Goal: Task Accomplishment & Management: Complete application form

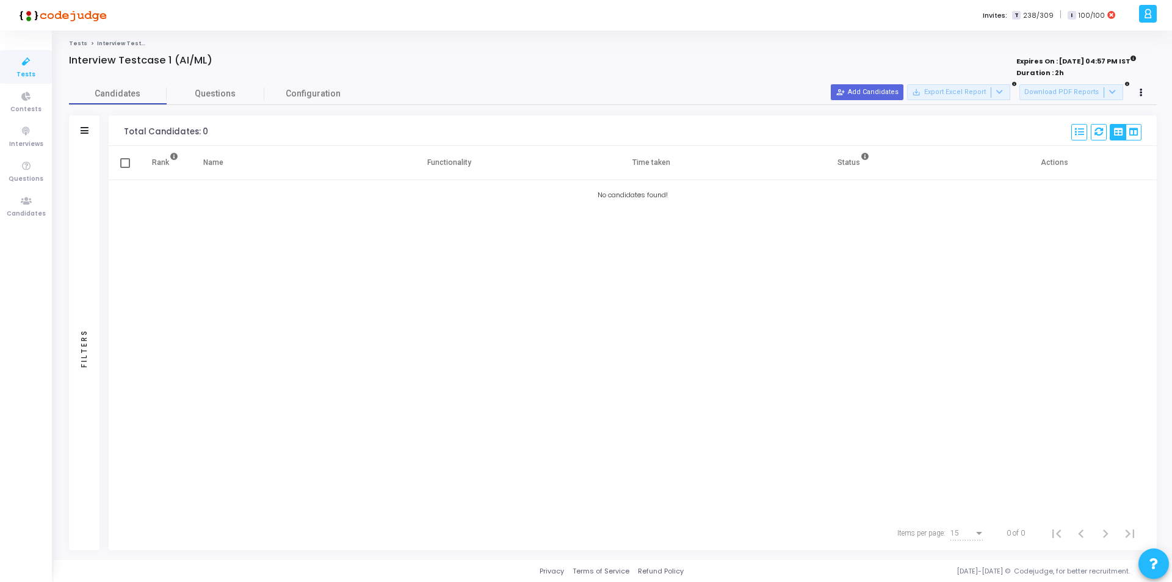
click at [25, 62] on icon at bounding box center [26, 61] width 26 height 15
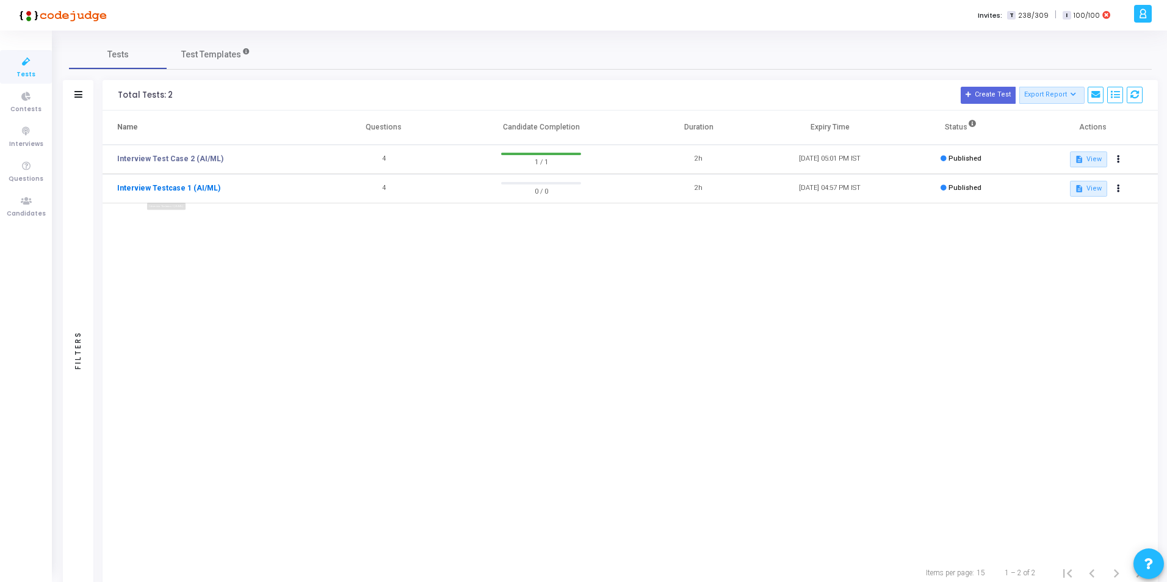
click at [161, 189] on link "Interview Testcase 1 (AI/ML)" at bounding box center [168, 188] width 103 height 11
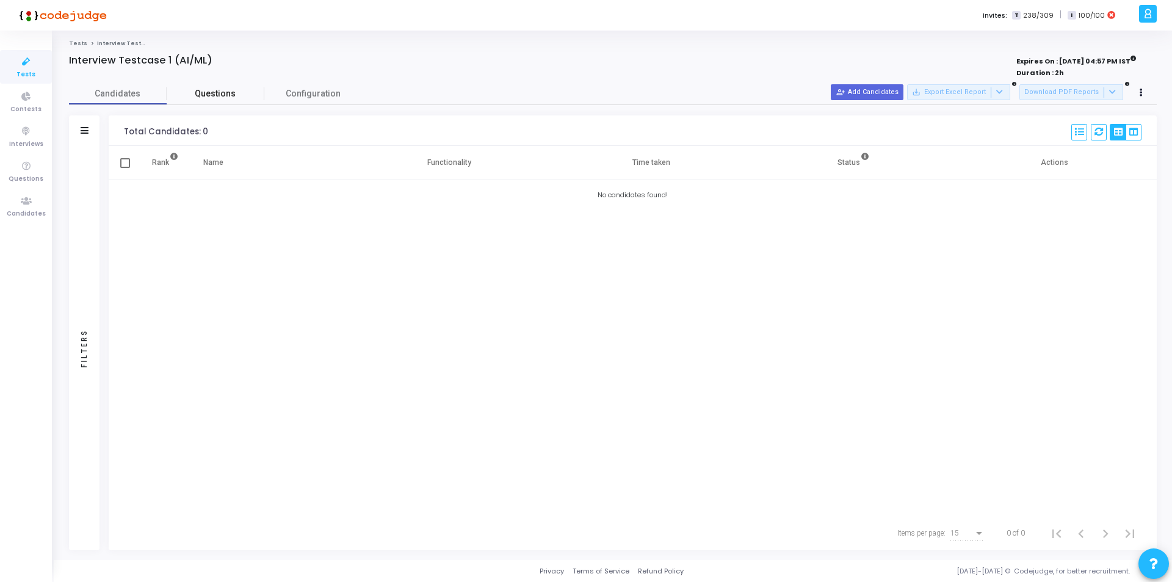
click at [218, 90] on span "Questions" at bounding box center [216, 93] width 98 height 13
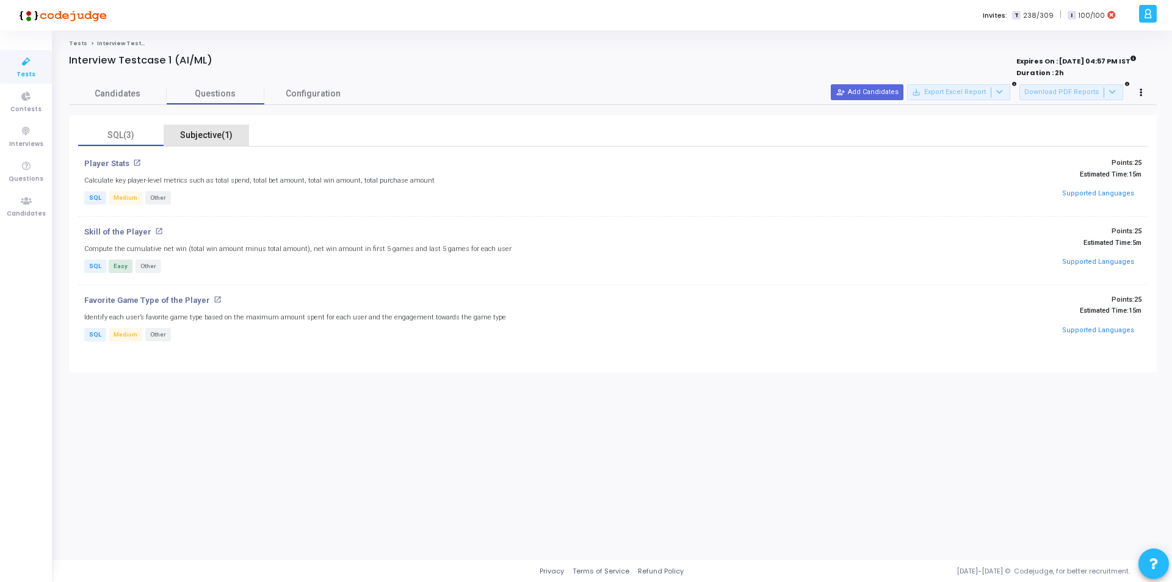
click at [210, 133] on div "Subjective(1)" at bounding box center [206, 135] width 71 height 13
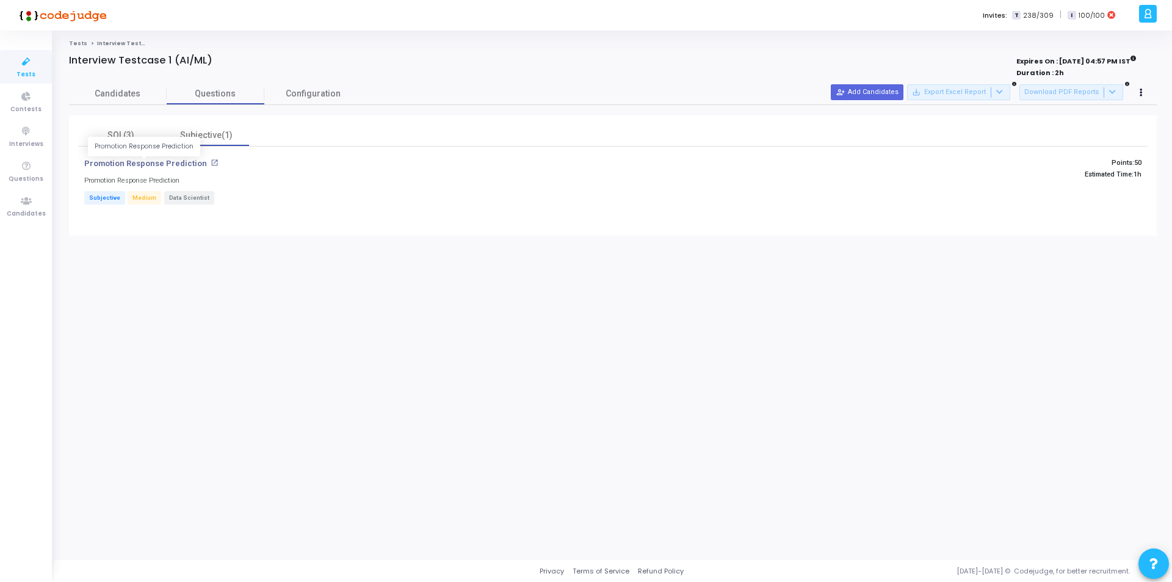
click at [170, 162] on p "Promotion Response Prediction" at bounding box center [145, 164] width 123 height 10
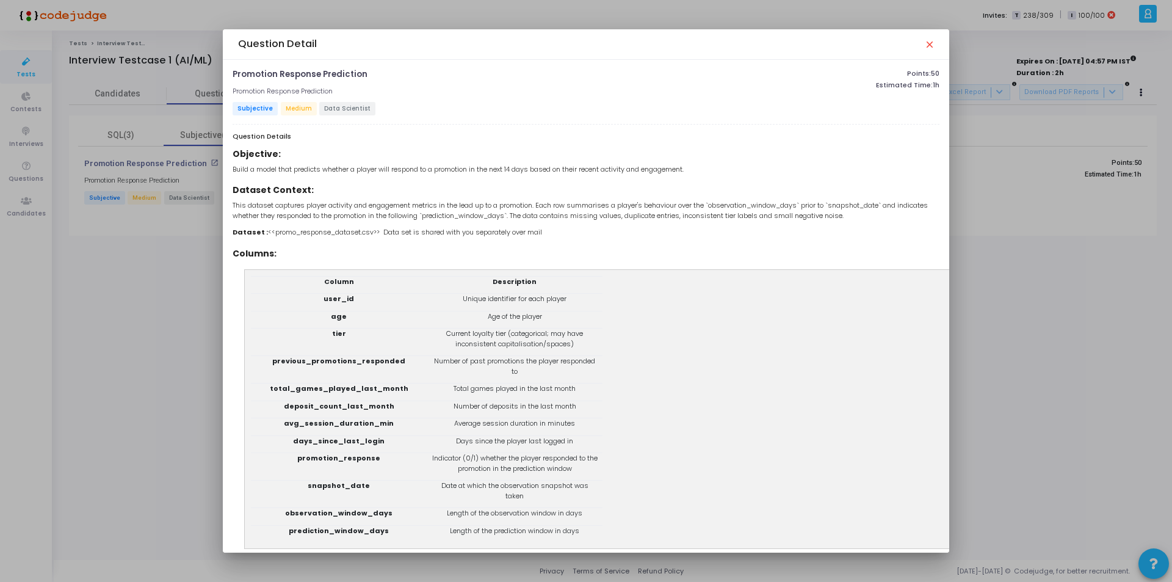
click at [932, 44] on mat-icon "close" at bounding box center [929, 44] width 10 height 10
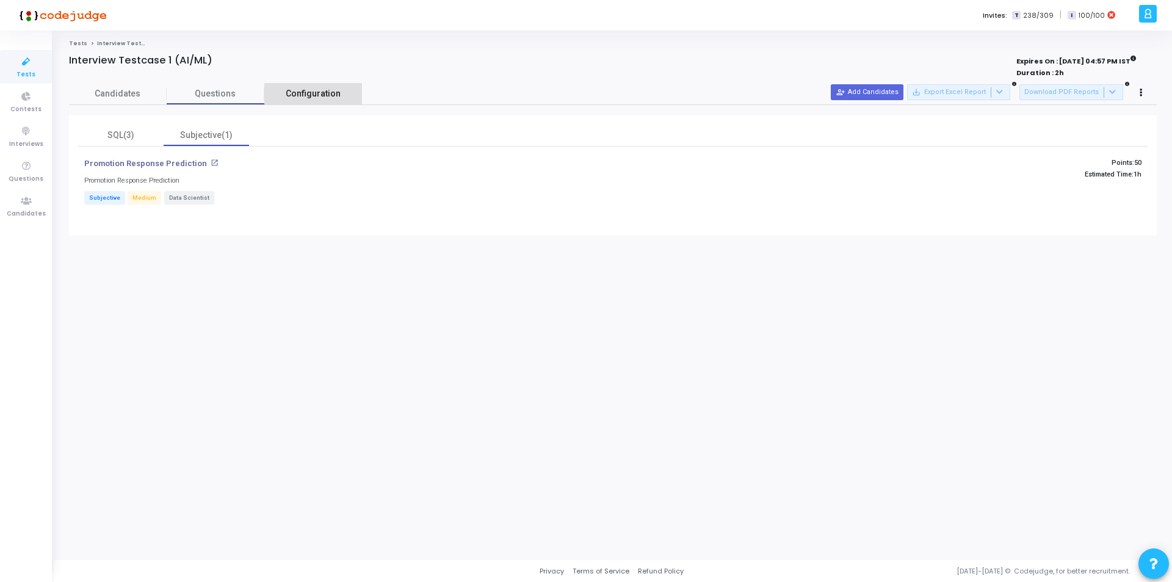
click at [320, 95] on span "Configuration" at bounding box center [313, 93] width 55 height 13
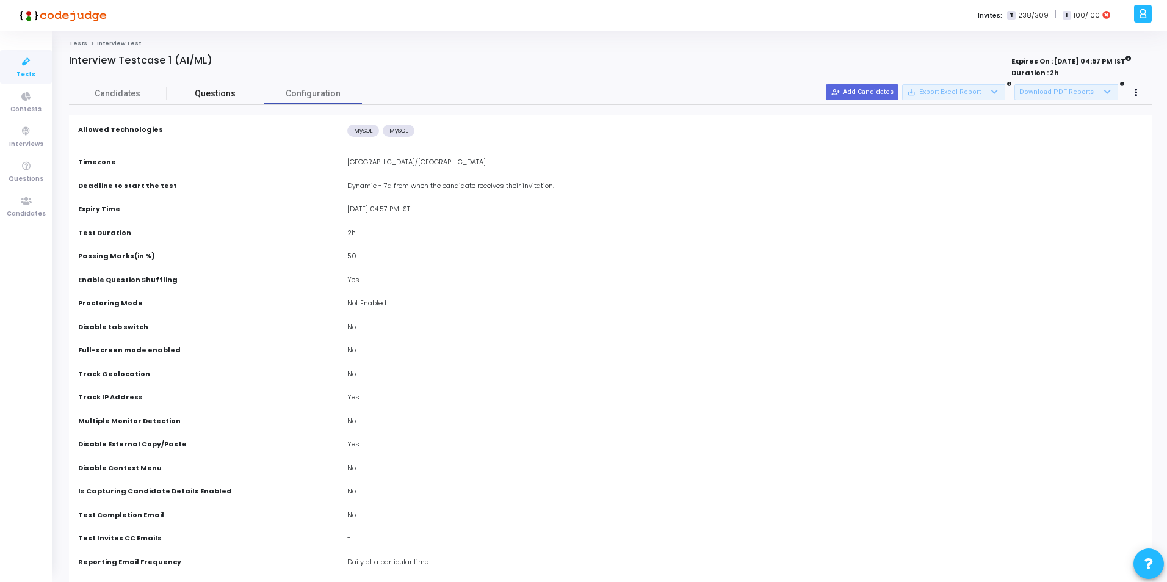
click at [212, 90] on span "Questions" at bounding box center [216, 93] width 98 height 13
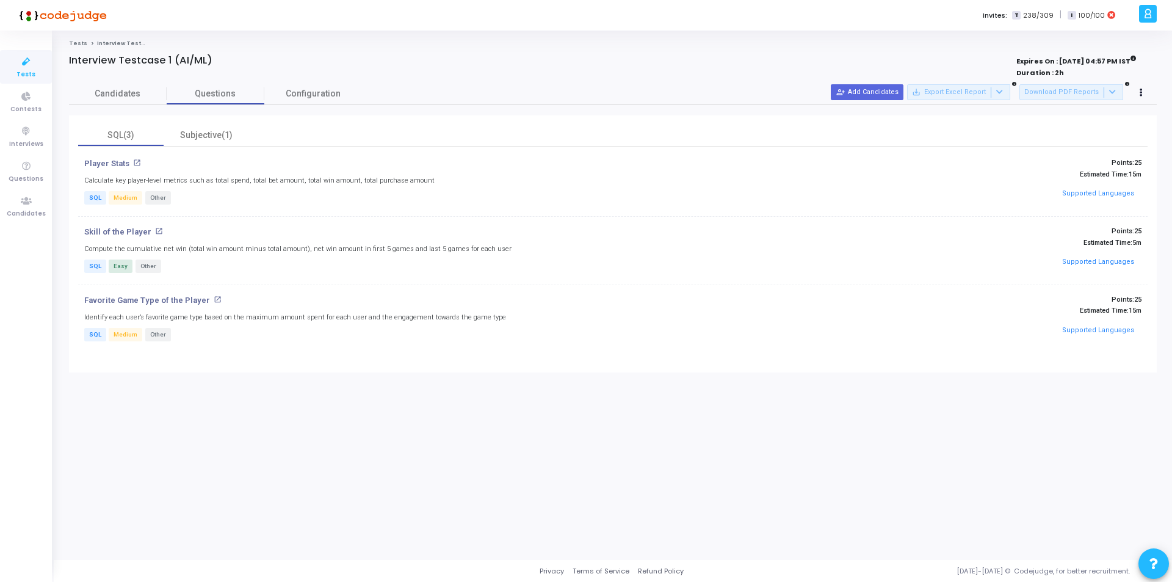
click at [78, 45] on link "Tests" at bounding box center [78, 43] width 18 height 7
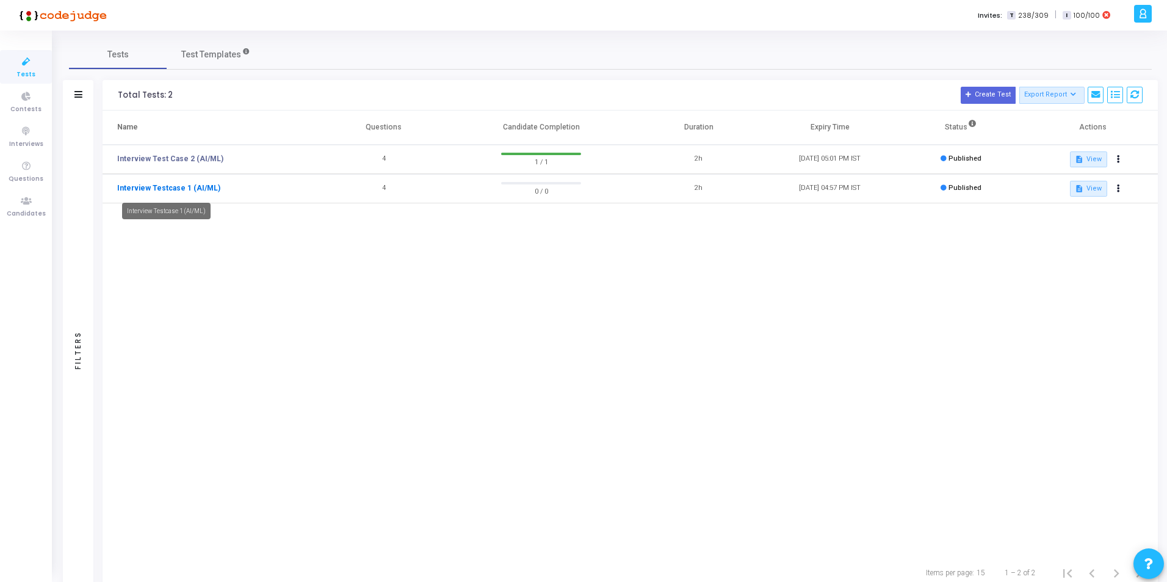
click at [158, 189] on link "Interview Testcase 1 (AI/ML)" at bounding box center [168, 188] width 103 height 11
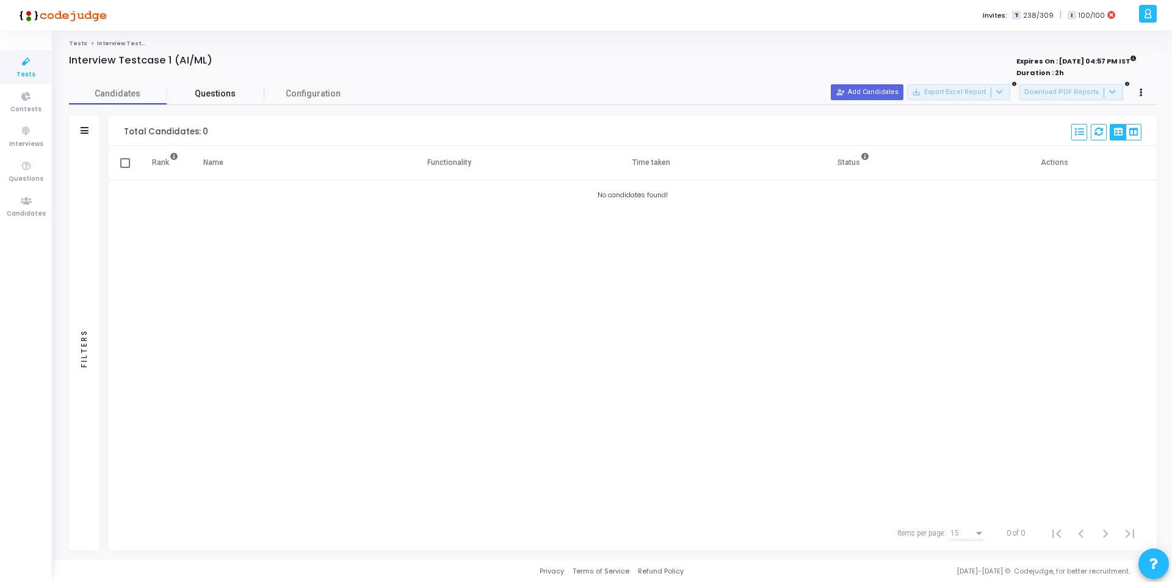
click at [228, 90] on span "Questions" at bounding box center [216, 93] width 98 height 13
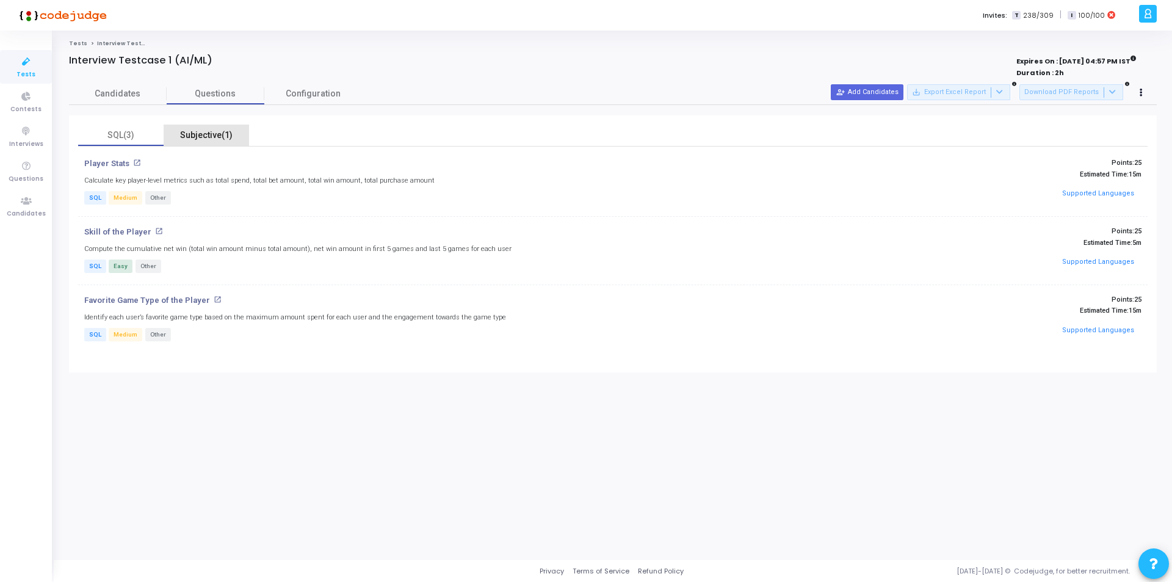
click at [220, 140] on div "Subjective(1)" at bounding box center [206, 135] width 71 height 13
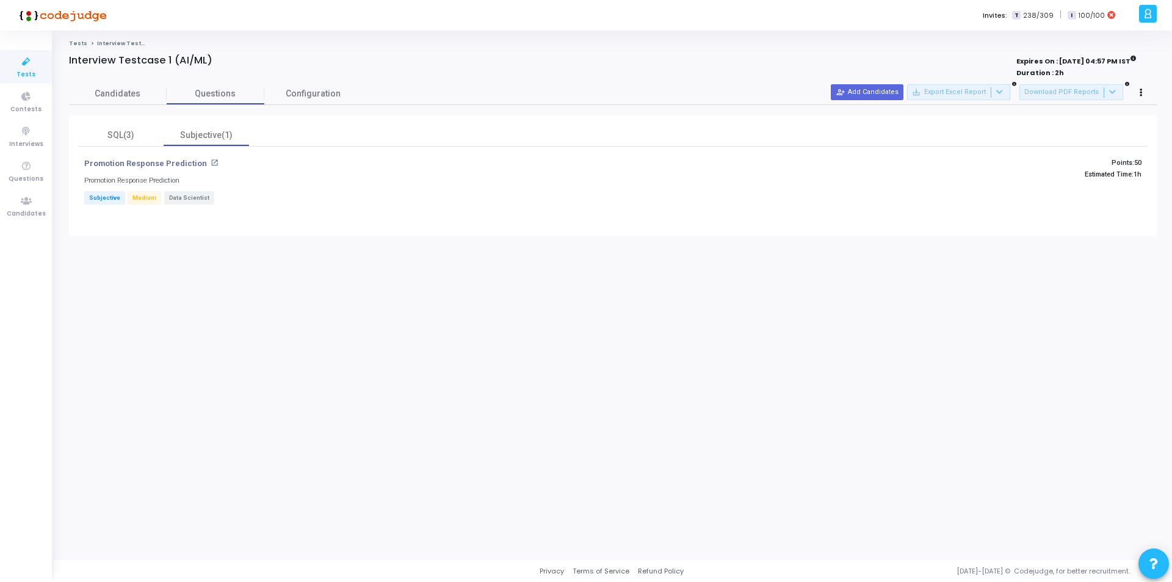
click at [73, 42] on link "Tests" at bounding box center [78, 43] width 18 height 7
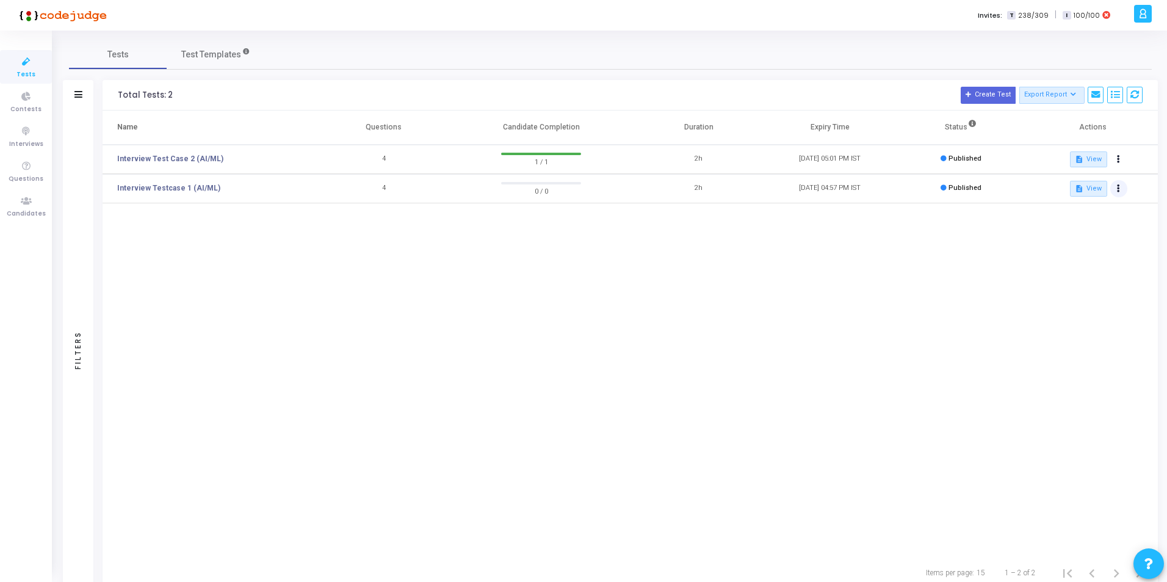
click at [1120, 189] on icon at bounding box center [1118, 189] width 3 height 6
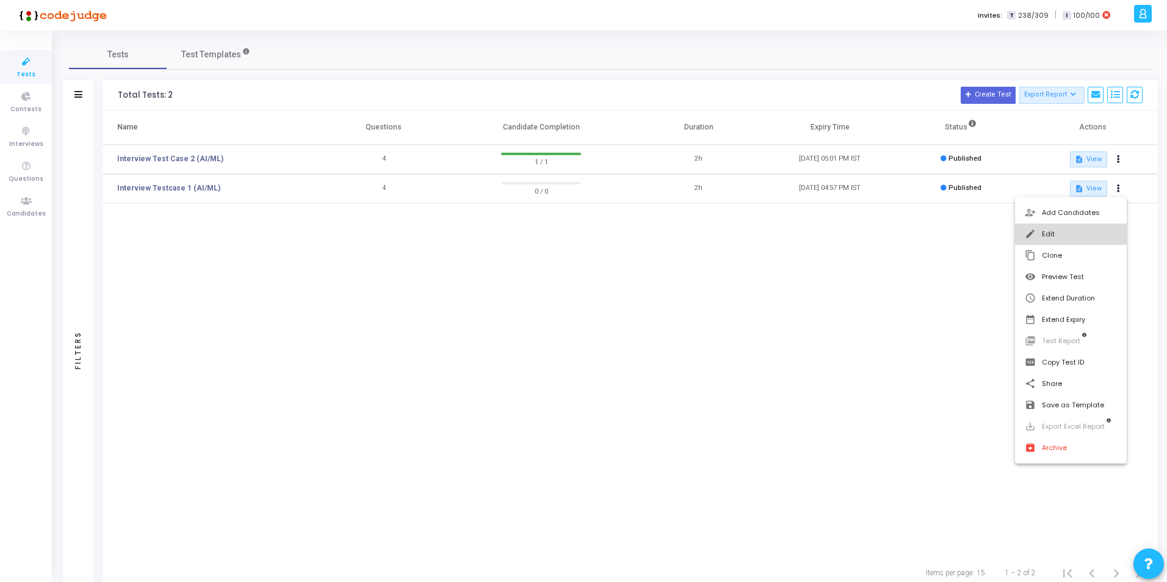
click at [1065, 237] on button "edit Edit" at bounding box center [1071, 233] width 112 height 21
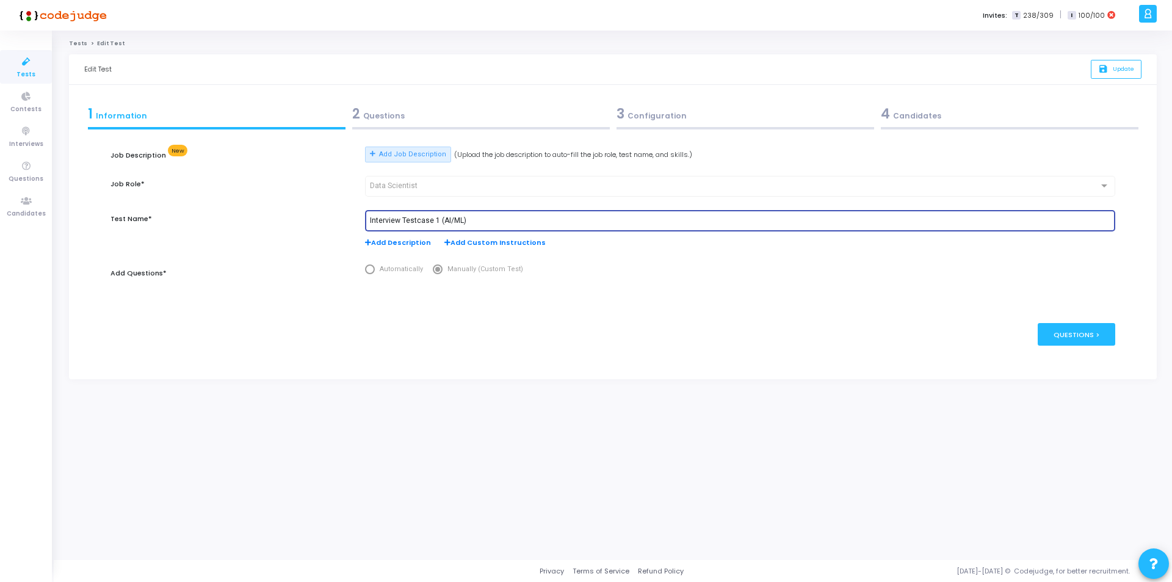
click at [480, 222] on input "Interview Testcase 1 (AI/ML)" at bounding box center [740, 221] width 740 height 9
click at [438, 219] on input "Interview Testcase 1 (AI/ML)" at bounding box center [740, 221] width 740 height 9
type input "Interview Testcase 1 - Player Promotion Response (AI/ML)"
click at [1077, 335] on div "Questions >" at bounding box center [1077, 334] width 78 height 23
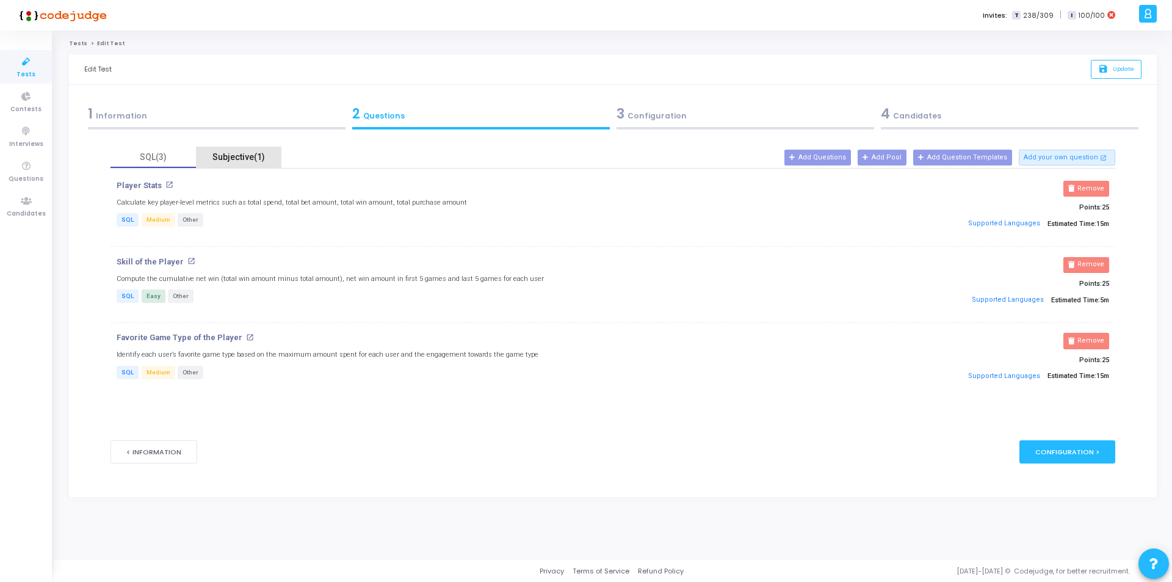
click at [237, 163] on div "Subjective(1)" at bounding box center [238, 157] width 71 height 13
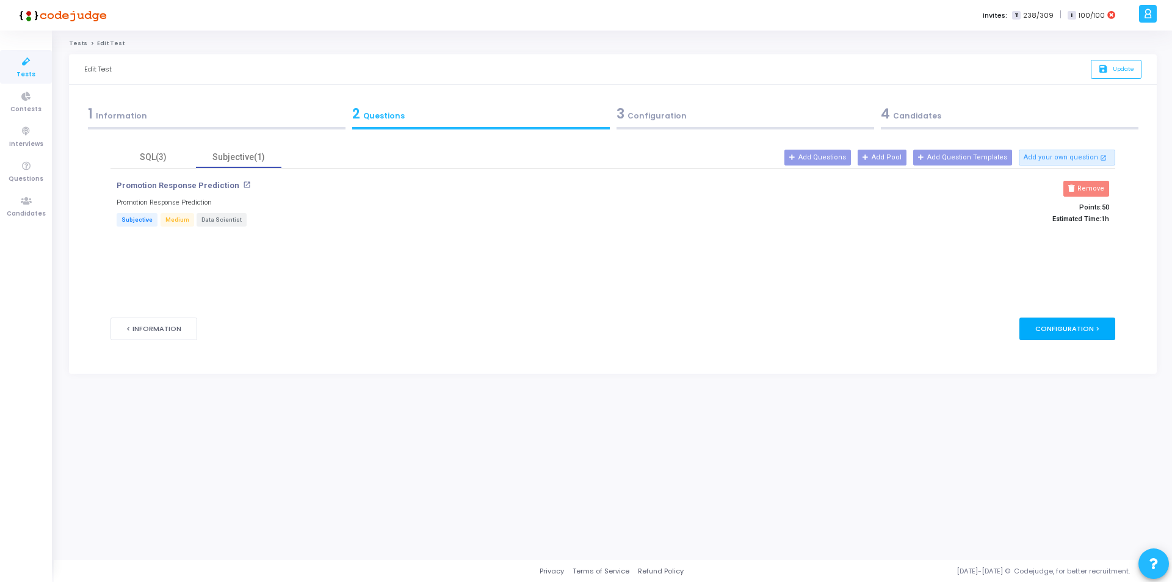
click at [1074, 328] on div "Configuration >" at bounding box center [1067, 328] width 96 height 23
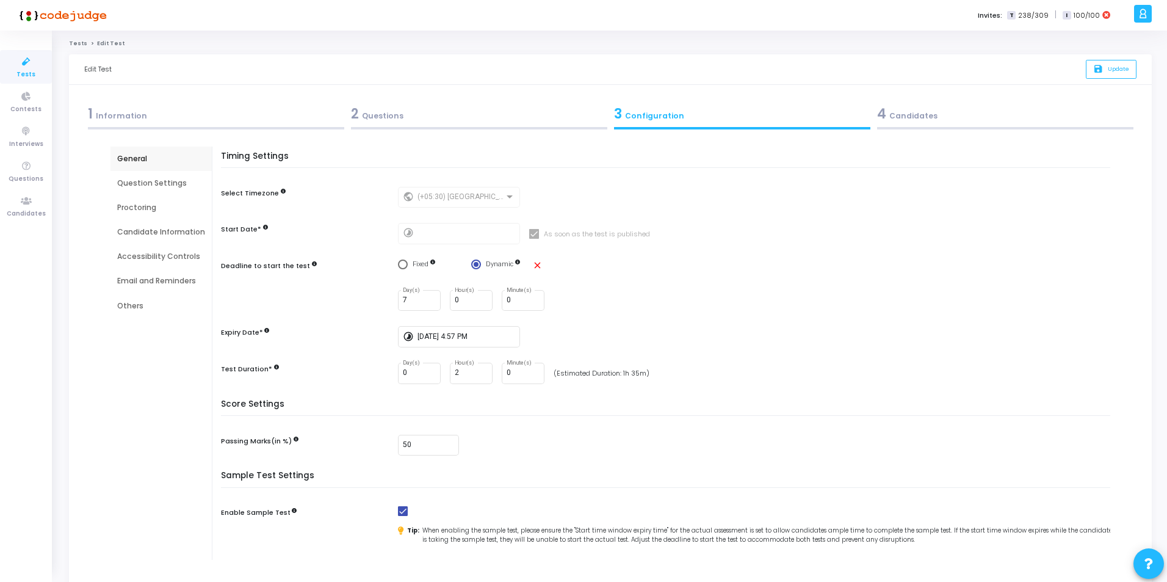
scroll to position [110, 0]
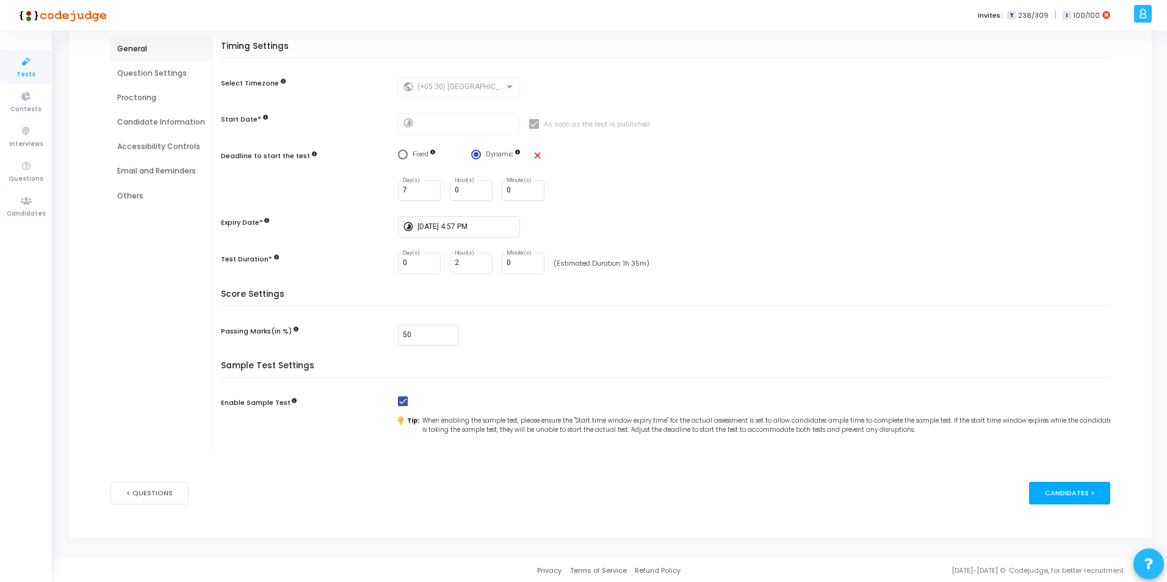
click at [1084, 494] on div "Candidates >" at bounding box center [1069, 493] width 81 height 23
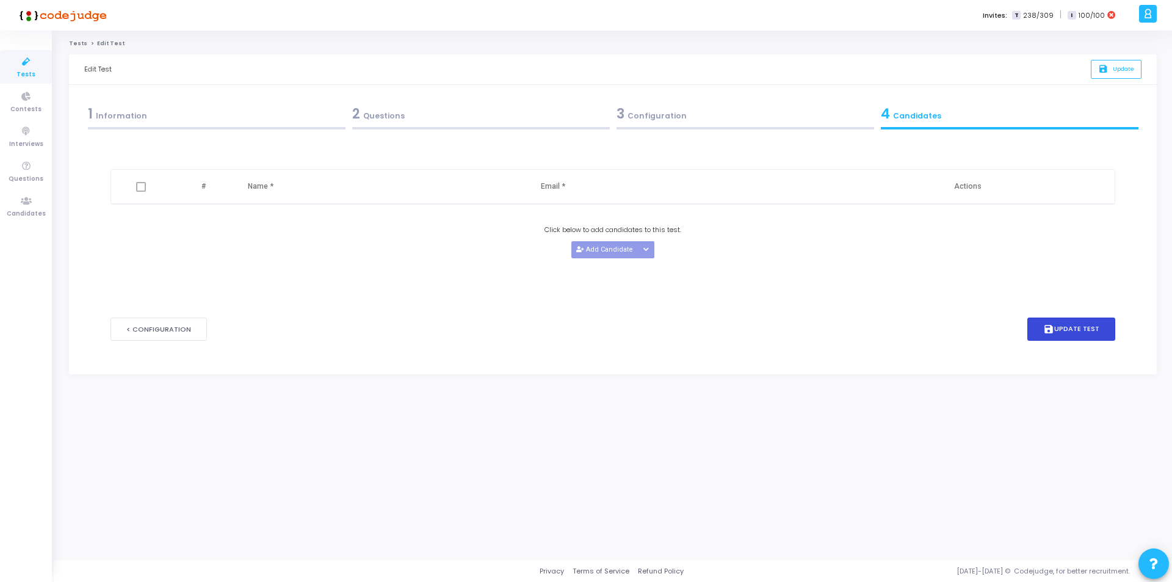
click at [1068, 329] on button "save Update Test" at bounding box center [1071, 329] width 88 height 24
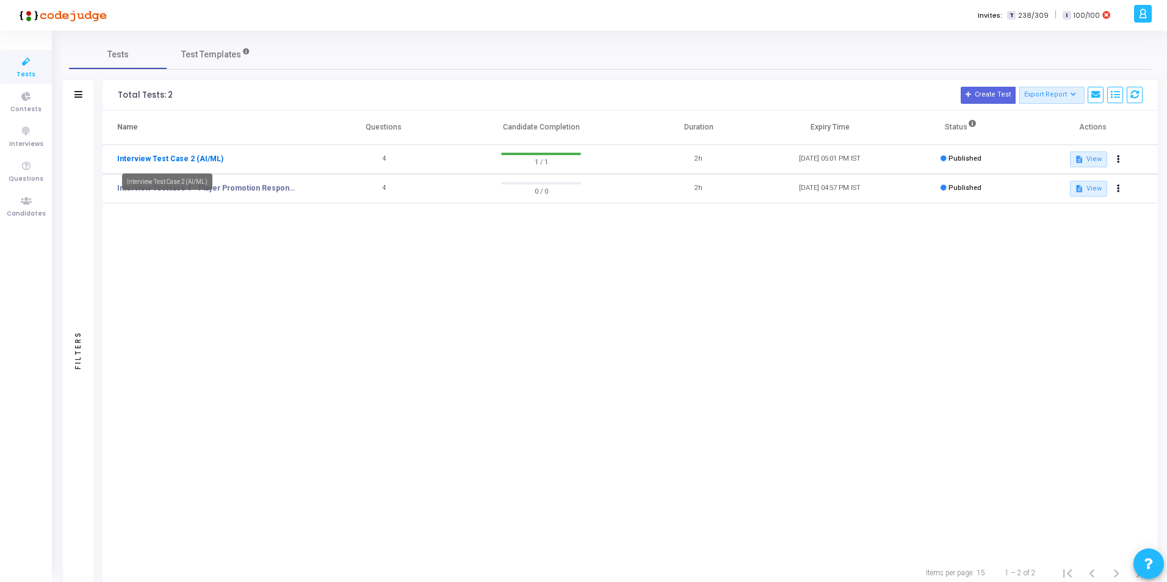
click at [170, 158] on link "Interview Test Case 2 (AI/ML)" at bounding box center [170, 158] width 106 height 11
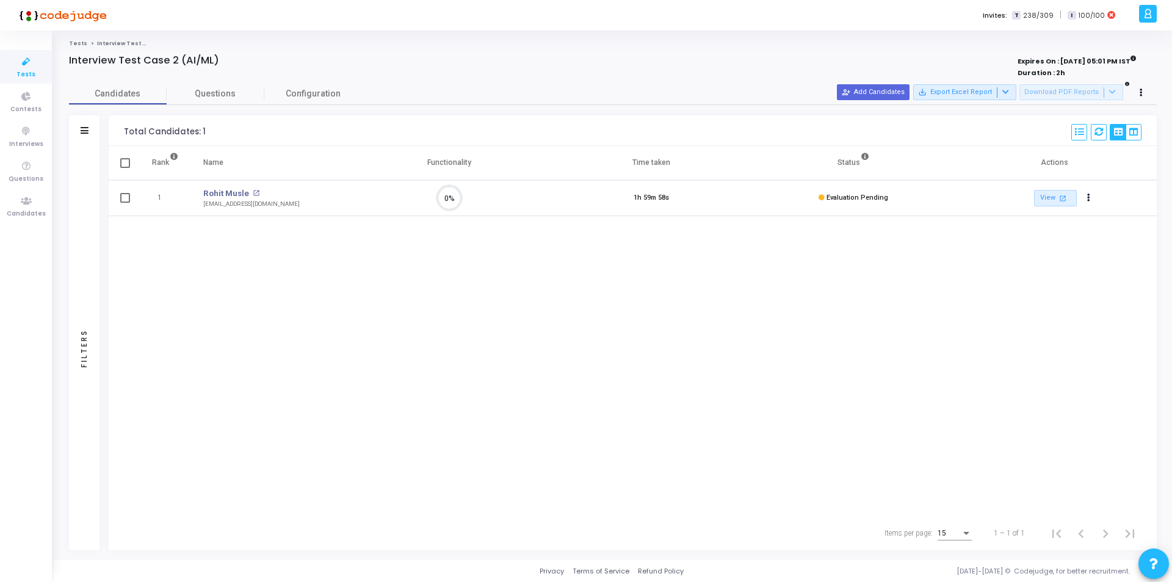
scroll to position [26, 31]
click at [209, 93] on span "Questions" at bounding box center [216, 93] width 98 height 13
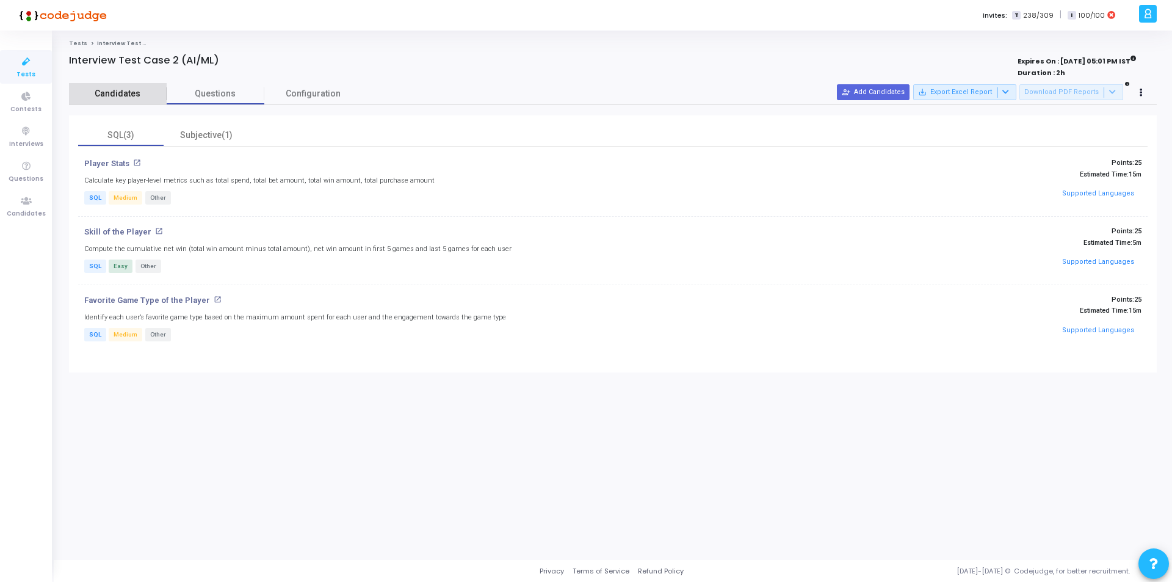
click at [120, 93] on span "Candidates" at bounding box center [118, 93] width 98 height 13
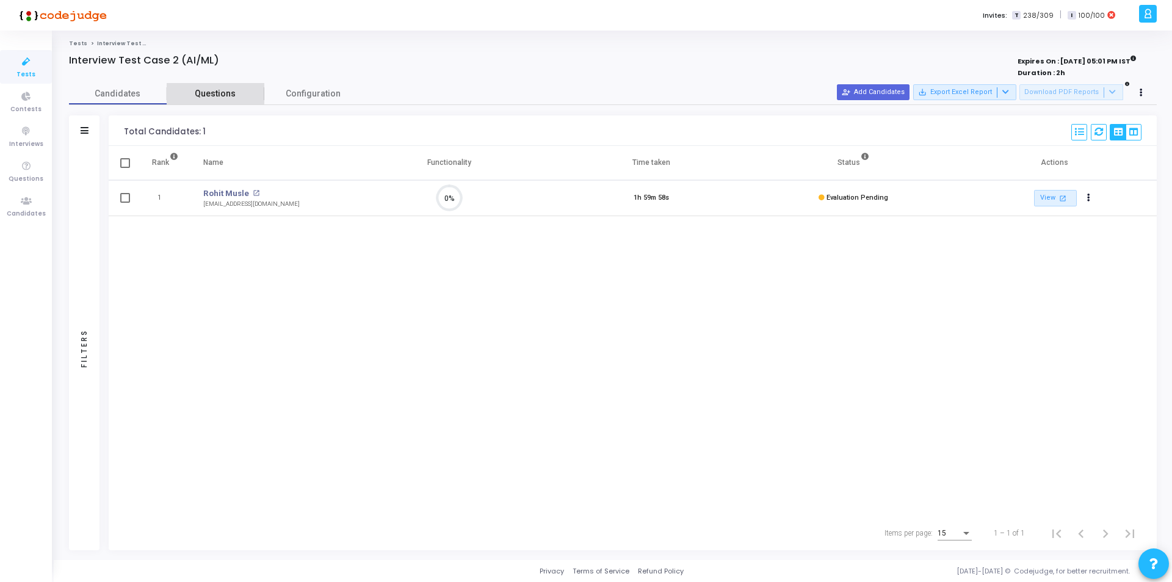
click at [207, 87] on link "Questions" at bounding box center [216, 93] width 98 height 21
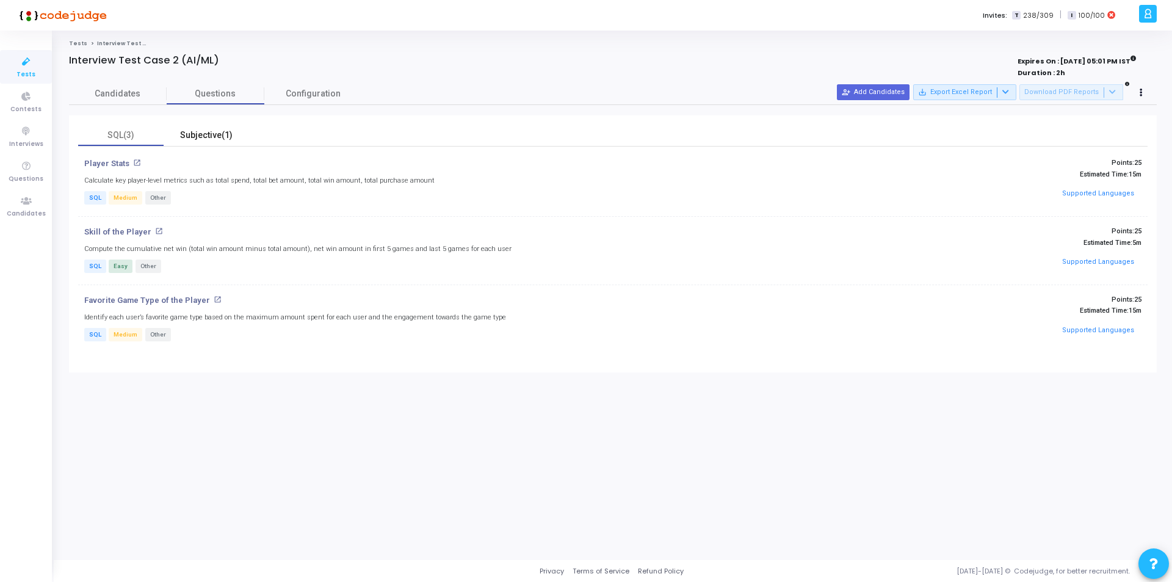
click at [215, 133] on div "Subjective(1)" at bounding box center [206, 135] width 71 height 13
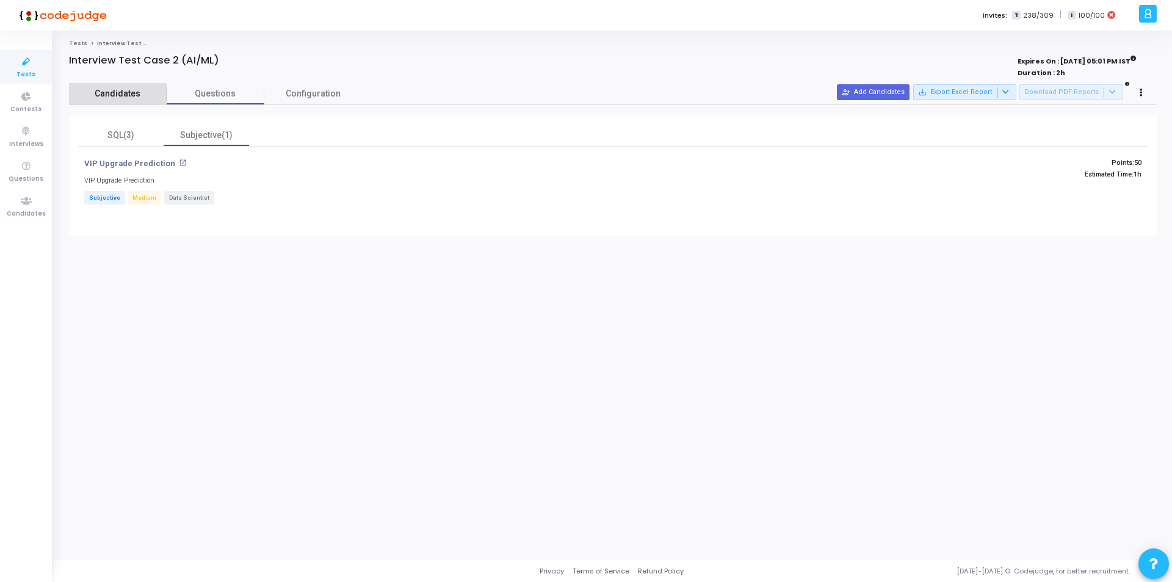
click at [122, 89] on span "Candidates" at bounding box center [118, 93] width 98 height 13
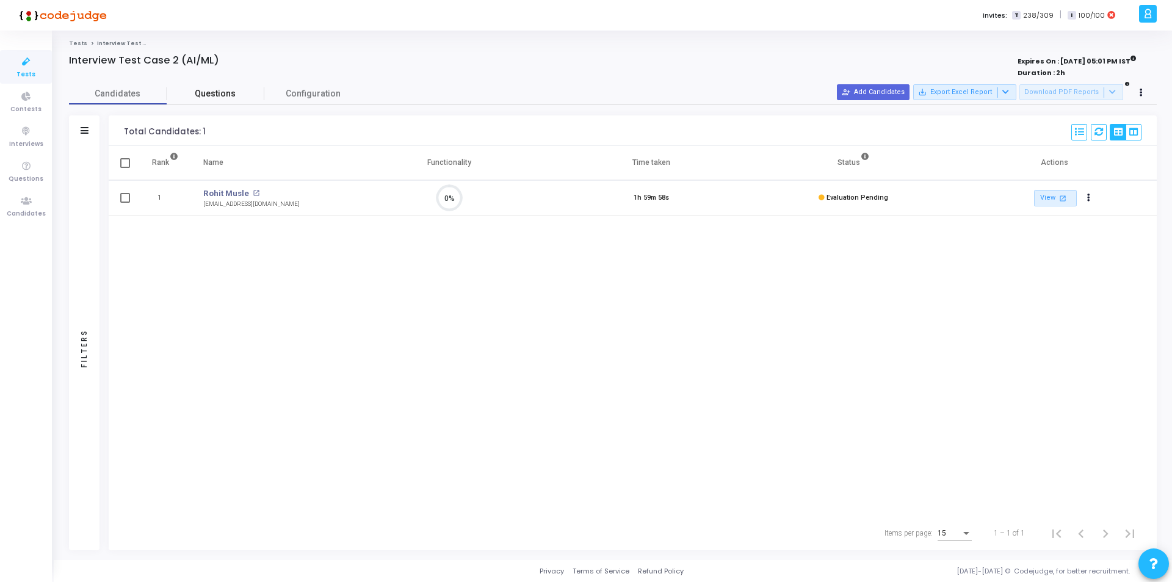
click at [215, 84] on link "Questions" at bounding box center [216, 93] width 98 height 21
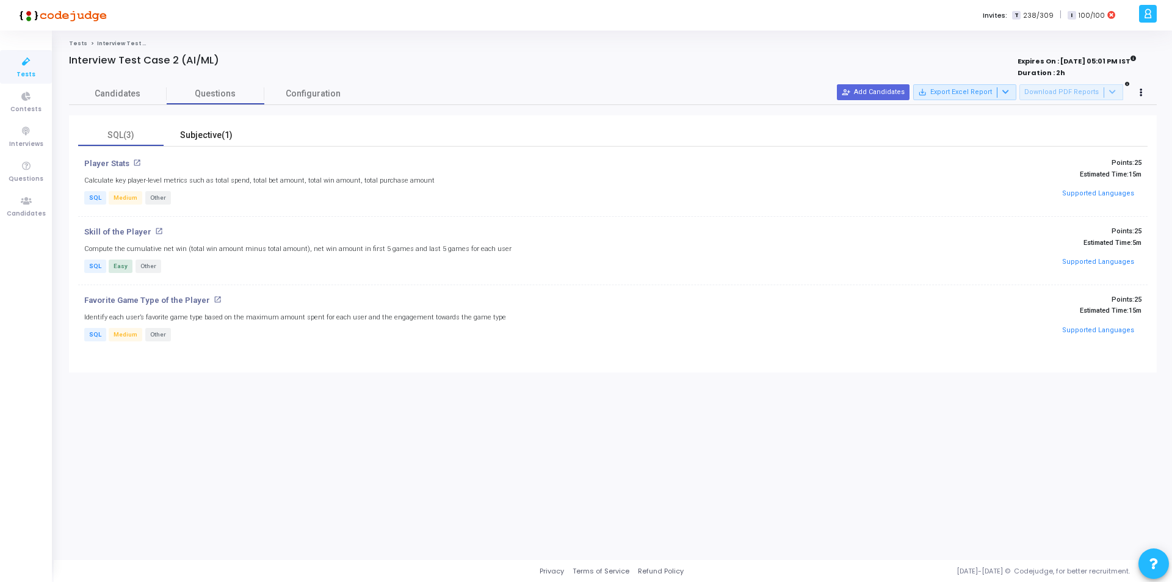
click at [205, 129] on div "Subjective(1)" at bounding box center [206, 135] width 71 height 13
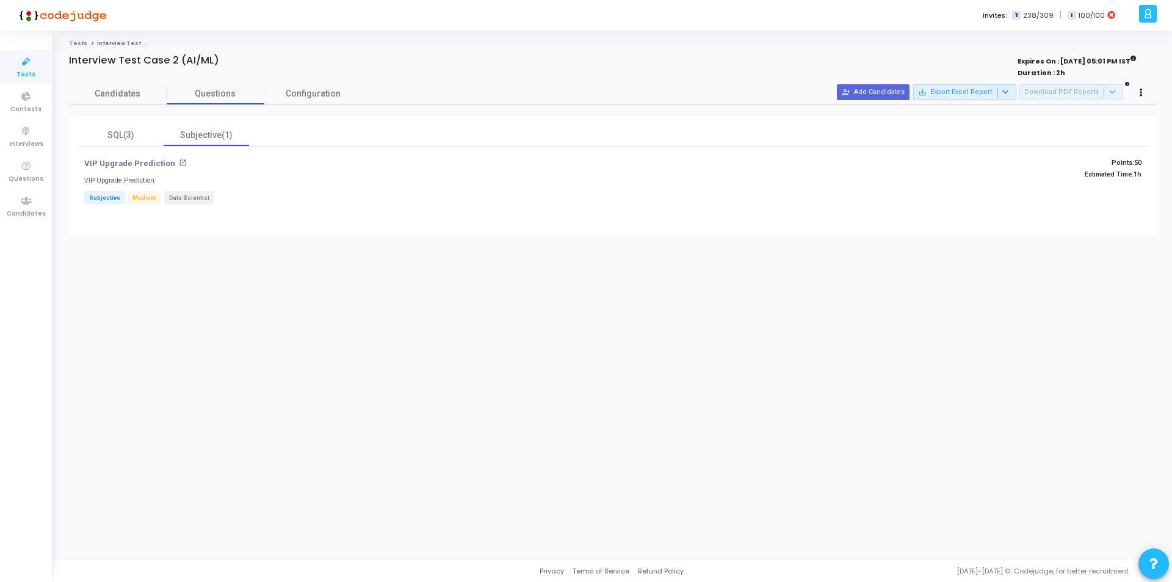
click at [72, 43] on link "Tests" at bounding box center [78, 43] width 18 height 7
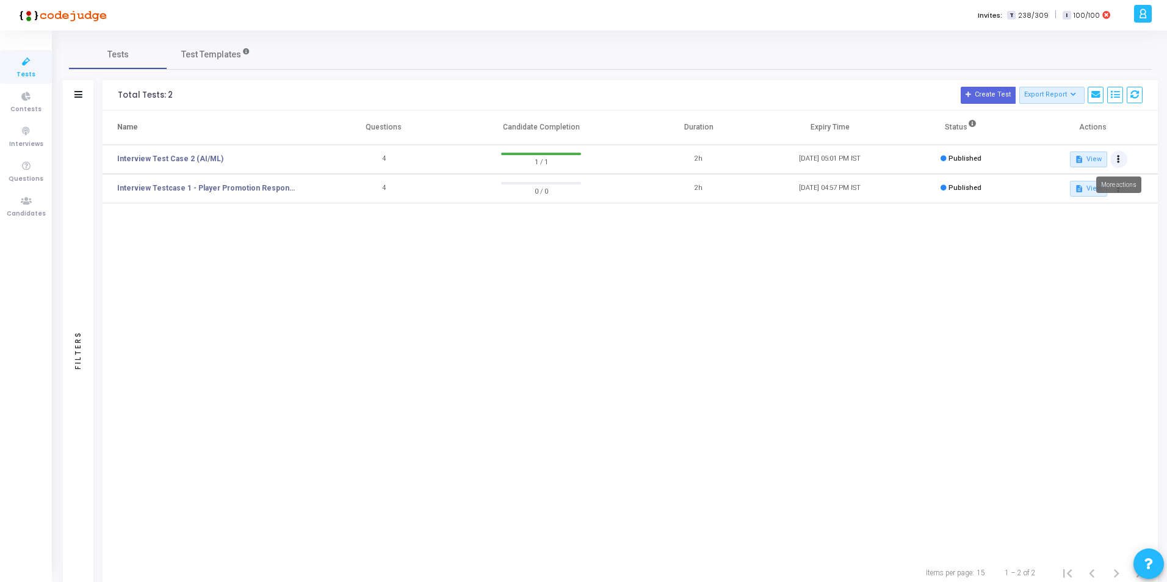
click at [1118, 156] on icon at bounding box center [1118, 159] width 3 height 6
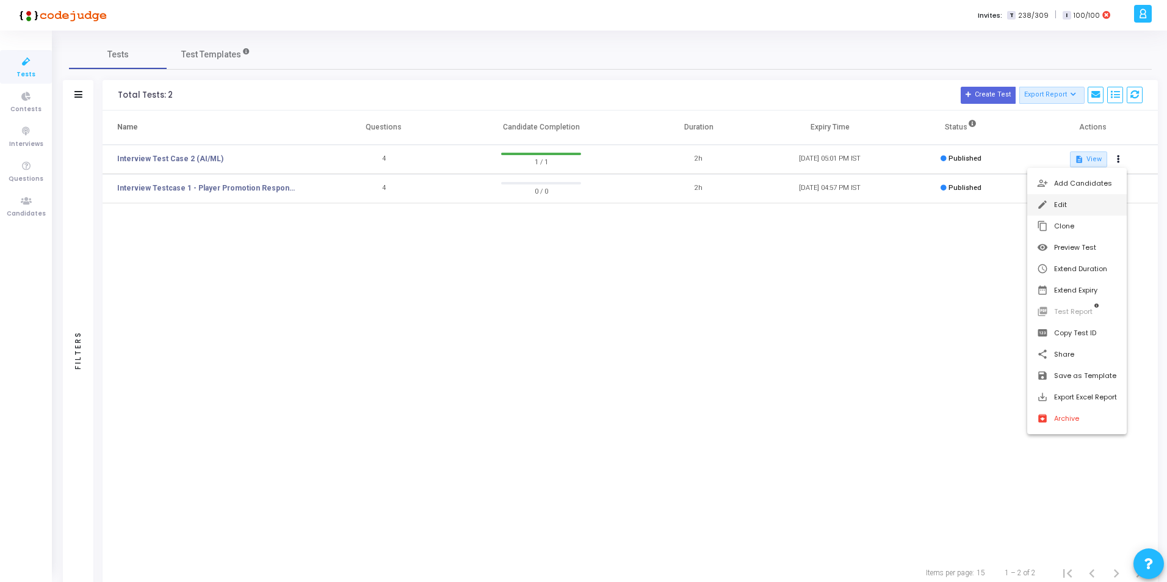
click at [1083, 208] on button "edit Edit" at bounding box center [1076, 204] width 99 height 21
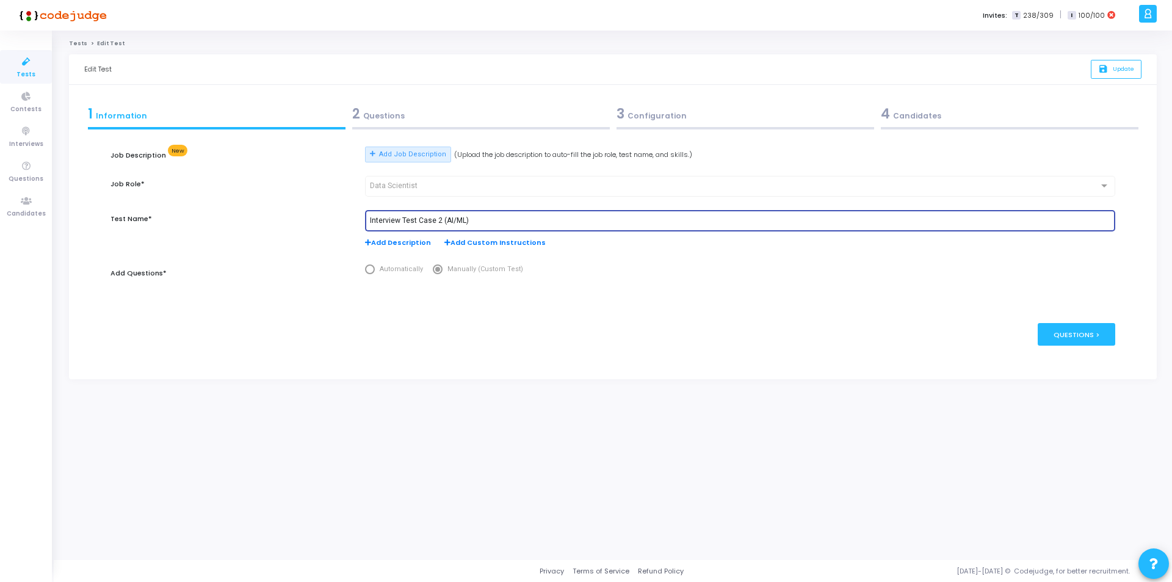
click at [439, 217] on input "Interview Test Case 2 (AI/ML)" at bounding box center [740, 221] width 740 height 9
type input "Interview Test Case 2 - VIP Upgrade Prediction (AI/ML)"
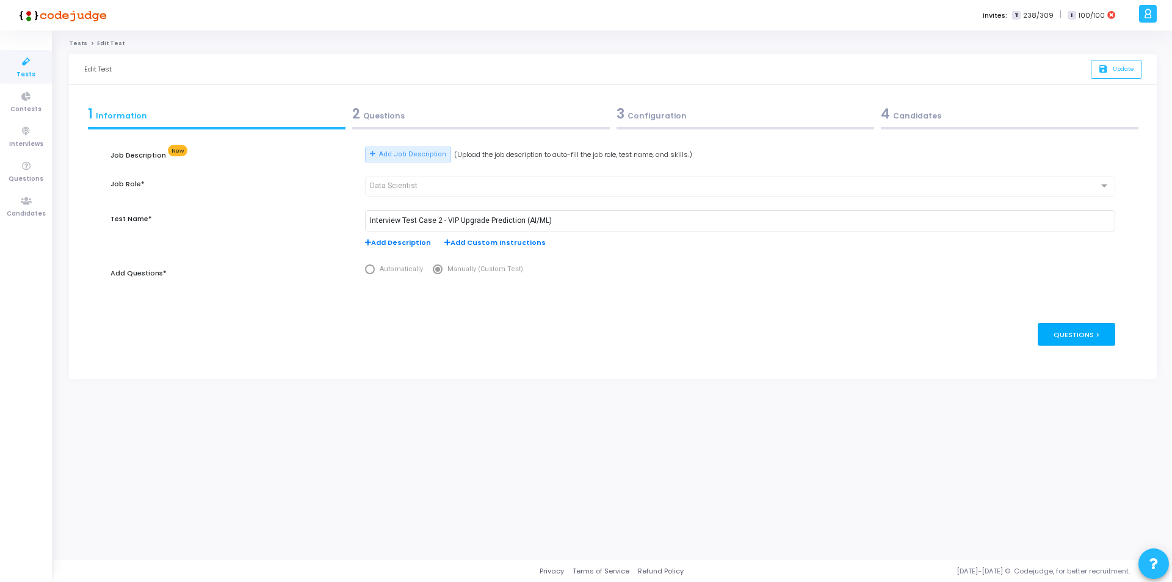
click at [1085, 340] on div "Questions >" at bounding box center [1077, 334] width 78 height 23
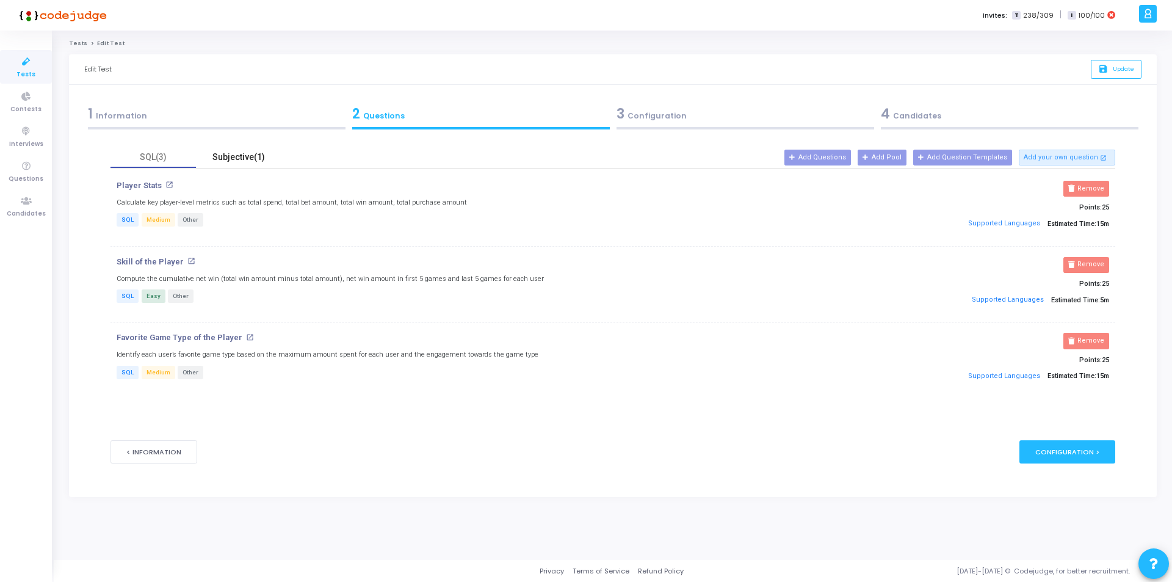
click at [255, 153] on div "Subjective(1)" at bounding box center [238, 157] width 71 height 13
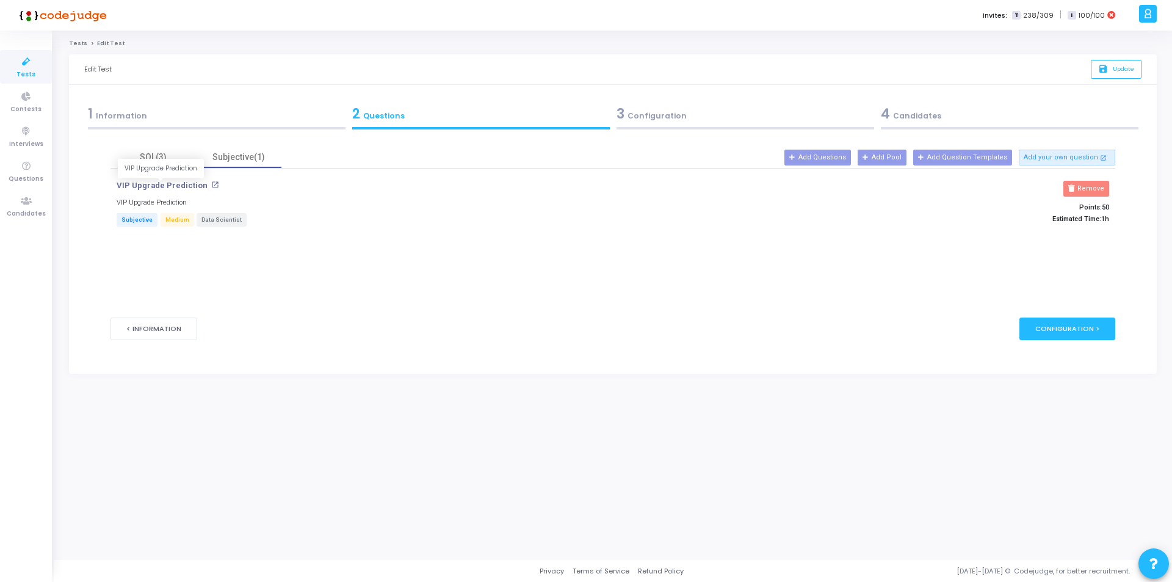
click at [172, 186] on p "VIP Upgrade Prediction" at bounding box center [162, 186] width 91 height 10
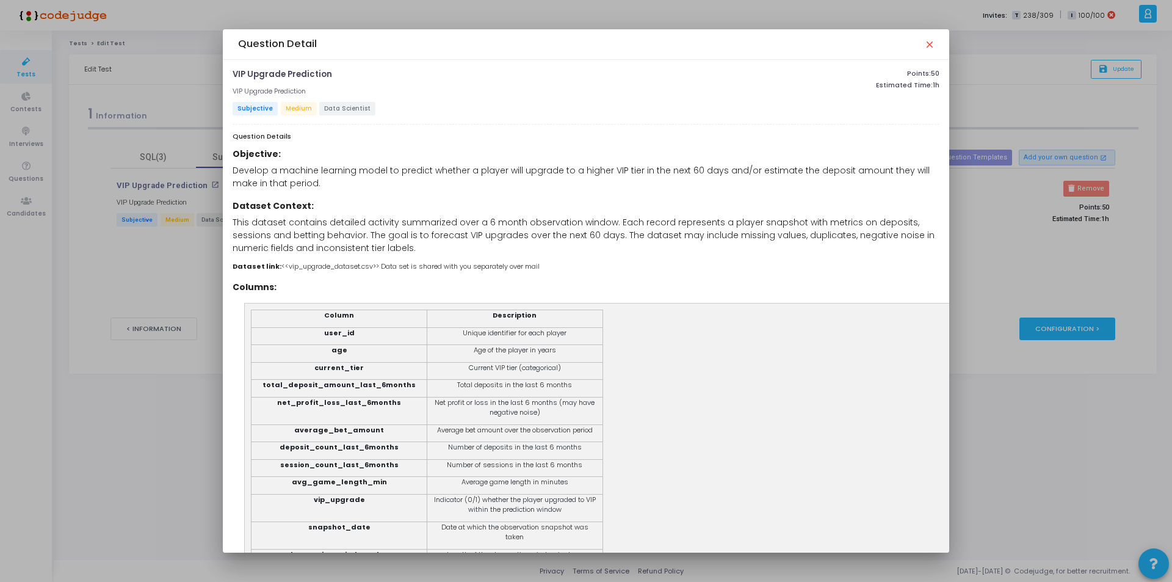
click at [930, 45] on mat-icon "close" at bounding box center [929, 44] width 10 height 10
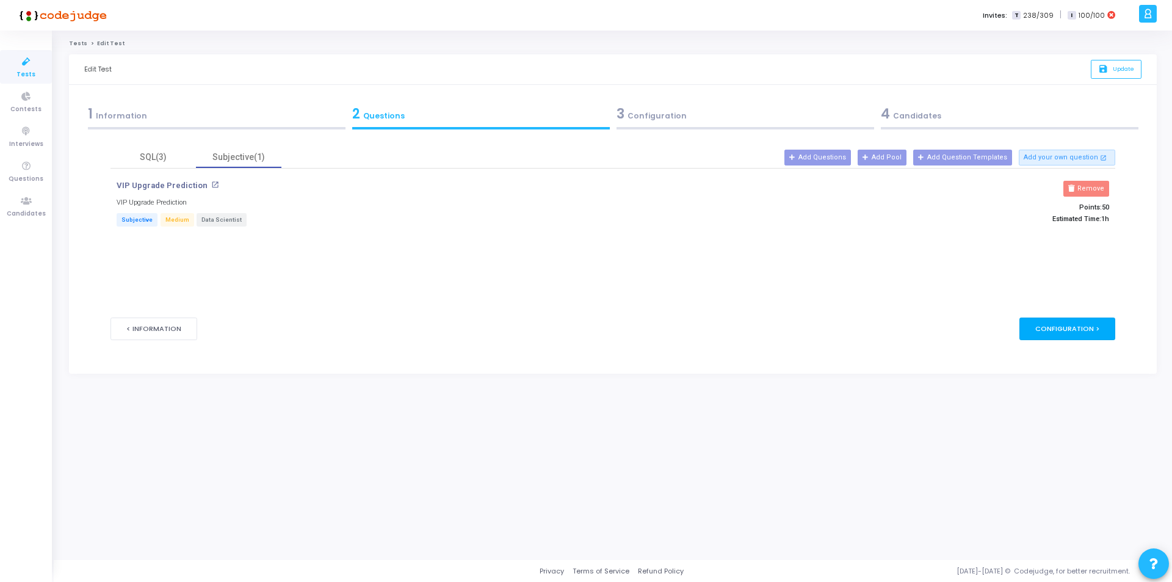
click at [1061, 326] on div "Configuration >" at bounding box center [1067, 328] width 96 height 23
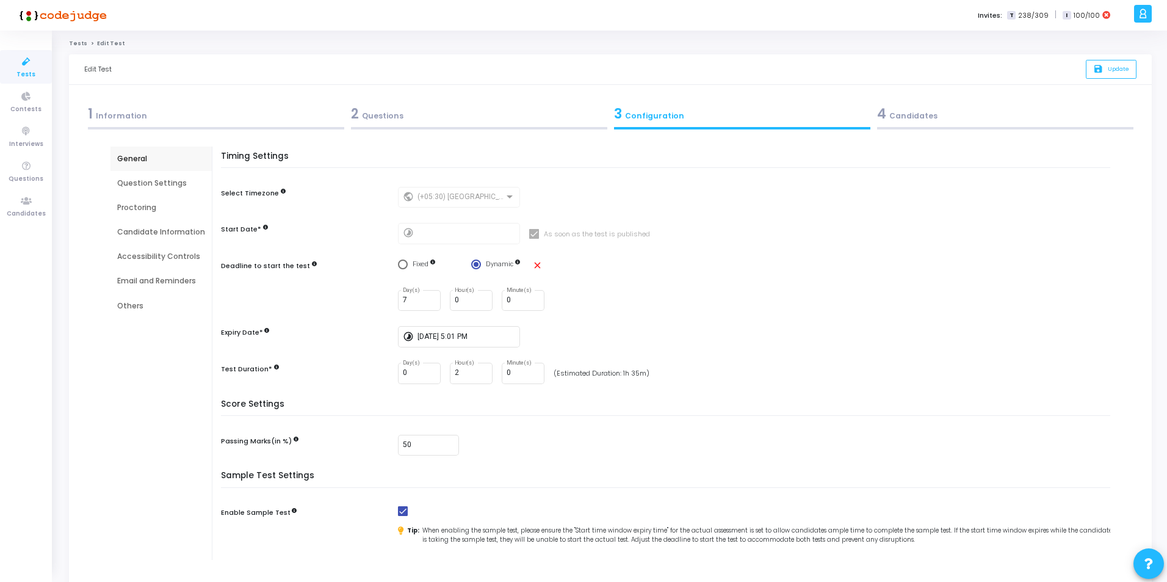
scroll to position [110, 0]
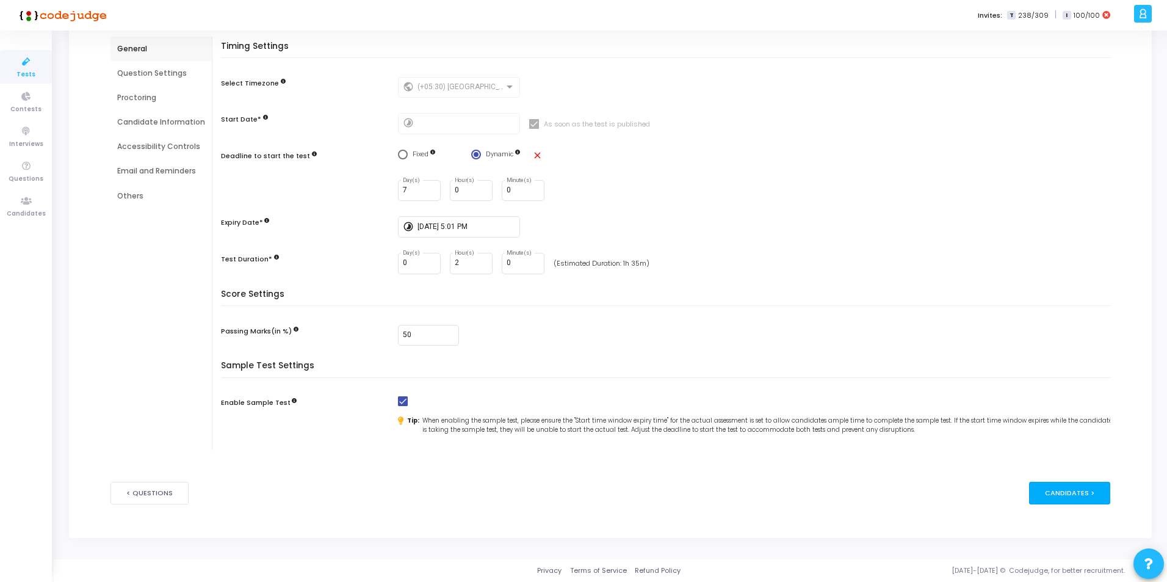
click at [1077, 494] on div "Candidates >" at bounding box center [1069, 493] width 81 height 23
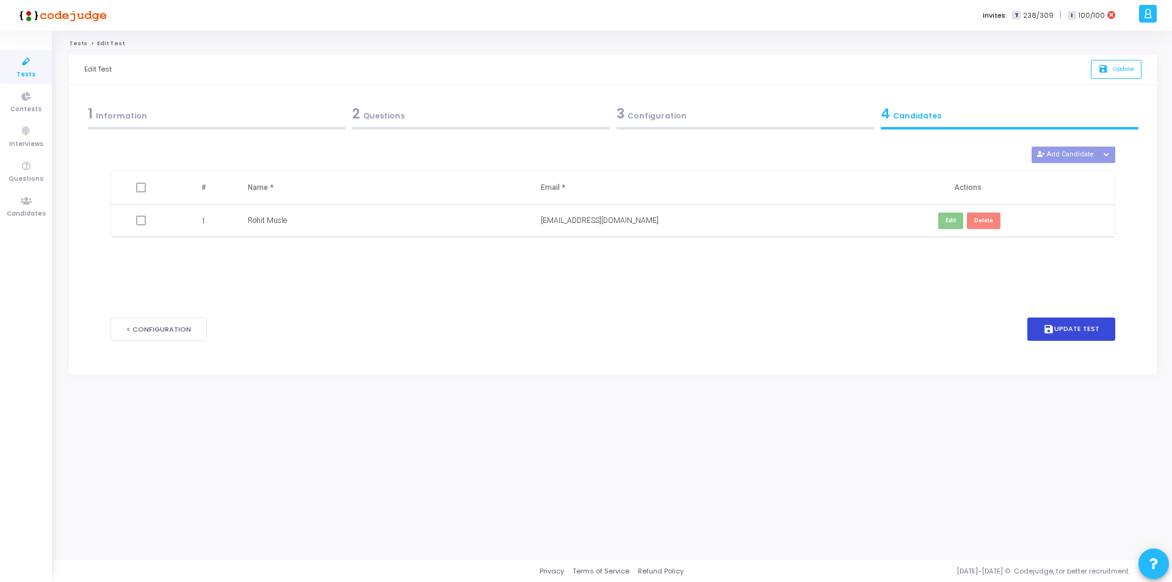
click at [1081, 323] on button "save Update Test" at bounding box center [1071, 329] width 88 height 24
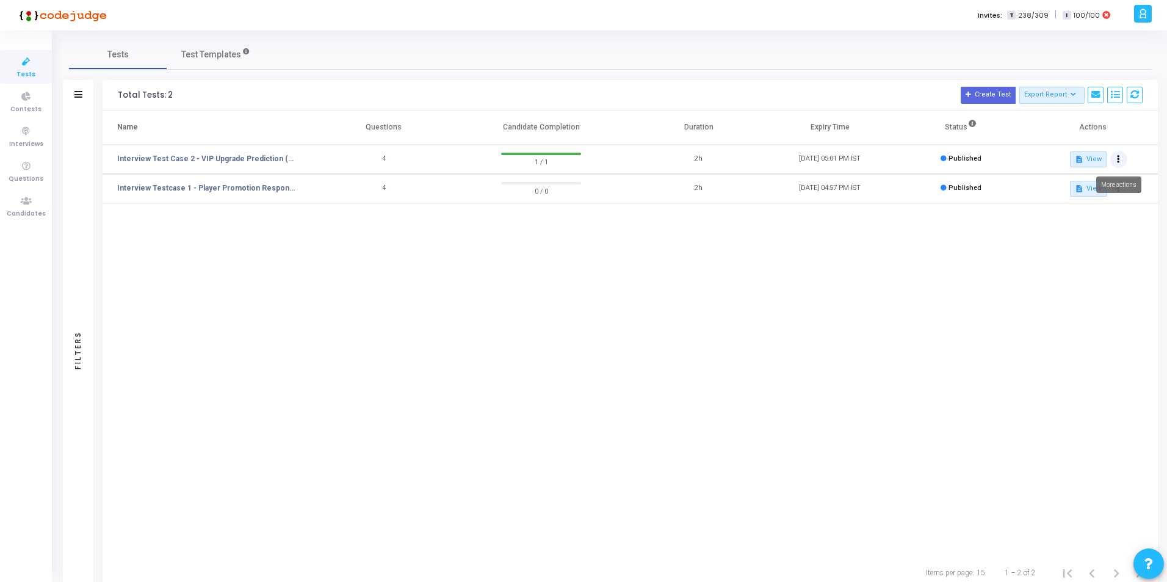
click at [1120, 158] on icon at bounding box center [1118, 159] width 3 height 6
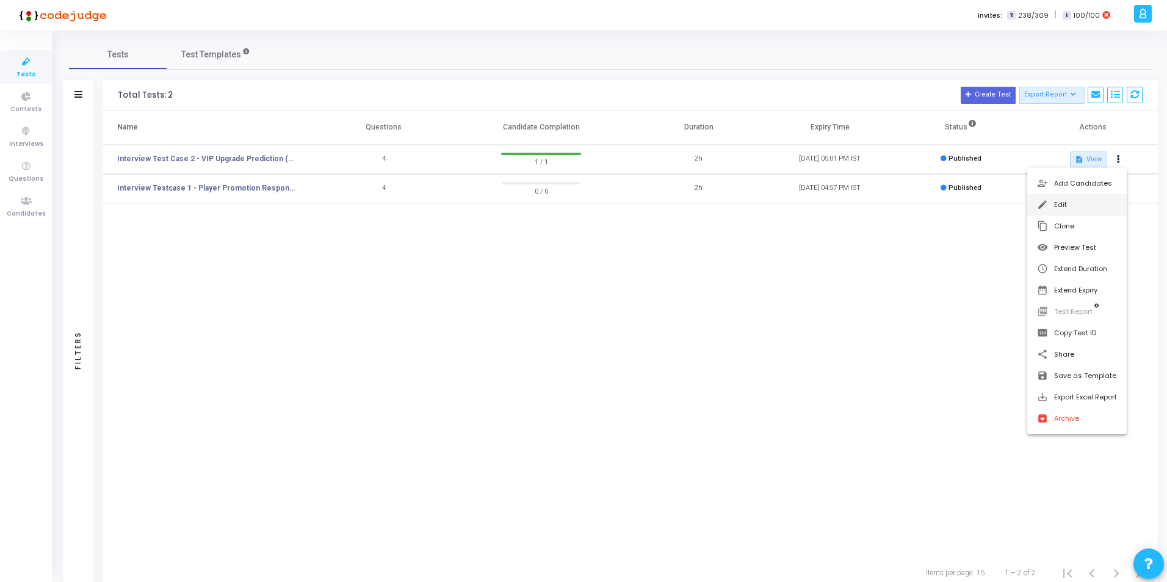
click at [1075, 203] on button "edit Edit" at bounding box center [1076, 204] width 99 height 21
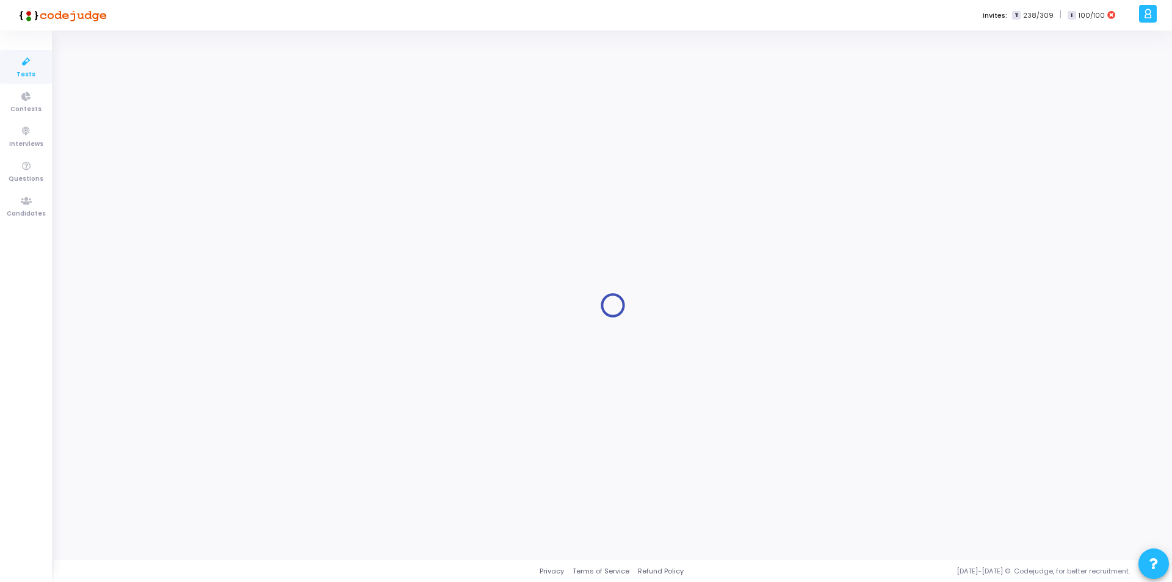
radio input "true"
type input "[DATE] 5:01 PM"
type input "2"
type input "50"
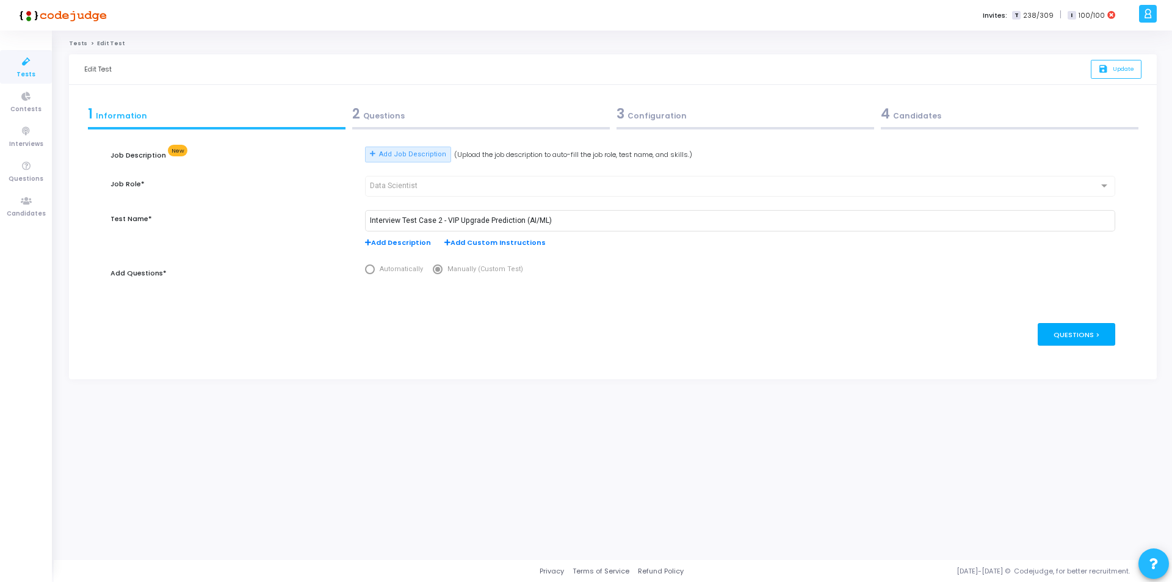
click at [1107, 336] on div "Questions >" at bounding box center [1077, 334] width 78 height 23
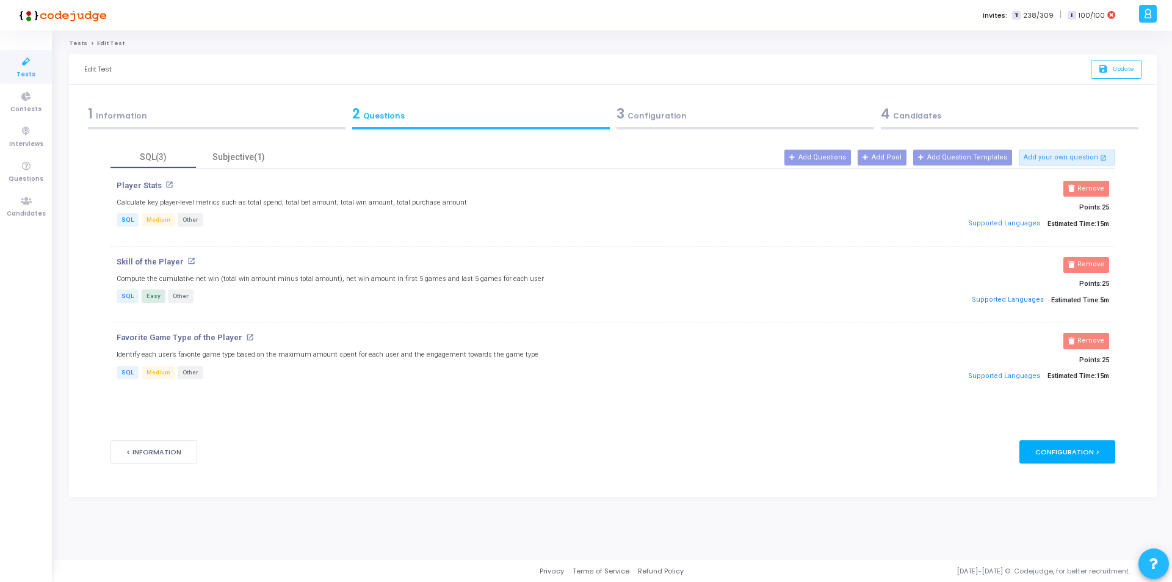
click at [1086, 454] on div "Configuration >" at bounding box center [1067, 451] width 96 height 23
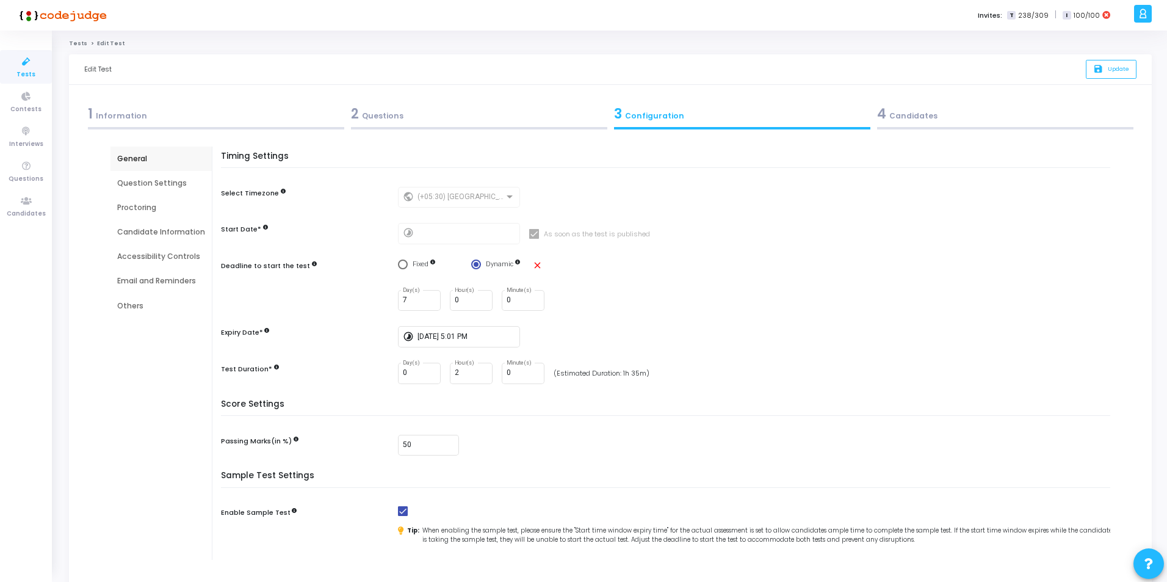
click at [1086, 454] on div "50" at bounding box center [757, 445] width 718 height 21
click at [965, 118] on div "4 Candidates" at bounding box center [1005, 114] width 256 height 20
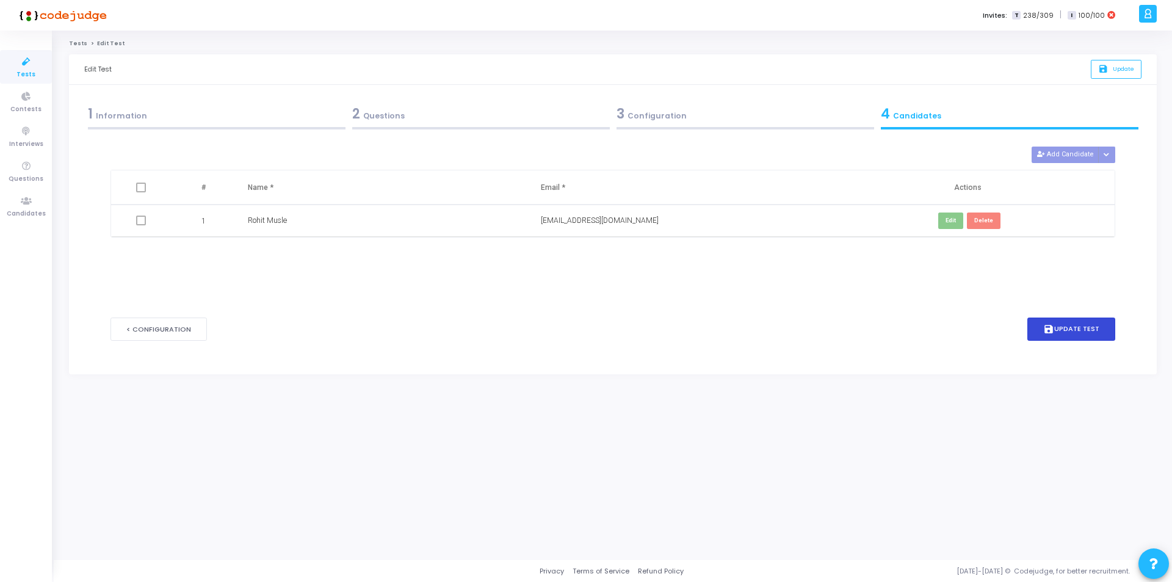
click at [1071, 329] on button "save Update Test" at bounding box center [1071, 329] width 88 height 24
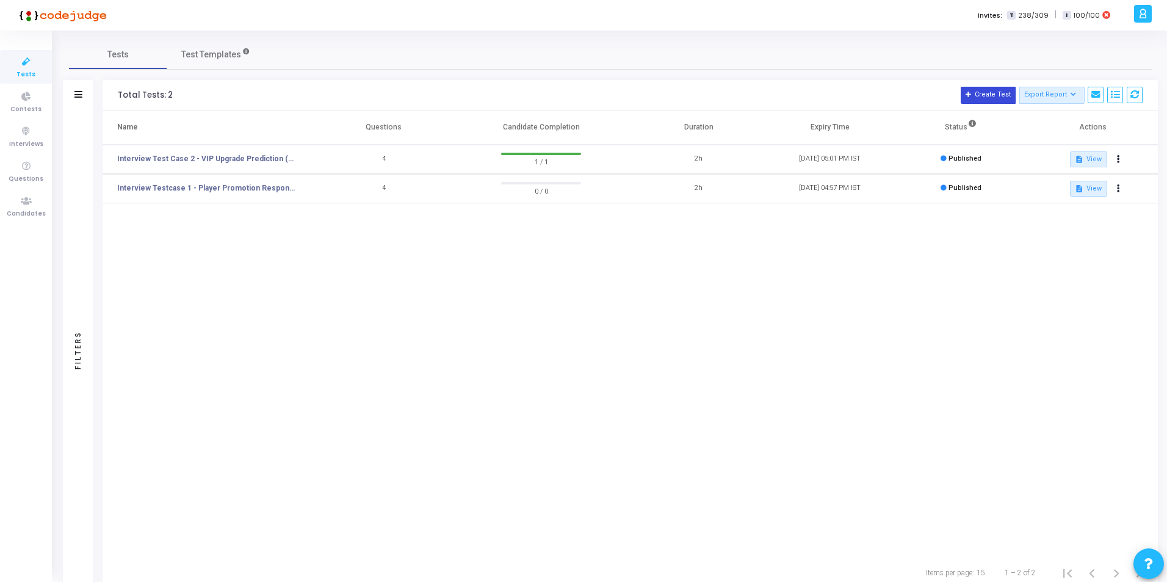
click at [993, 94] on button "Create Test" at bounding box center [988, 95] width 55 height 17
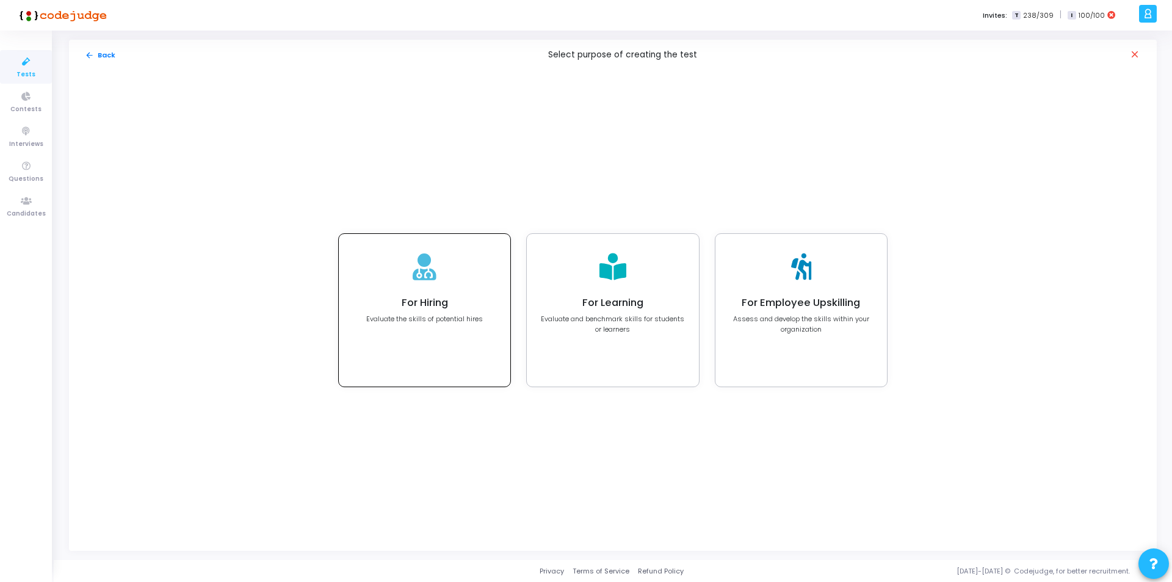
click at [449, 320] on p "Evaluate the skills of potential hires" at bounding box center [424, 319] width 117 height 10
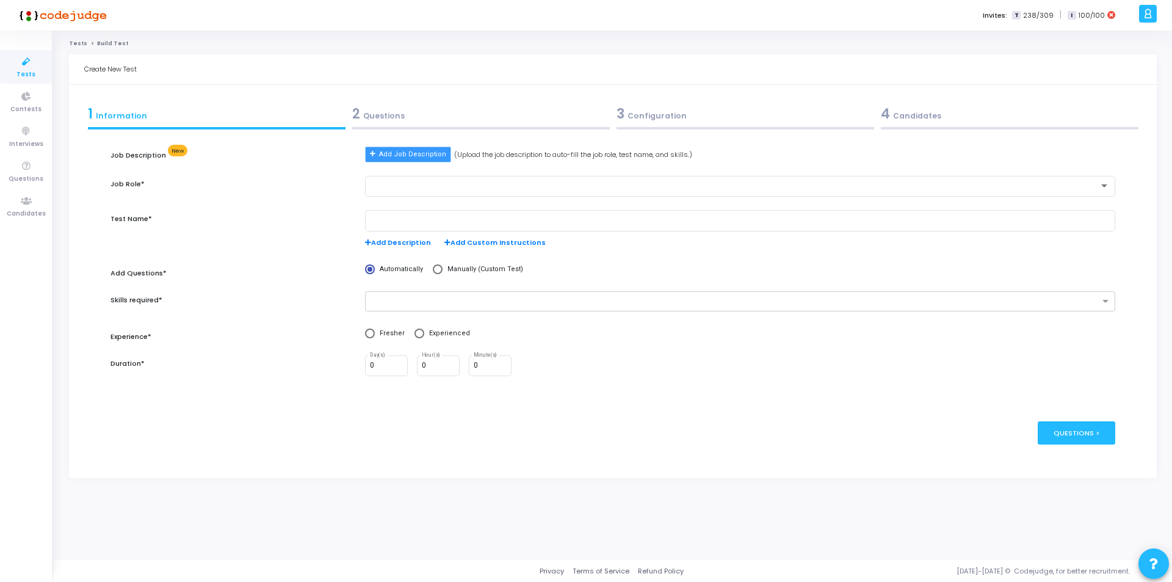
click at [413, 156] on span "Add Job Description" at bounding box center [412, 155] width 67 height 10
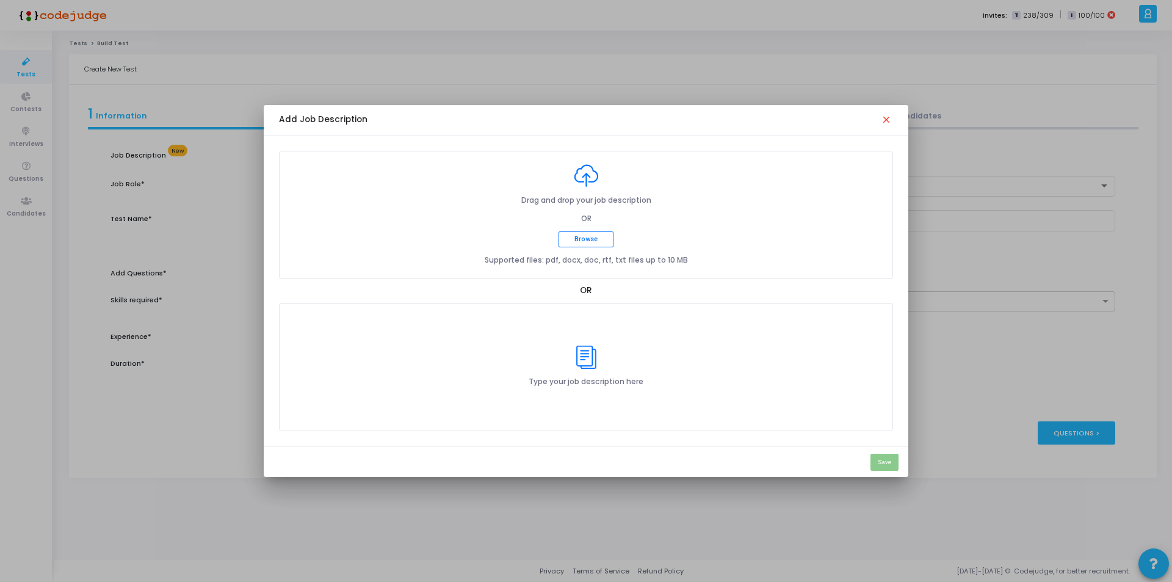
click at [215, 234] on div at bounding box center [586, 291] width 1172 height 582
click at [883, 121] on mat-icon "close" at bounding box center [887, 120] width 12 height 12
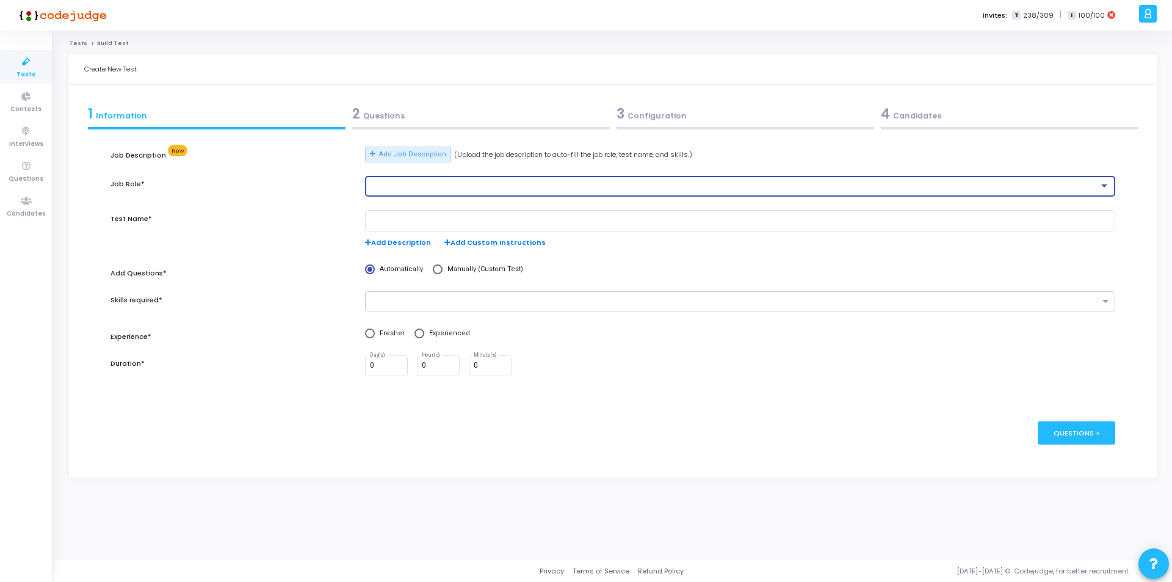
click at [410, 189] on div at bounding box center [734, 186] width 729 height 9
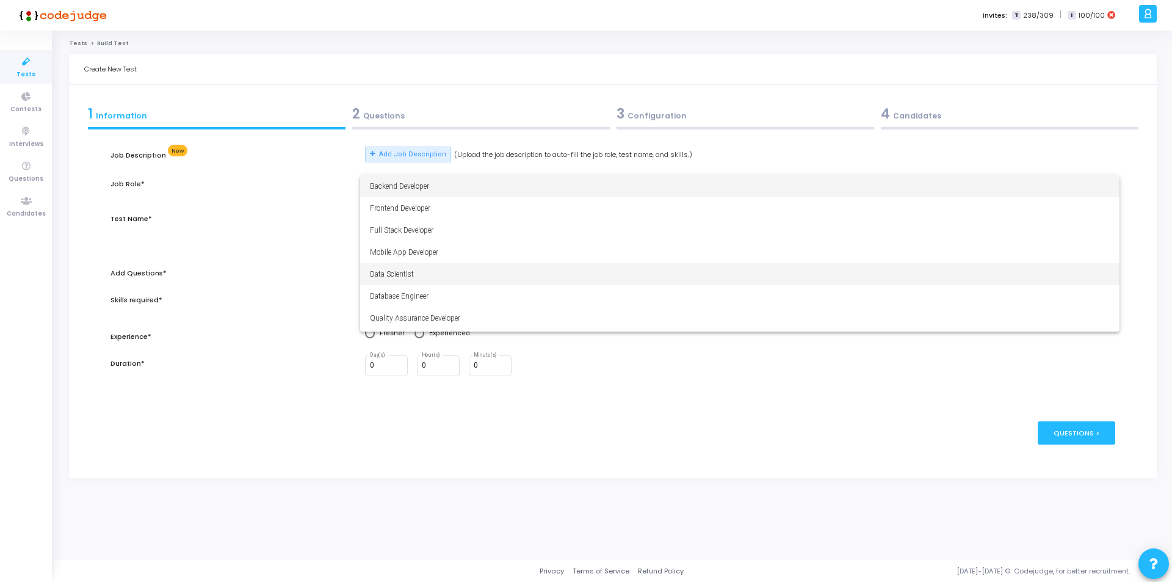
click at [405, 275] on span "Data Scientist" at bounding box center [740, 274] width 740 height 22
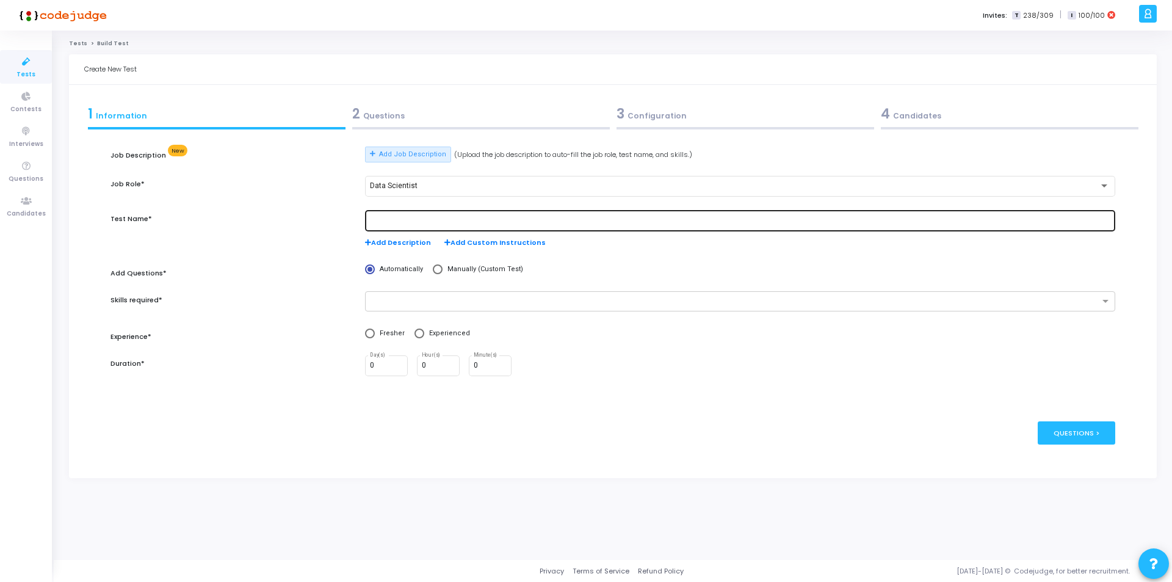
click at [421, 226] on div at bounding box center [740, 220] width 740 height 23
type input "Interview Test Case 3 -"
click at [435, 267] on span at bounding box center [438, 269] width 10 height 10
click at [435, 267] on input "Manually (Custom Test)" at bounding box center [438, 269] width 10 height 10
radio input "true"
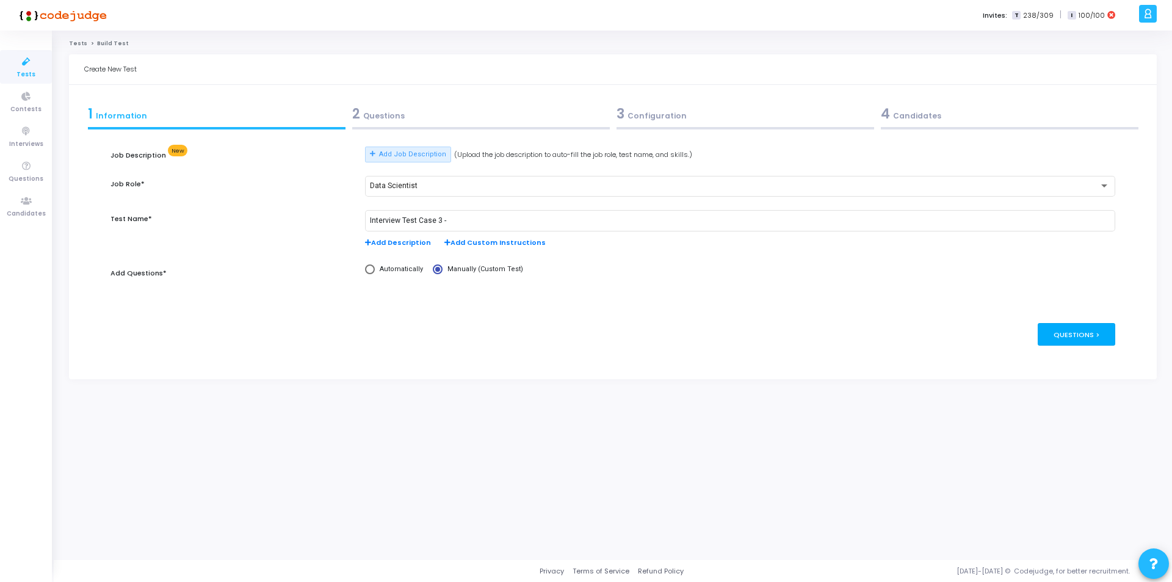
click at [1066, 340] on div "Questions >" at bounding box center [1077, 334] width 78 height 23
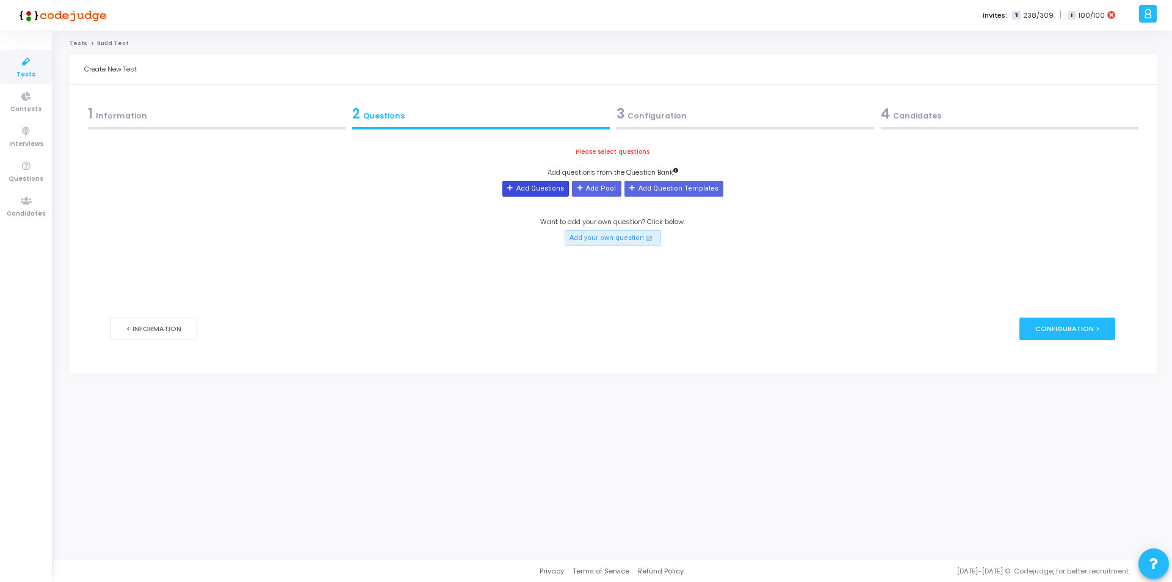
click at [549, 187] on button "Add Questions" at bounding box center [535, 189] width 67 height 16
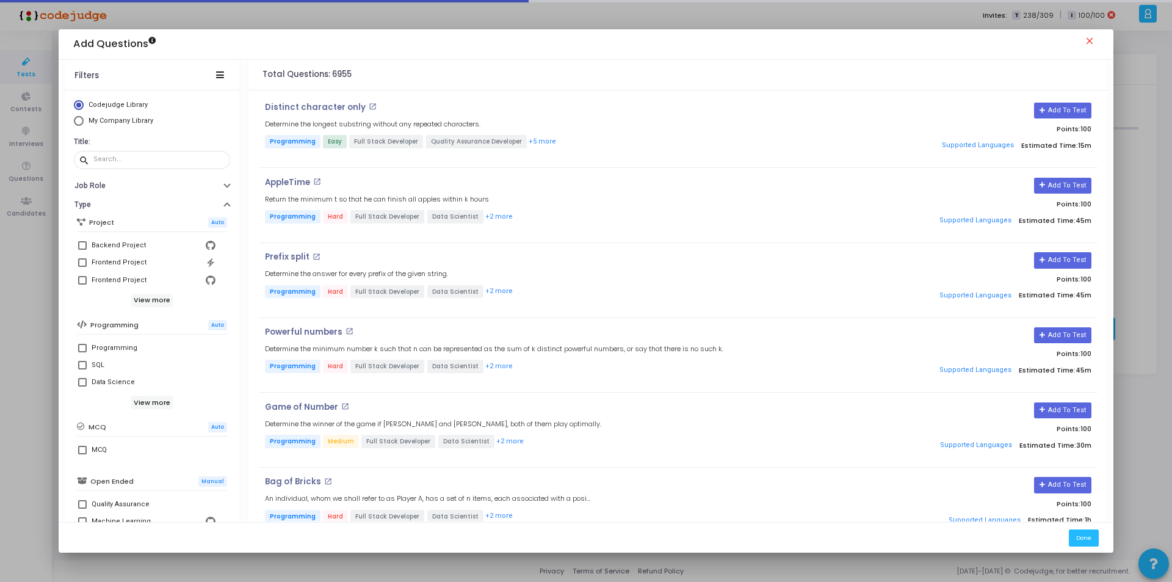
click at [78, 118] on span "Select Library" at bounding box center [79, 121] width 10 height 10
click at [78, 118] on input "My Company Library" at bounding box center [79, 121] width 10 height 10
radio input "true"
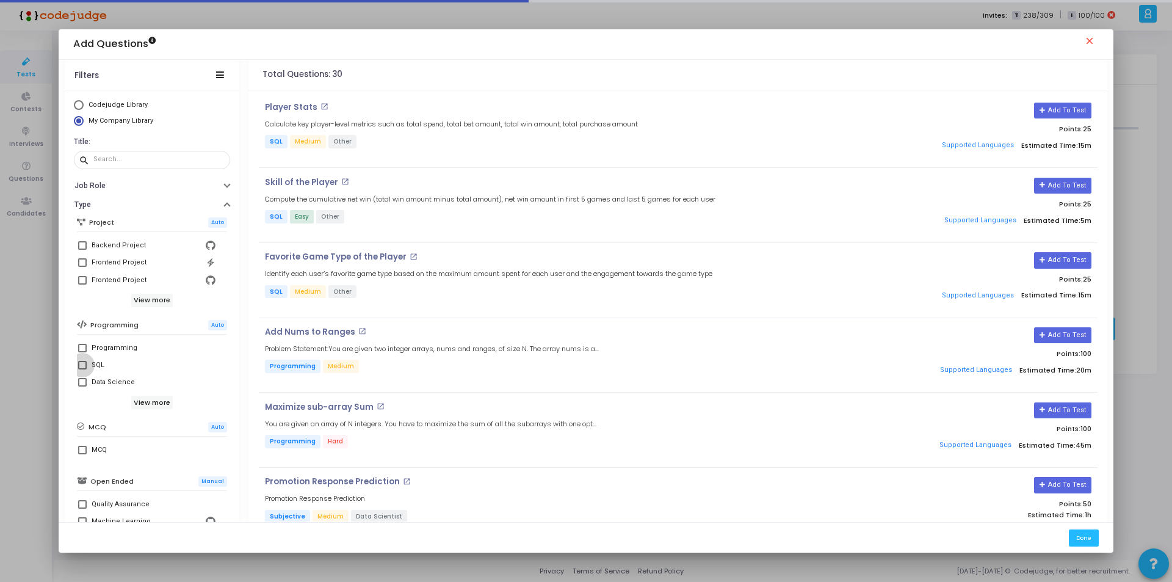
click at [81, 365] on span at bounding box center [82, 365] width 9 height 9
click at [82, 369] on input "SQL" at bounding box center [82, 369] width 1 height 1
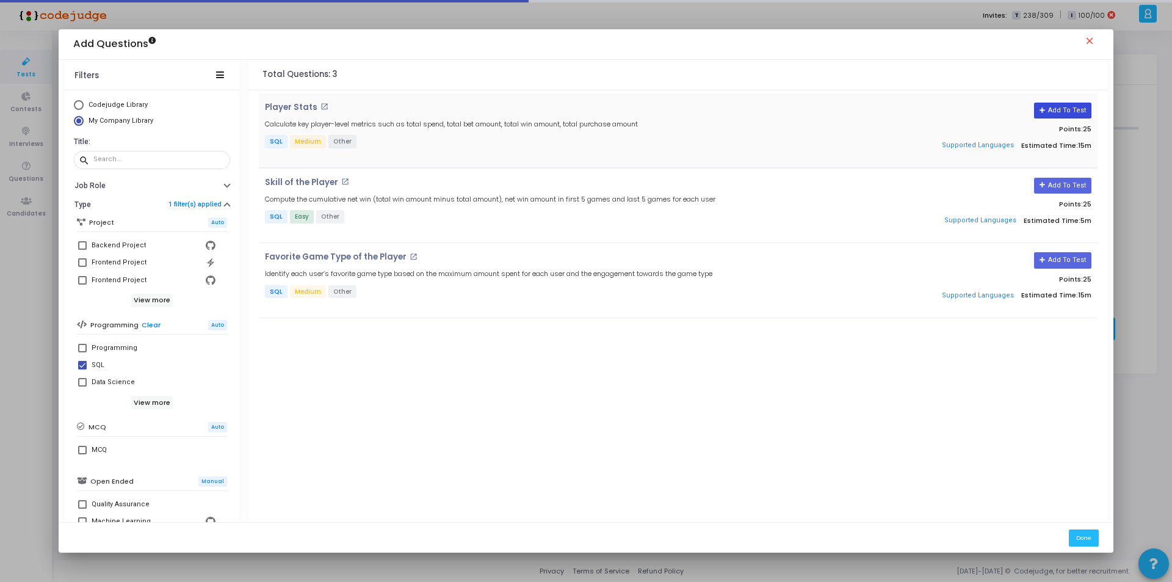
click at [1069, 108] on button "Add To Test" at bounding box center [1062, 111] width 57 height 16
click at [1066, 186] on button "Add To Test" at bounding box center [1062, 186] width 57 height 16
click at [1075, 259] on button "Add To Test" at bounding box center [1062, 260] width 57 height 16
click at [83, 364] on span at bounding box center [82, 365] width 9 height 9
click at [82, 369] on input "SQL" at bounding box center [82, 369] width 1 height 1
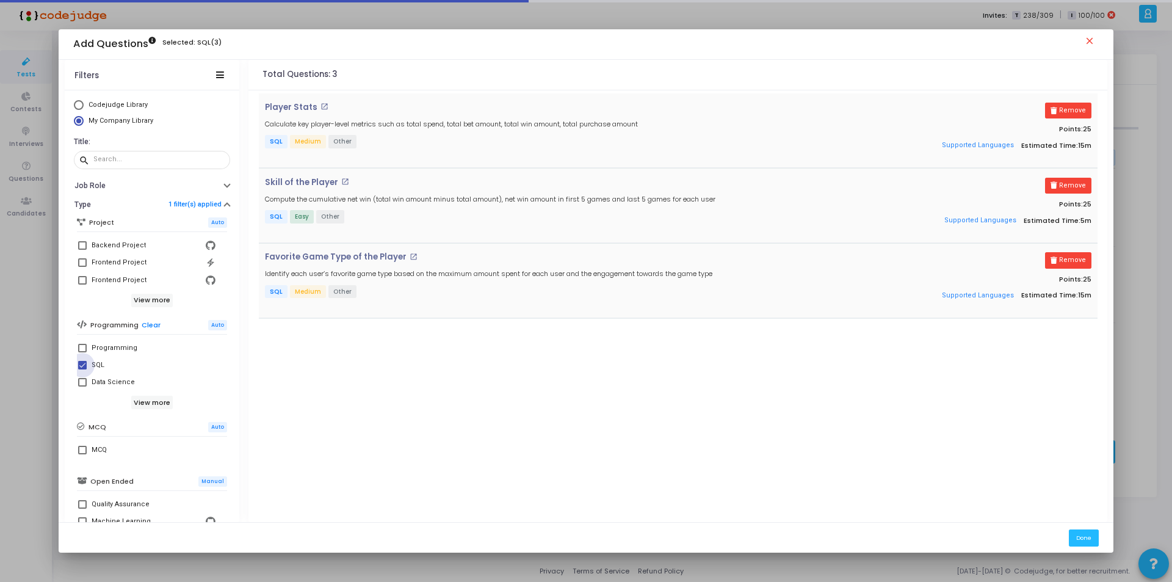
checkbox input "false"
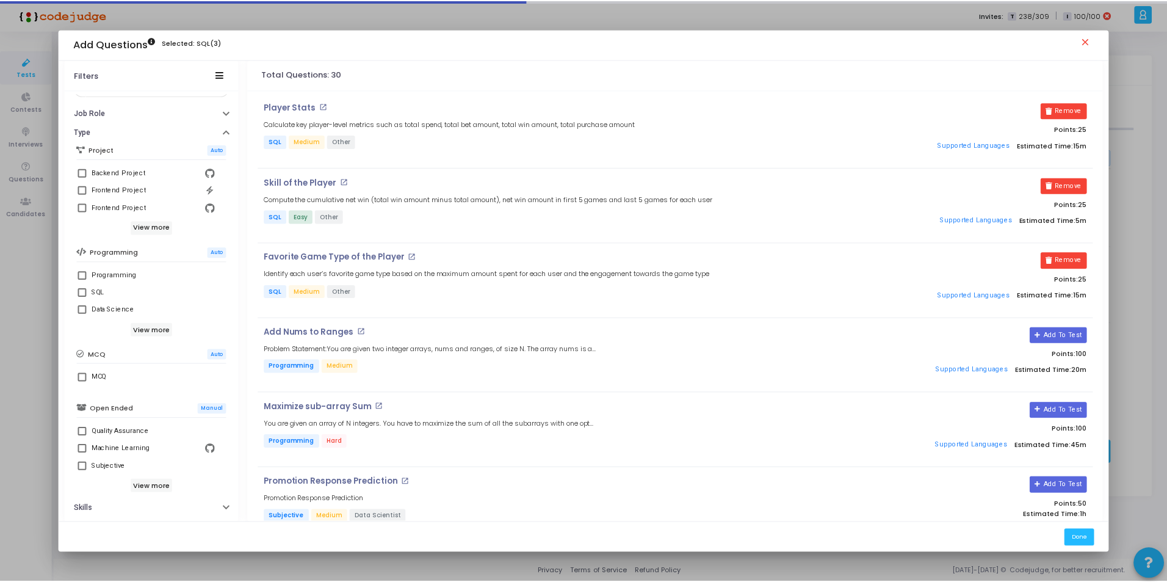
scroll to position [73, 0]
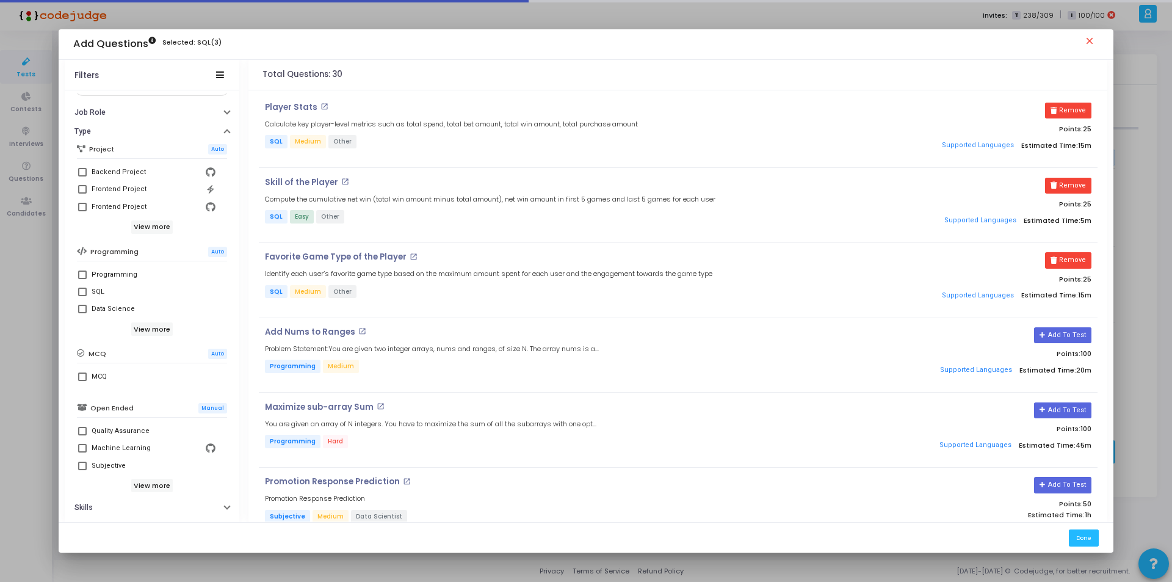
click at [82, 465] on span at bounding box center [82, 465] width 9 height 9
click at [82, 470] on input "Subjective" at bounding box center [82, 470] width 1 height 1
checkbox input "true"
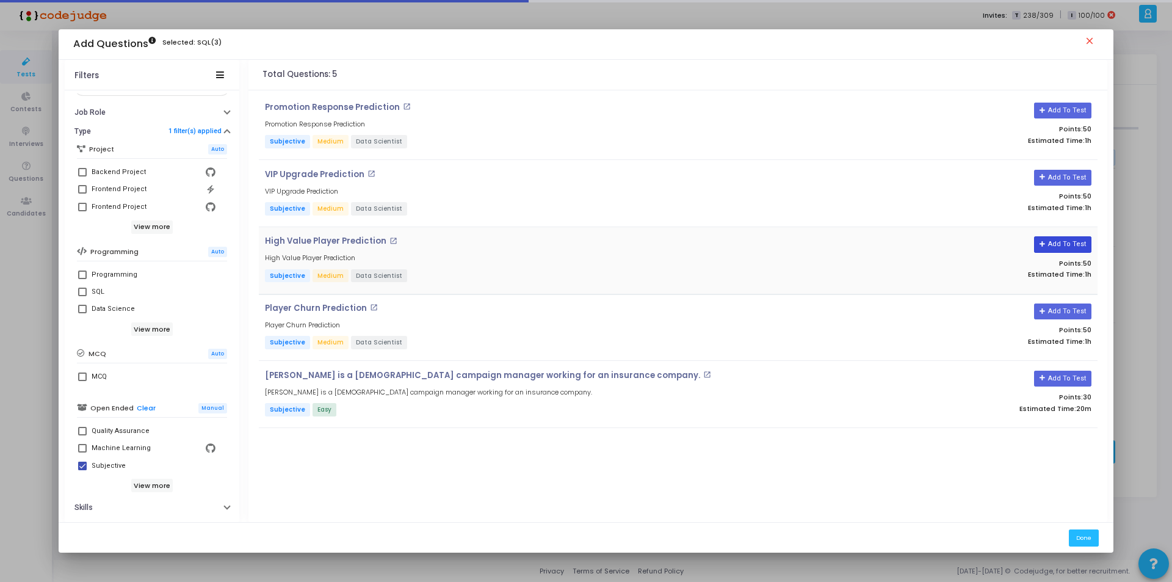
click at [1056, 245] on button "Add To Test" at bounding box center [1062, 244] width 57 height 16
click at [1082, 537] on button "Done" at bounding box center [1084, 537] width 30 height 16
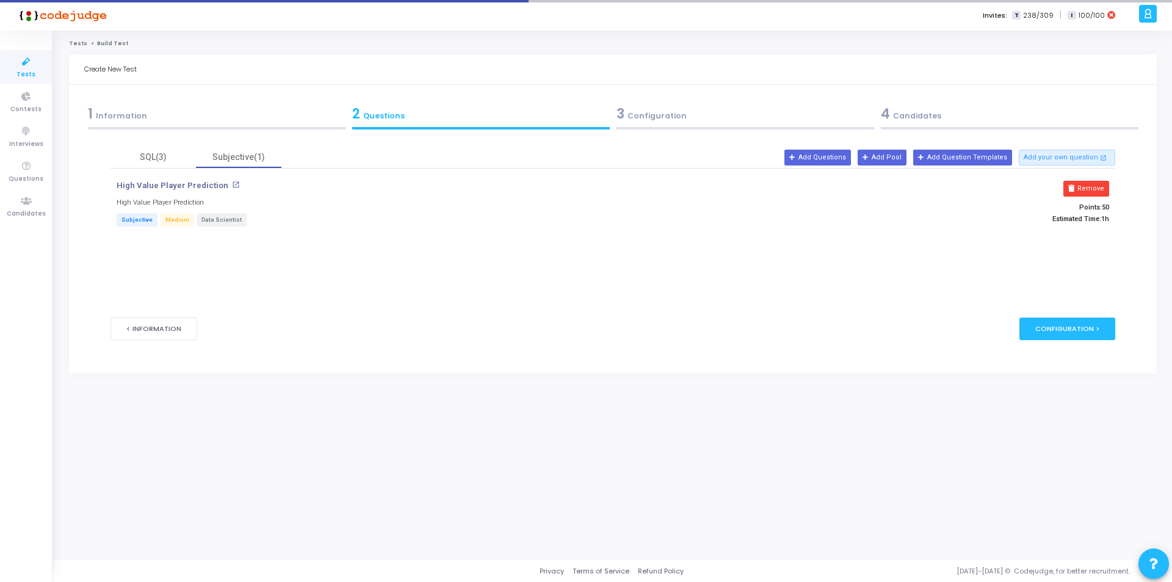
click at [143, 121] on div "1 Information" at bounding box center [217, 114] width 258 height 20
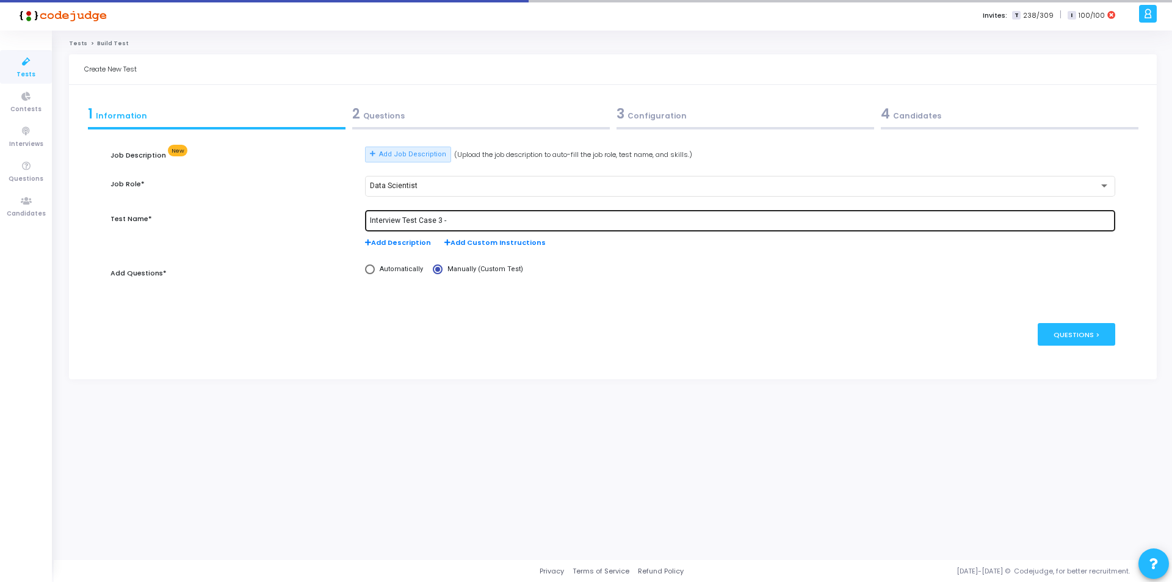
click at [488, 220] on input "Interview Test Case 3 -" at bounding box center [740, 221] width 740 height 9
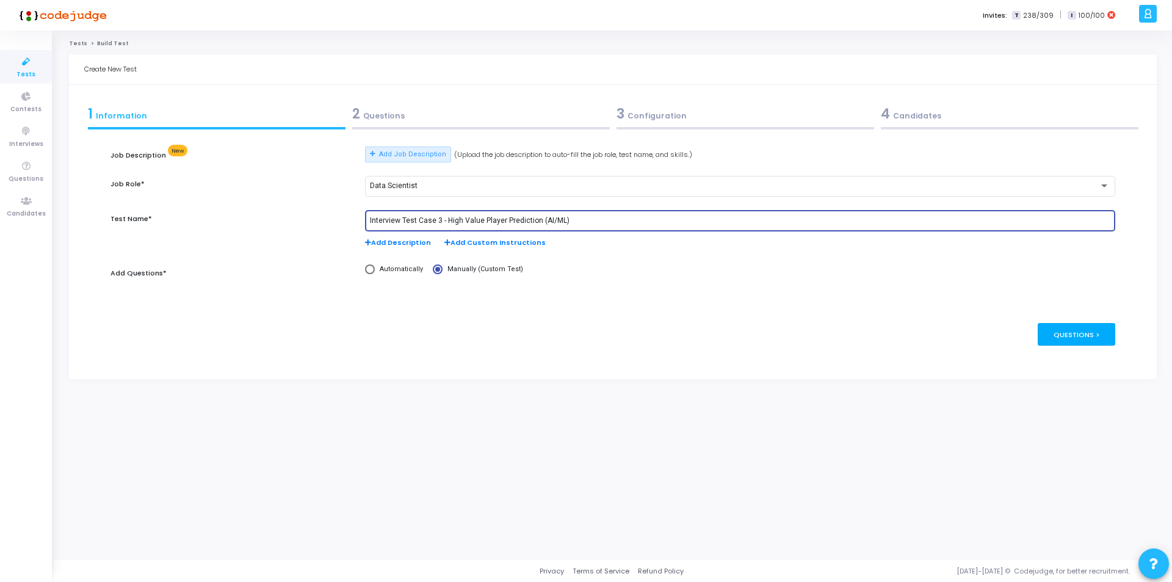
type input "Interview Test Case 3 - High Value Player Prediction (AI/ML)"
click at [1088, 336] on div "Questions >" at bounding box center [1077, 334] width 78 height 23
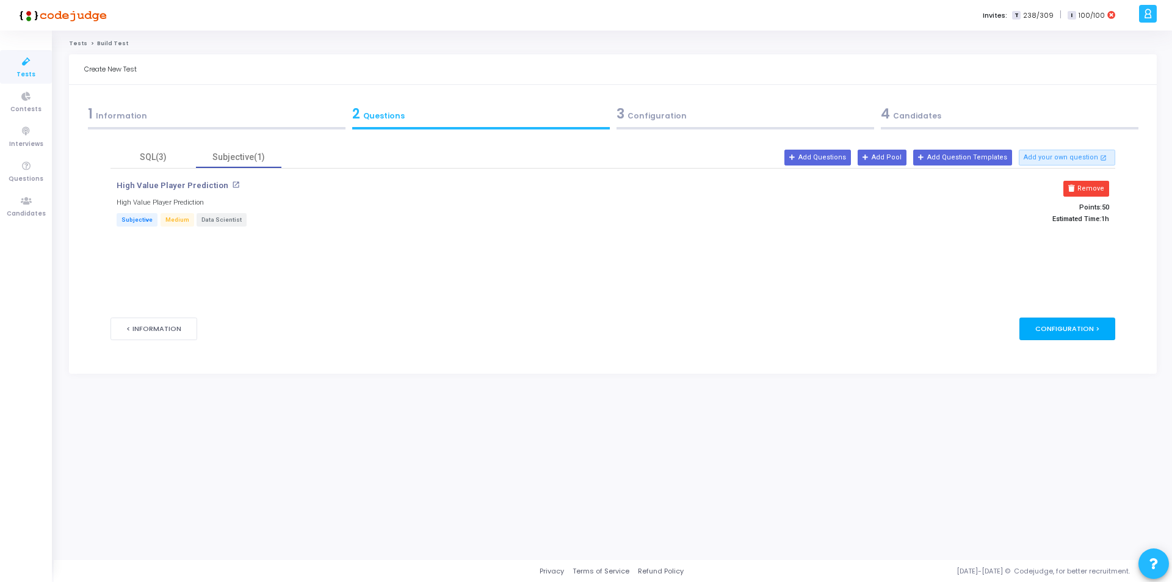
click at [1082, 327] on div "Configuration >" at bounding box center [1067, 328] width 96 height 23
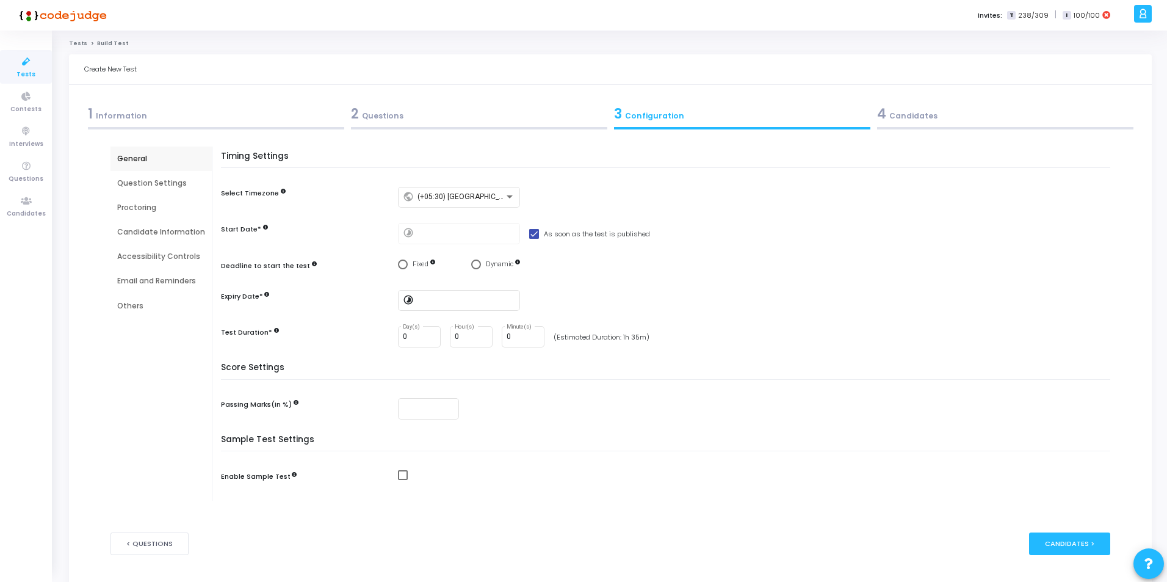
click at [476, 264] on span "Select confirmation" at bounding box center [476, 264] width 10 height 10
click at [476, 264] on input "Dynamic" at bounding box center [476, 264] width 10 height 10
radio input "true"
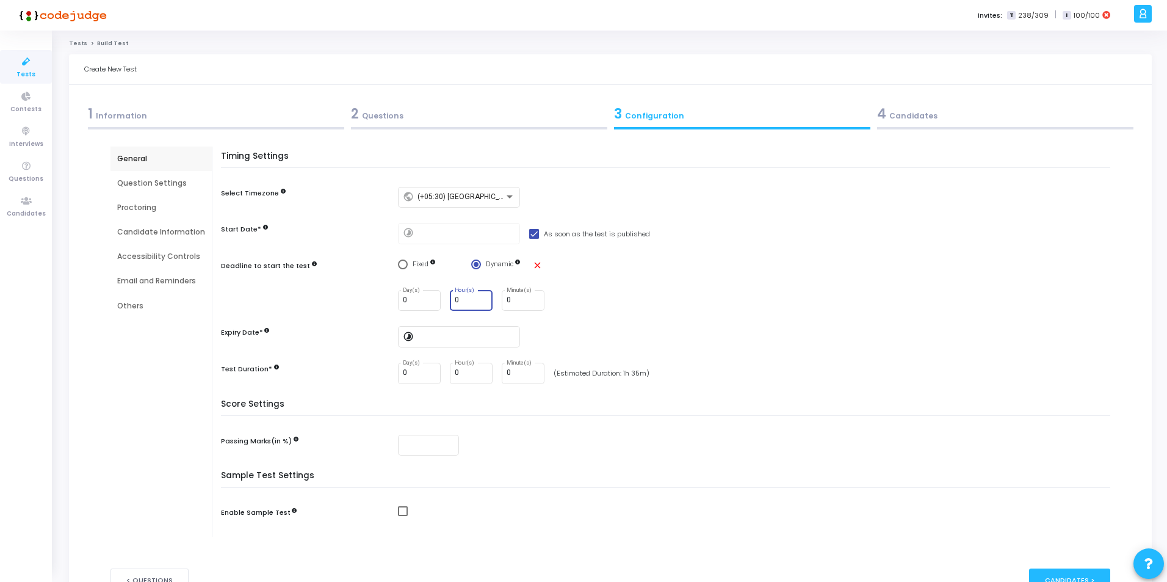
click at [470, 298] on input "0" at bounding box center [471, 300] width 33 height 9
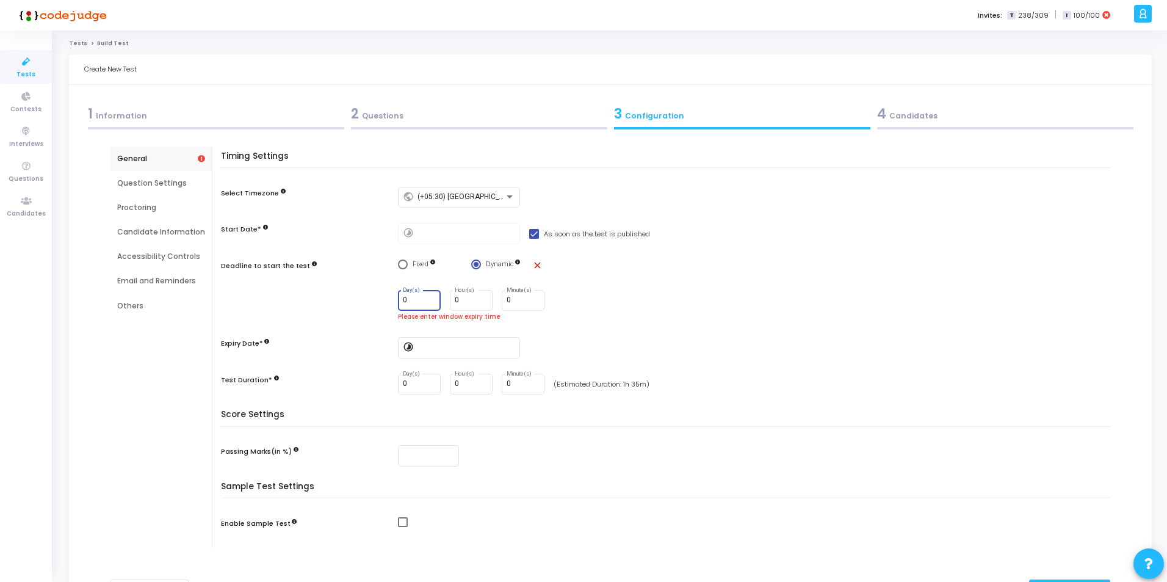
click at [418, 303] on input "0" at bounding box center [419, 300] width 33 height 9
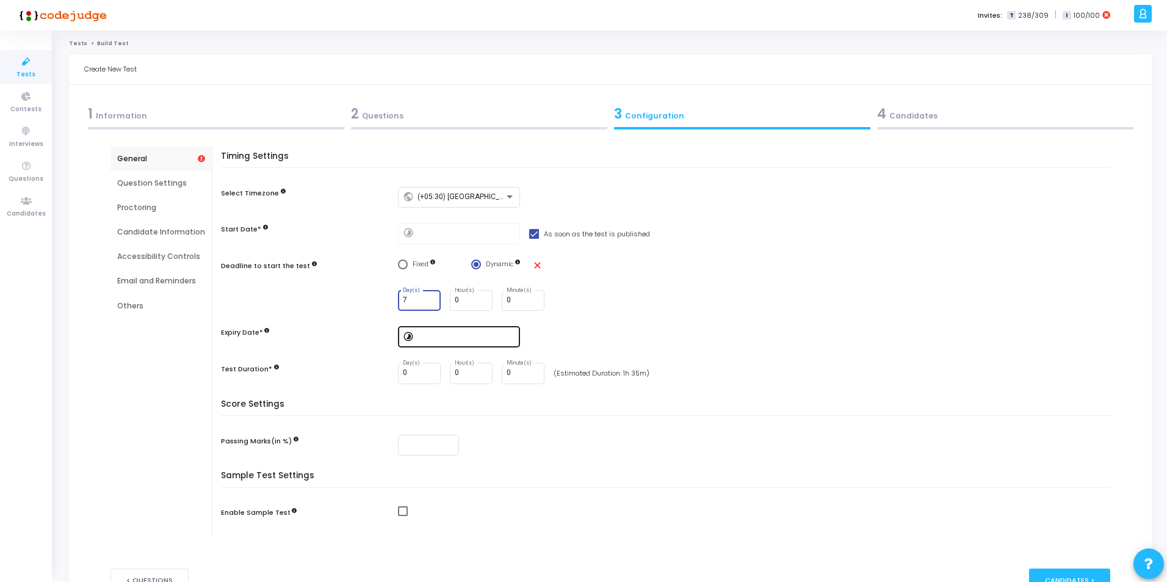
type input "7"
click at [444, 333] on input at bounding box center [467, 337] width 98 height 9
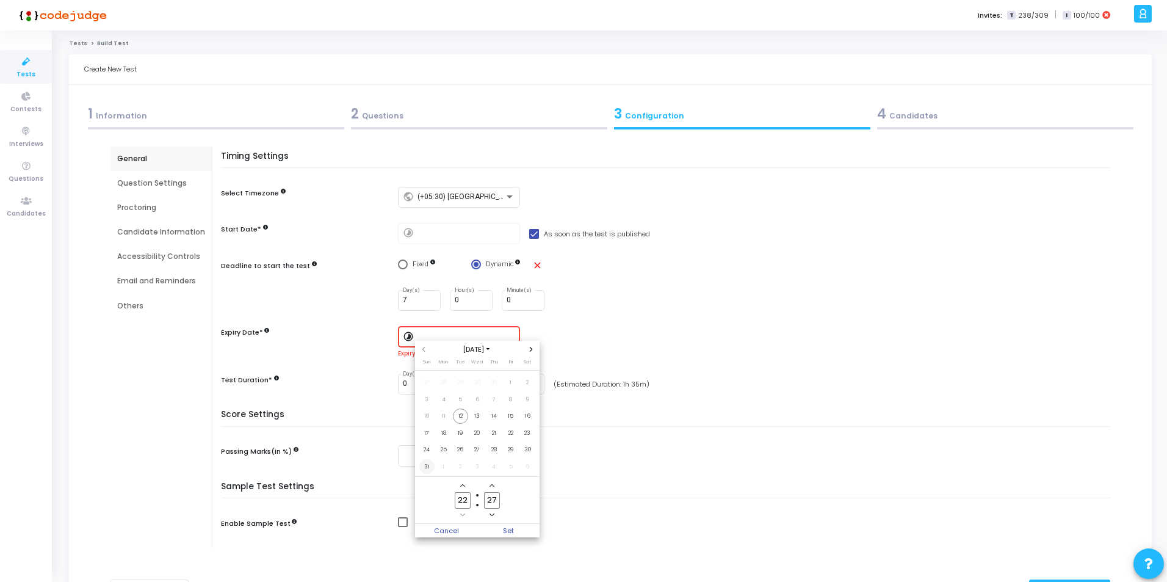
click at [429, 466] on span "31" at bounding box center [426, 466] width 15 height 15
click at [511, 530] on span "Set" at bounding box center [508, 530] width 62 height 13
type input "[DATE] 10:27 PM"
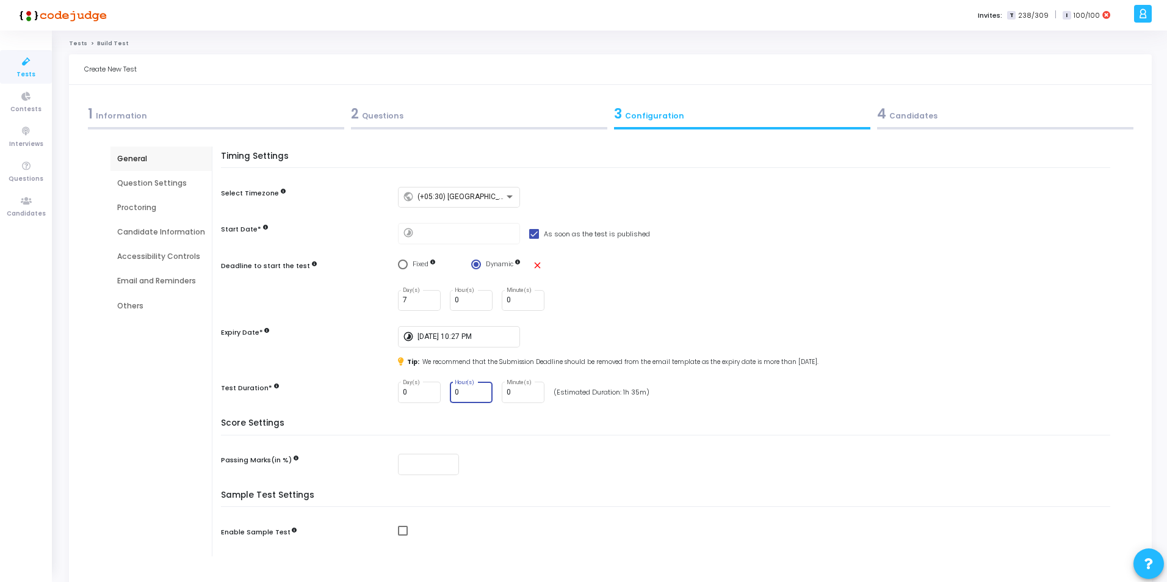
click at [472, 393] on input "0" at bounding box center [471, 392] width 33 height 9
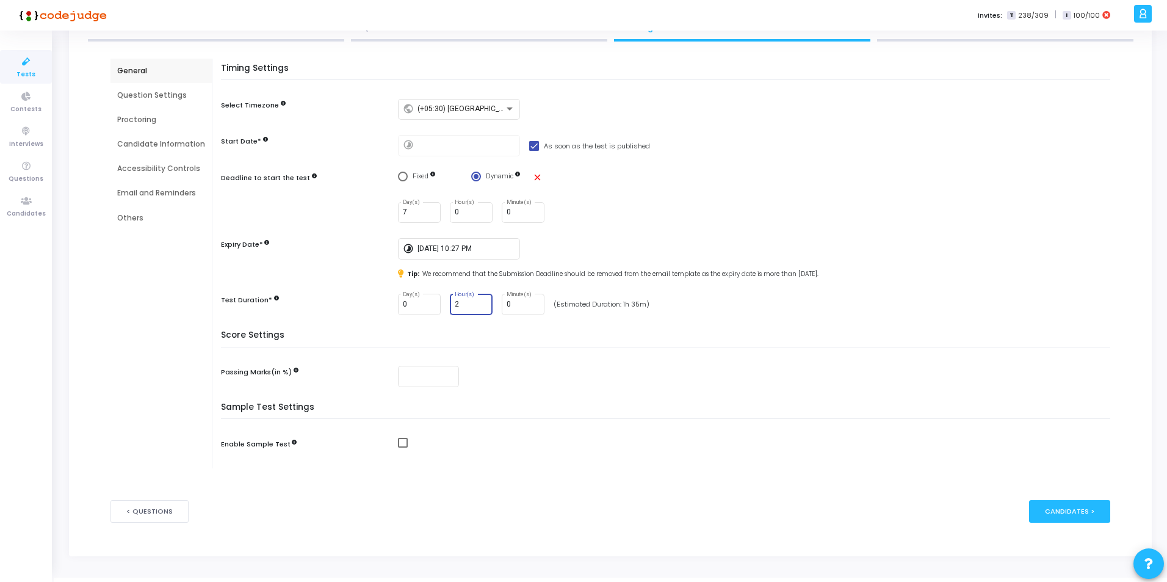
scroll to position [106, 0]
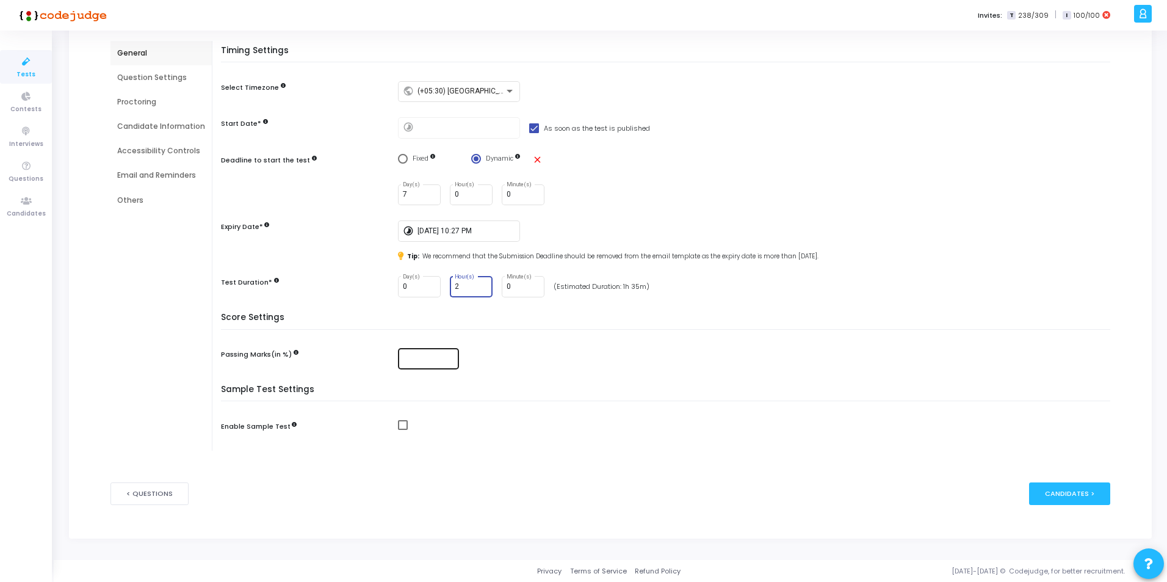
type input "2"
click at [424, 358] on input "number" at bounding box center [428, 358] width 51 height 9
type input "50"
click at [400, 429] on span at bounding box center [403, 425] width 10 height 10
click at [402, 430] on input "checkbox" at bounding box center [402, 430] width 1 height 1
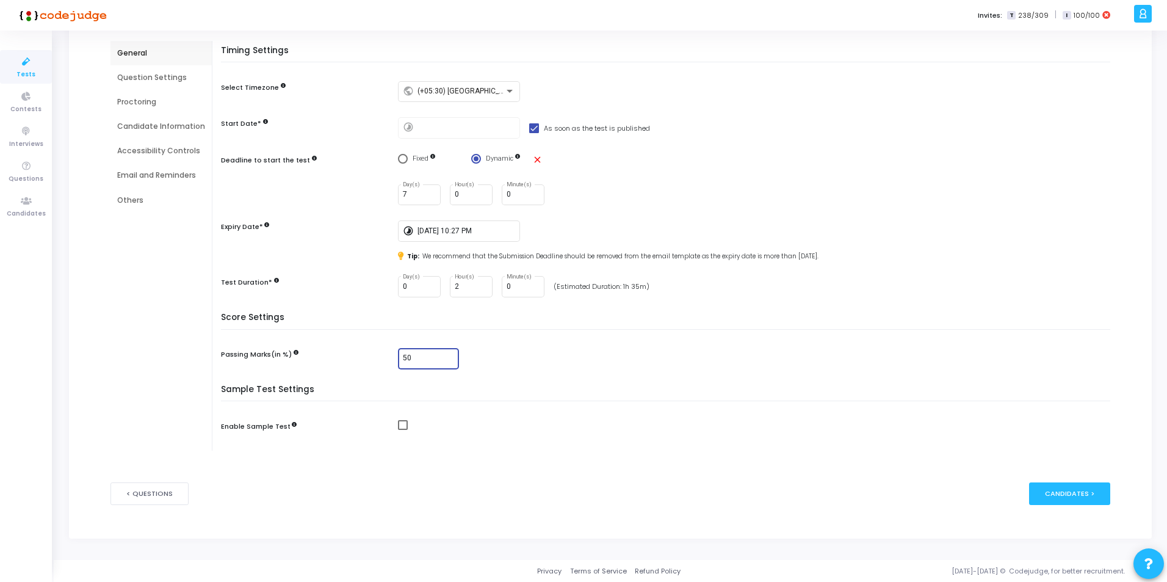
checkbox input "true"
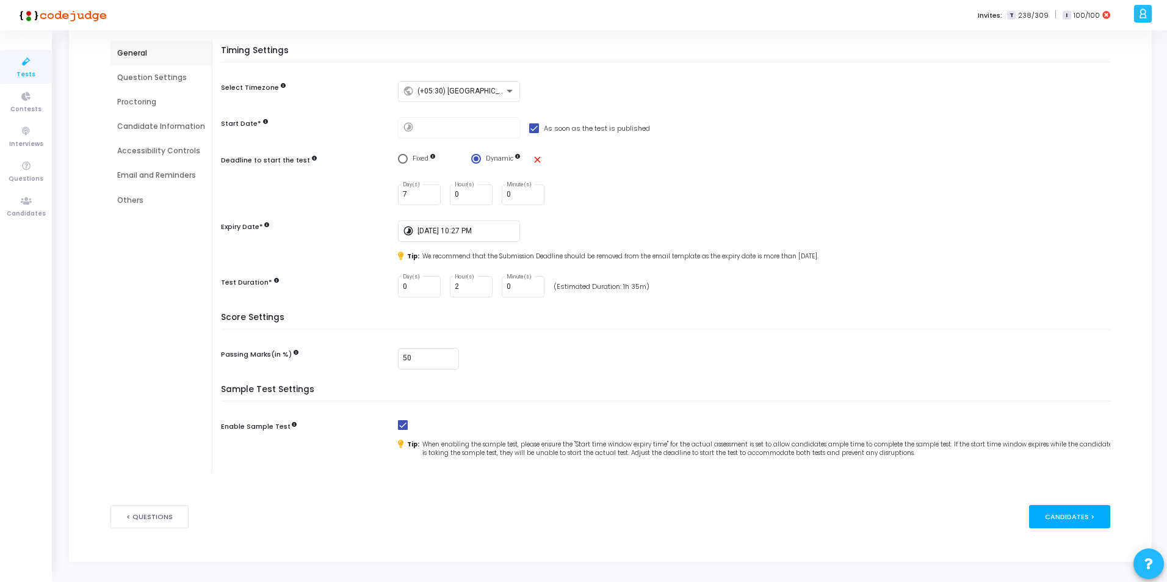
click at [1068, 519] on div "Candidates >" at bounding box center [1069, 516] width 81 height 23
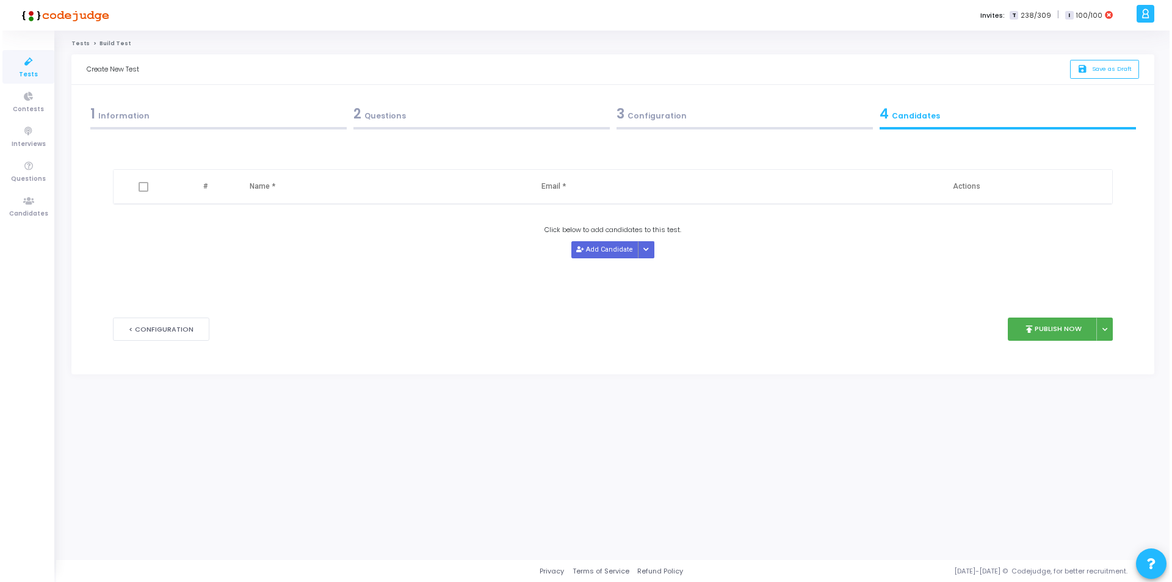
scroll to position [0, 0]
click at [1062, 330] on button "publish Publish Now" at bounding box center [1055, 329] width 90 height 24
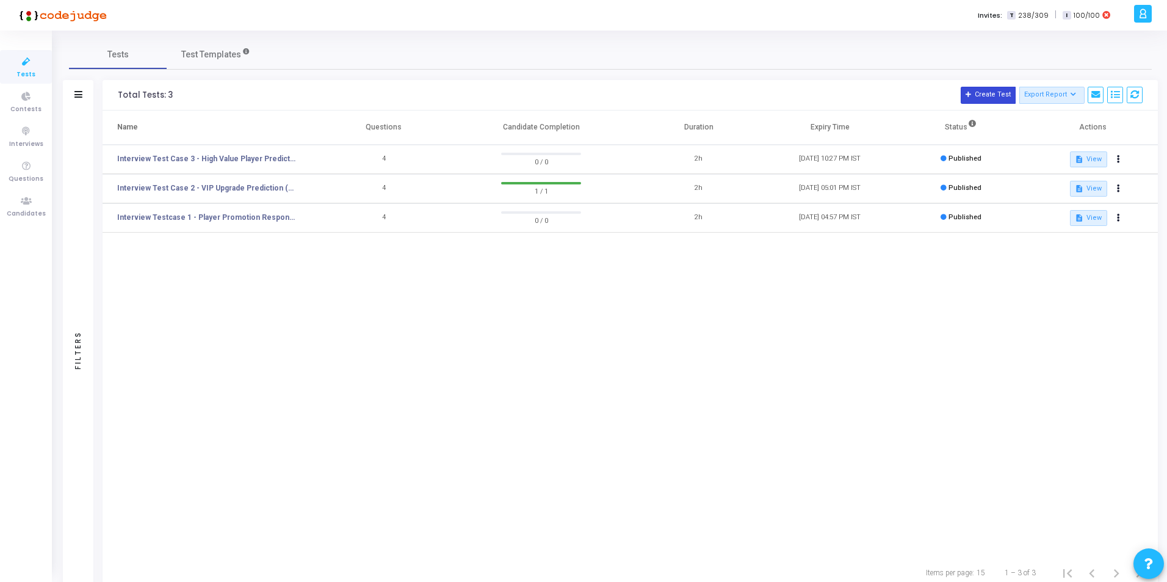
click at [984, 96] on button "Create Test" at bounding box center [988, 95] width 55 height 17
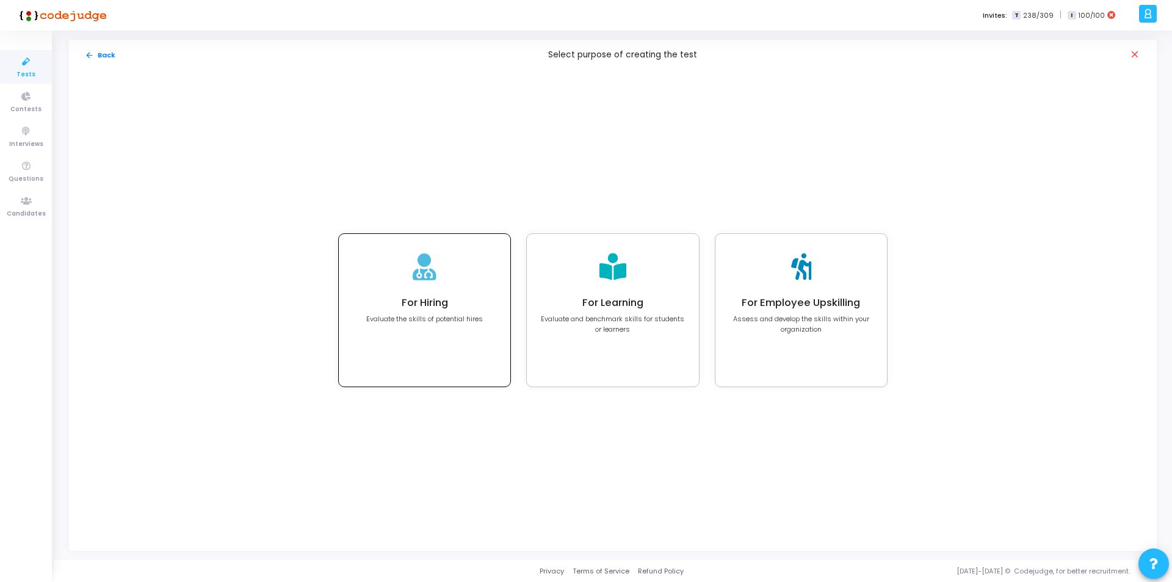
click at [424, 321] on p "Evaluate the skills of potential hires" at bounding box center [424, 319] width 117 height 10
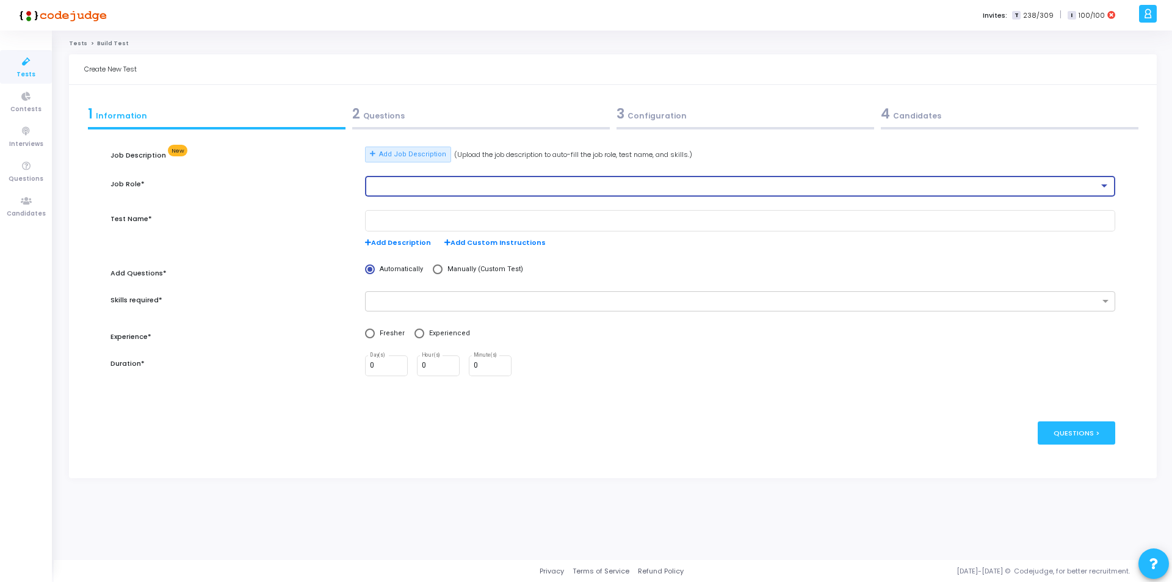
click at [464, 186] on div at bounding box center [734, 186] width 729 height 9
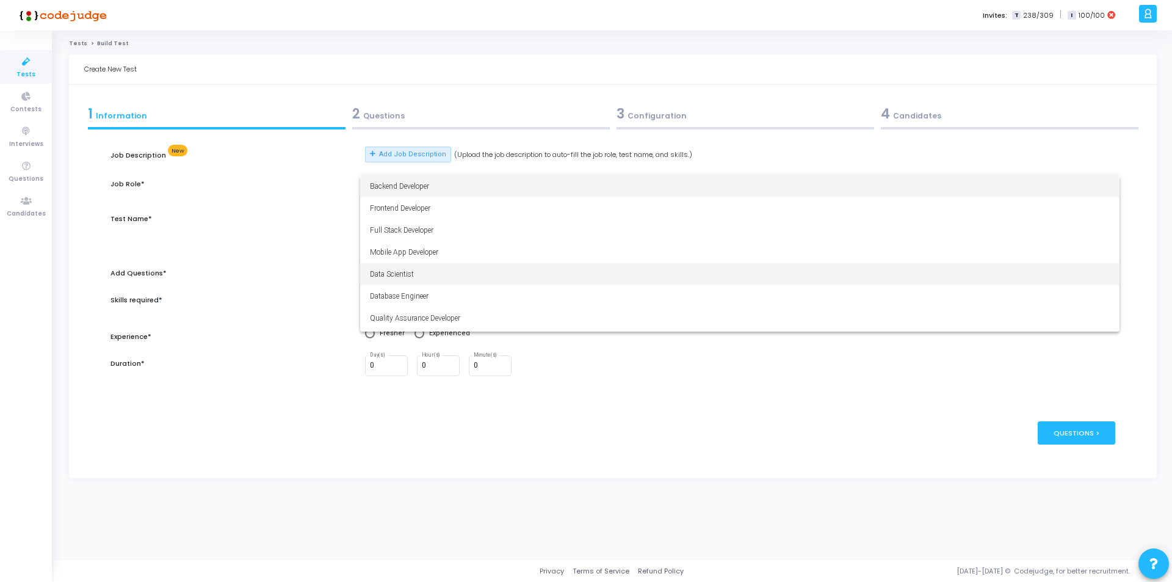
click at [406, 277] on span "Data Scientist" at bounding box center [740, 274] width 740 height 22
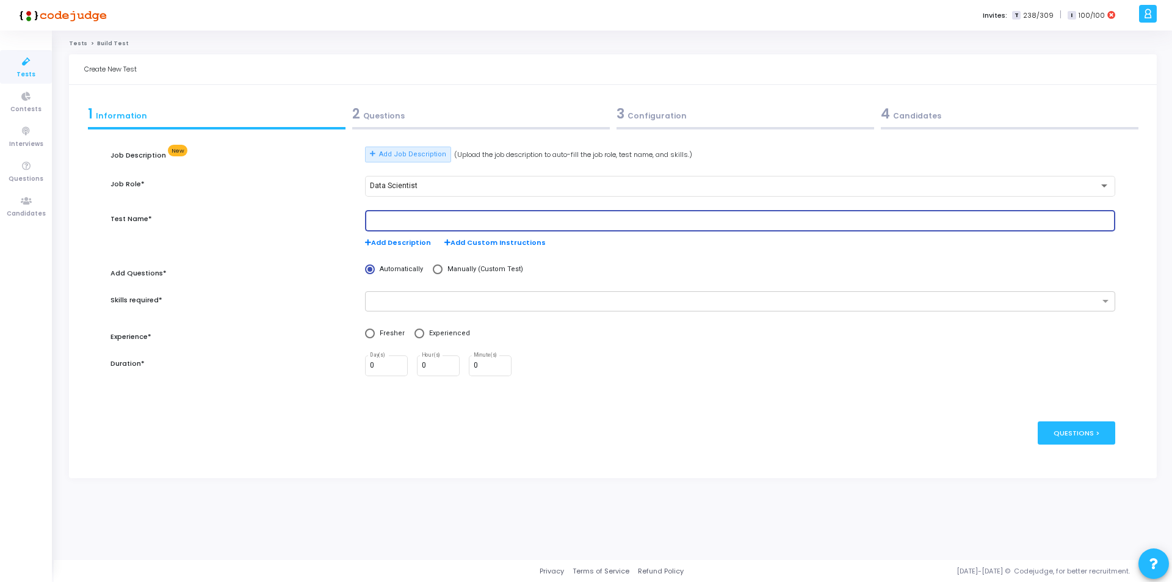
click at [405, 223] on input "text" at bounding box center [740, 221] width 740 height 9
type input "Interview Test Case 4 -"
click at [434, 270] on span at bounding box center [438, 269] width 10 height 10
click at [434, 270] on input "Manually (Custom Test)" at bounding box center [438, 269] width 10 height 10
radio input "true"
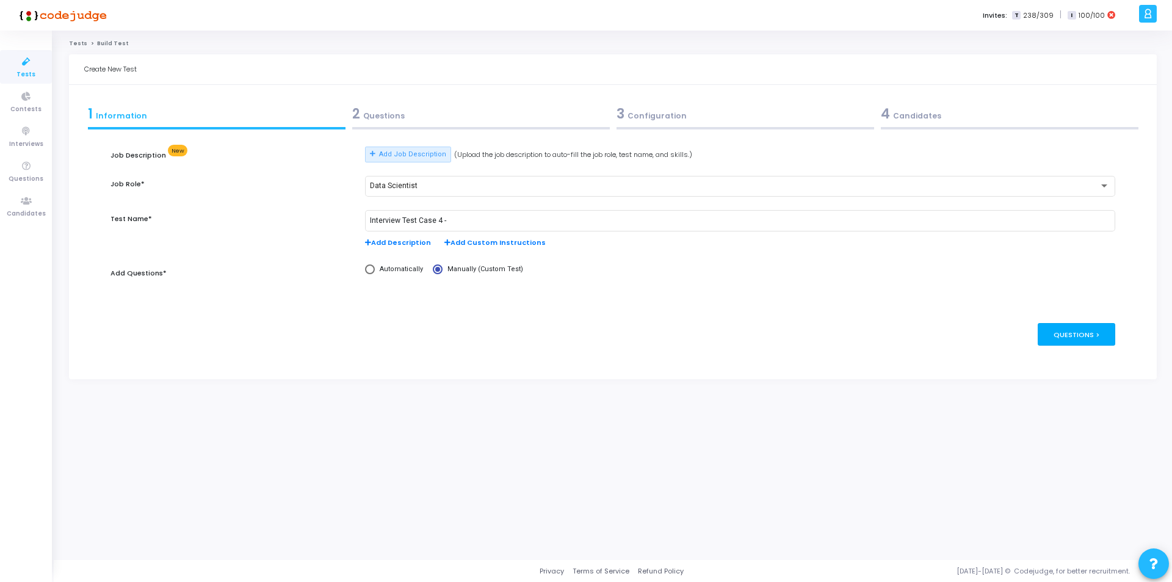
click at [1080, 332] on div "Questions >" at bounding box center [1077, 334] width 78 height 23
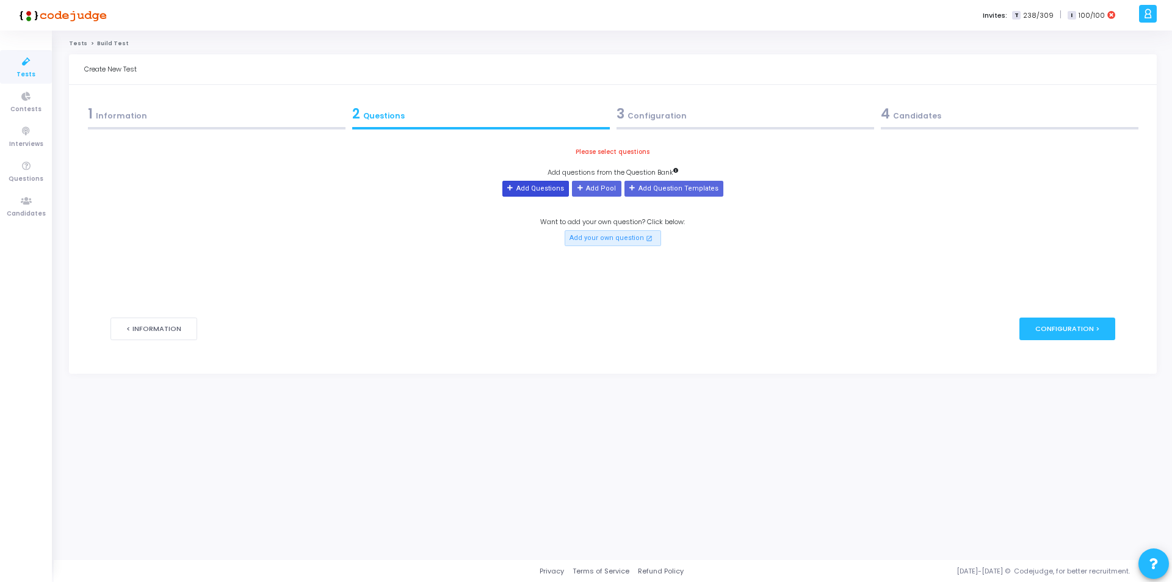
click at [526, 193] on button "Add Questions" at bounding box center [535, 189] width 67 height 16
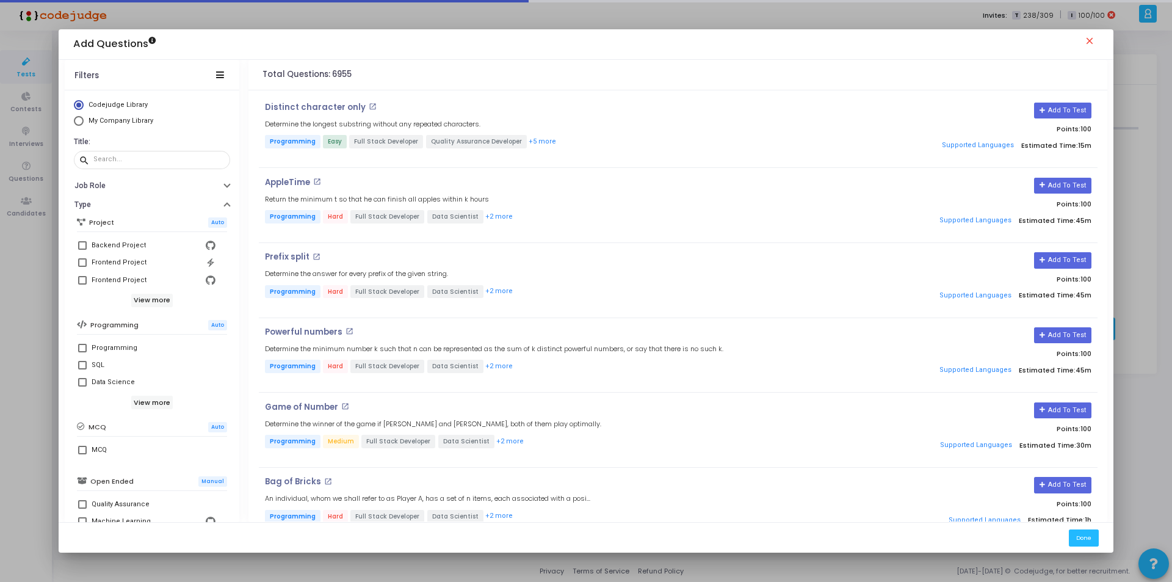
click at [78, 121] on span "Select Library" at bounding box center [79, 121] width 10 height 10
click at [78, 121] on input "My Company Library" at bounding box center [79, 121] width 10 height 10
radio input "true"
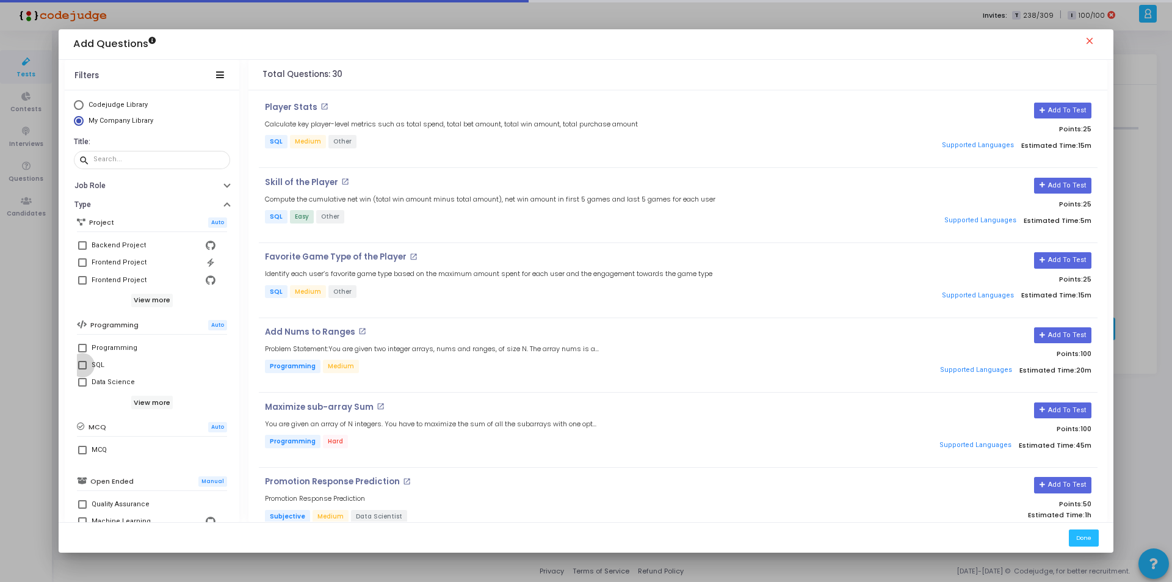
click at [78, 363] on span at bounding box center [82, 365] width 9 height 9
click at [82, 369] on input "SQL" at bounding box center [82, 369] width 1 height 1
checkbox input "true"
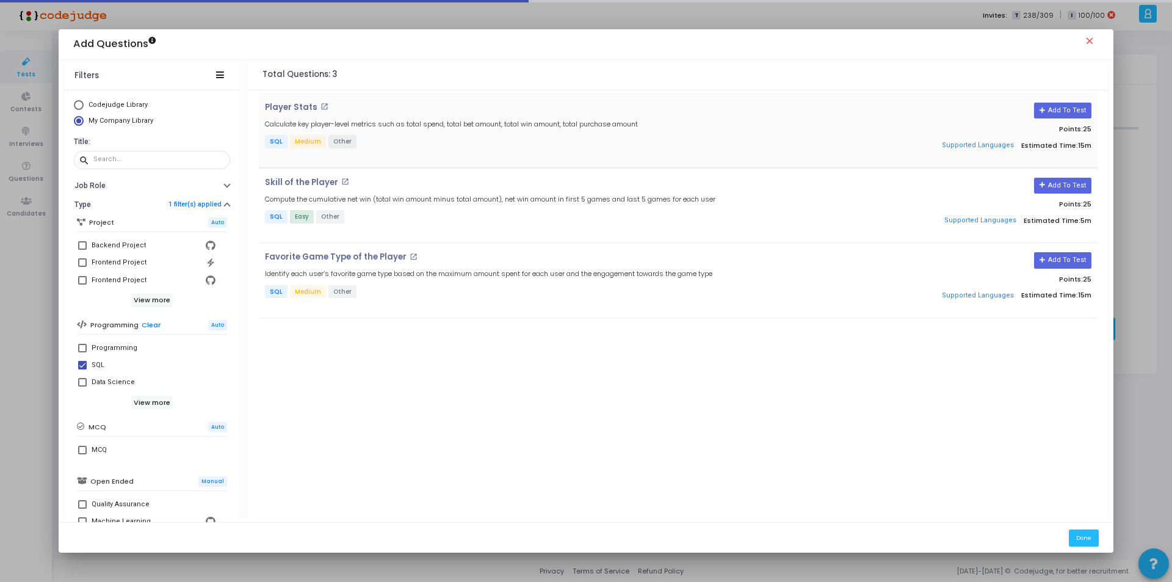
click at [1039, 108] on button "Add To Test" at bounding box center [1062, 111] width 57 height 16
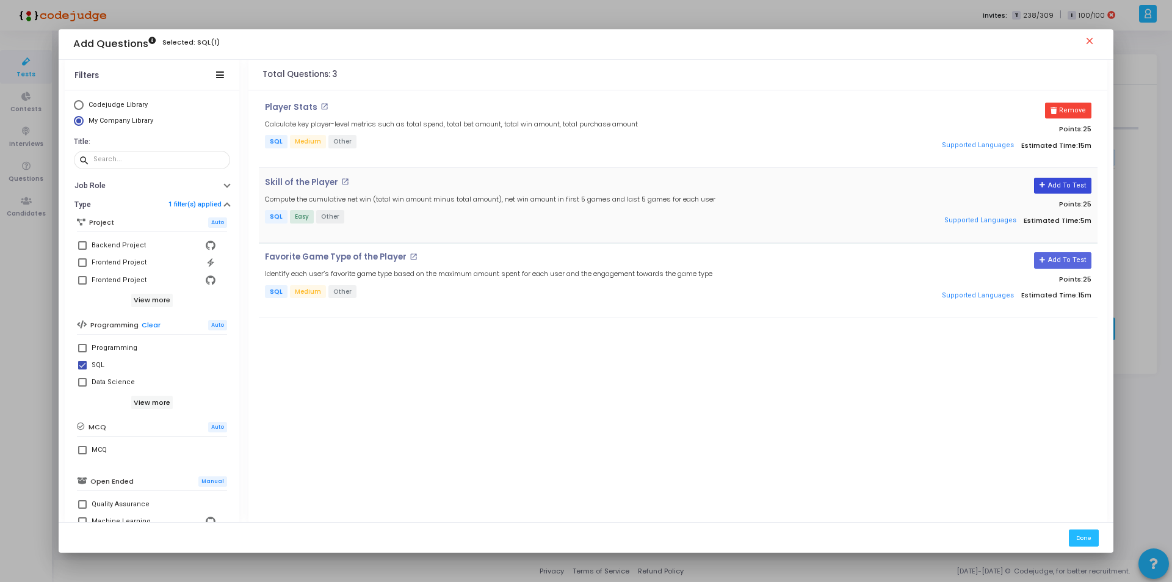
click at [1054, 186] on button "Add To Test" at bounding box center [1062, 186] width 57 height 16
click at [1052, 259] on button "Add To Test" at bounding box center [1062, 260] width 57 height 16
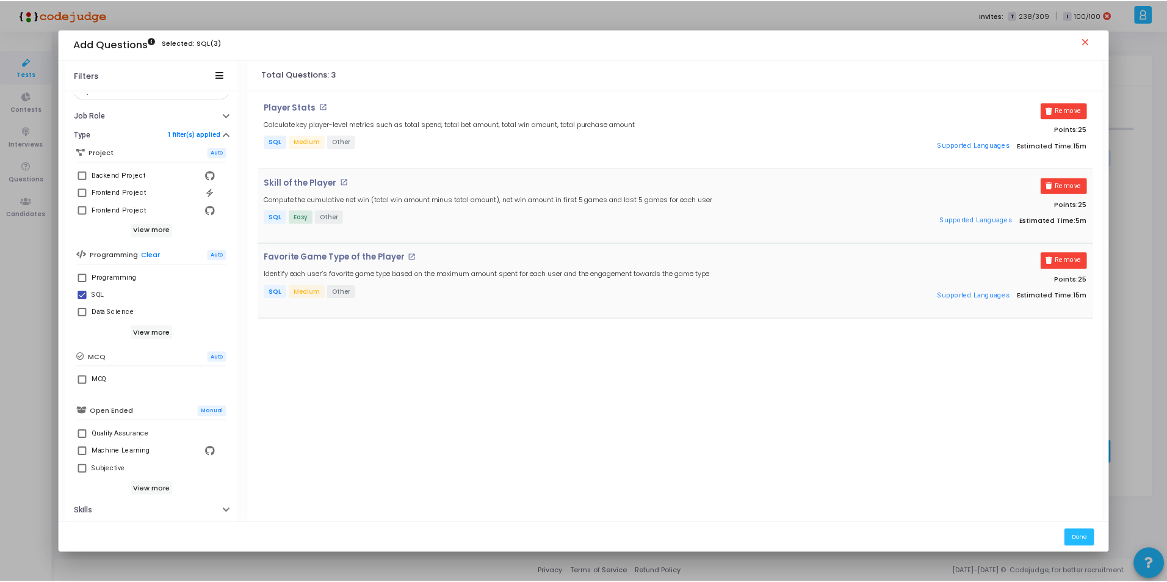
scroll to position [131, 0]
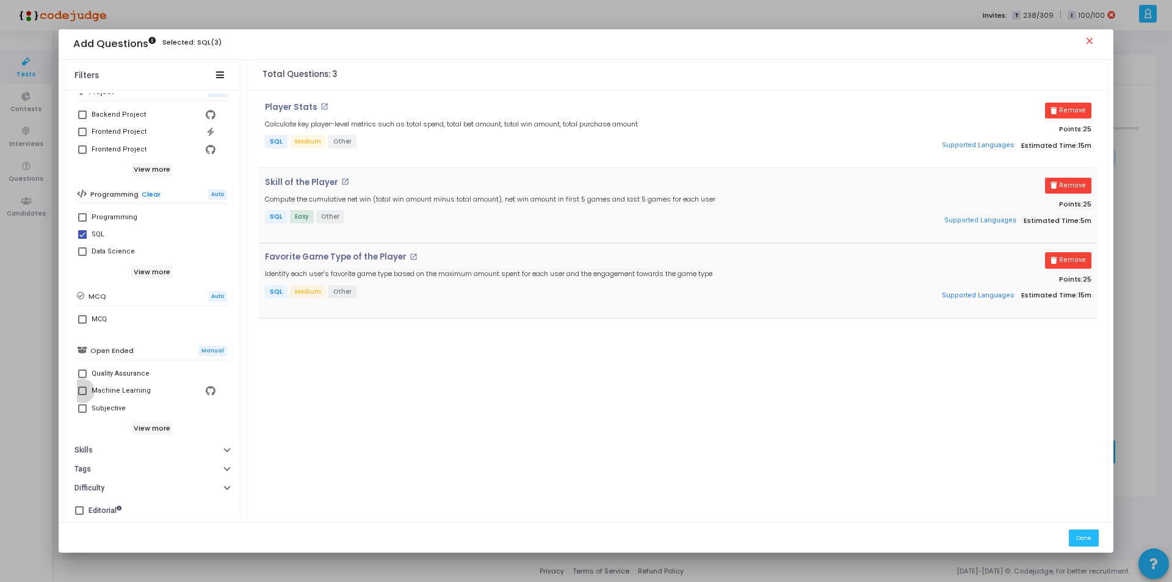
click at [82, 391] on span at bounding box center [82, 390] width 9 height 9
click at [82, 395] on input "Machine Learning" at bounding box center [82, 395] width 1 height 1
checkbox input "true"
click at [81, 407] on span at bounding box center [82, 408] width 9 height 9
click at [82, 413] on input "Subjective" at bounding box center [82, 413] width 1 height 1
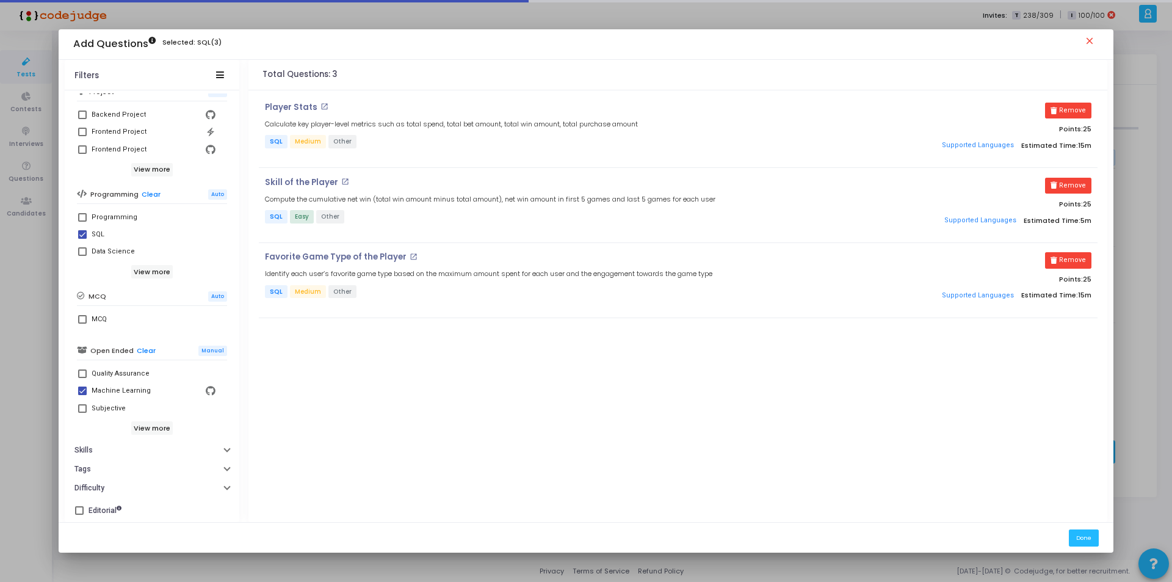
checkbox input "true"
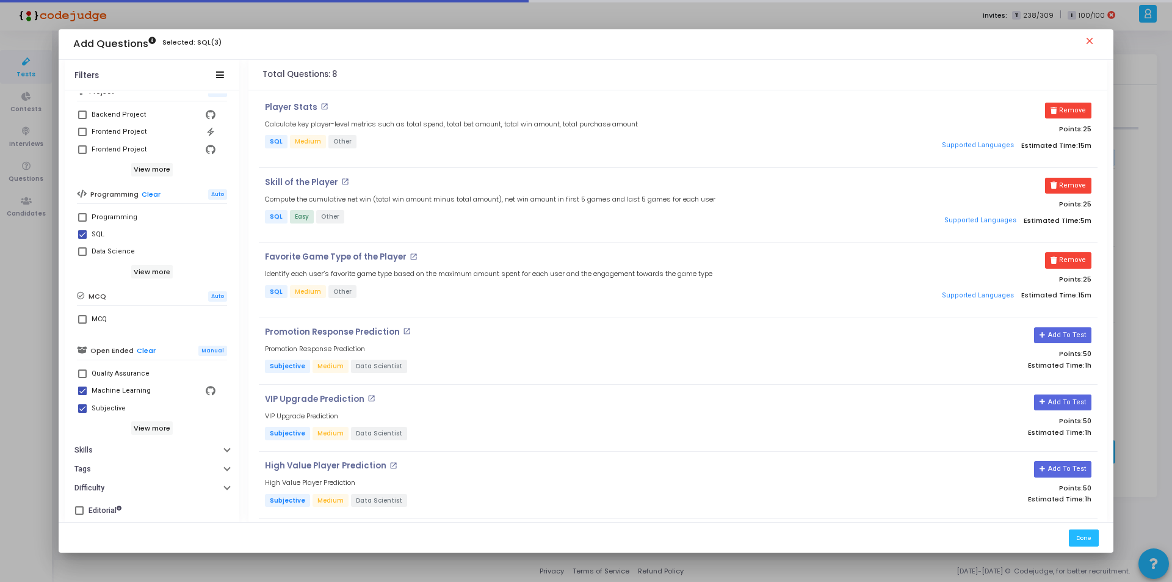
click at [80, 391] on span at bounding box center [82, 390] width 9 height 9
click at [82, 395] on input "Machine Learning" at bounding box center [82, 395] width 1 height 1
checkbox input "false"
click at [82, 235] on span at bounding box center [82, 234] width 9 height 9
click at [82, 239] on input "SQL" at bounding box center [82, 239] width 1 height 1
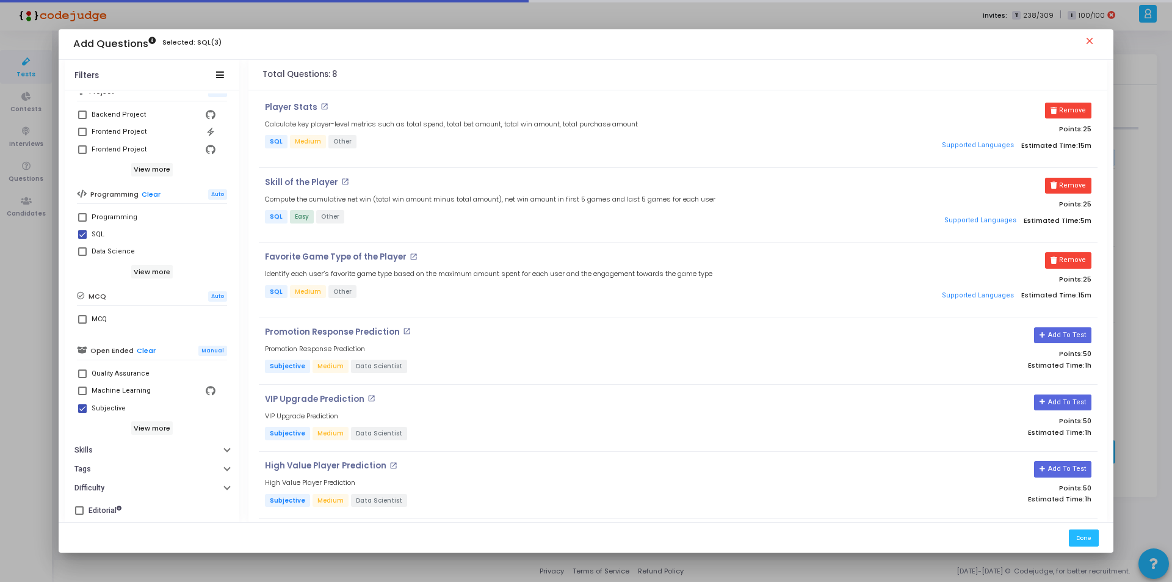
checkbox input "false"
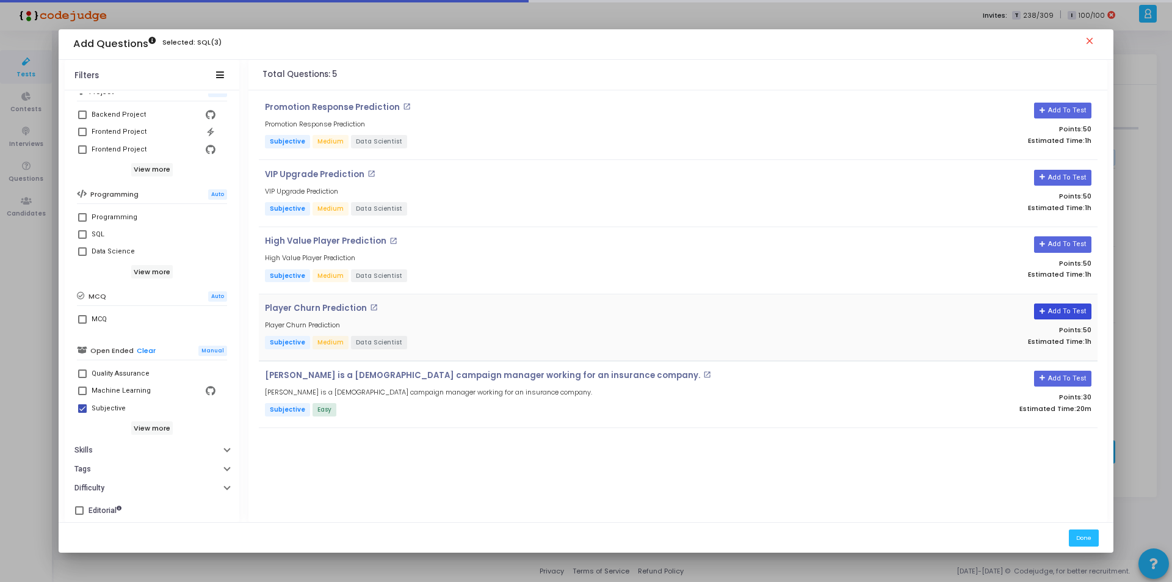
click at [1054, 314] on button "Add To Test" at bounding box center [1062, 311] width 57 height 16
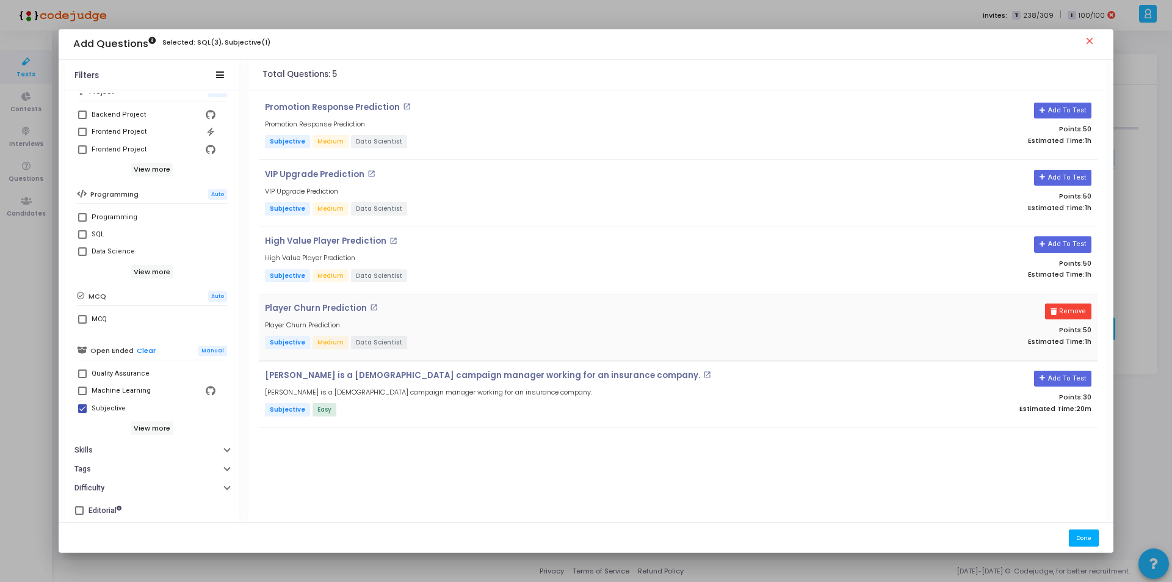
click at [1087, 538] on button "Done" at bounding box center [1084, 537] width 30 height 16
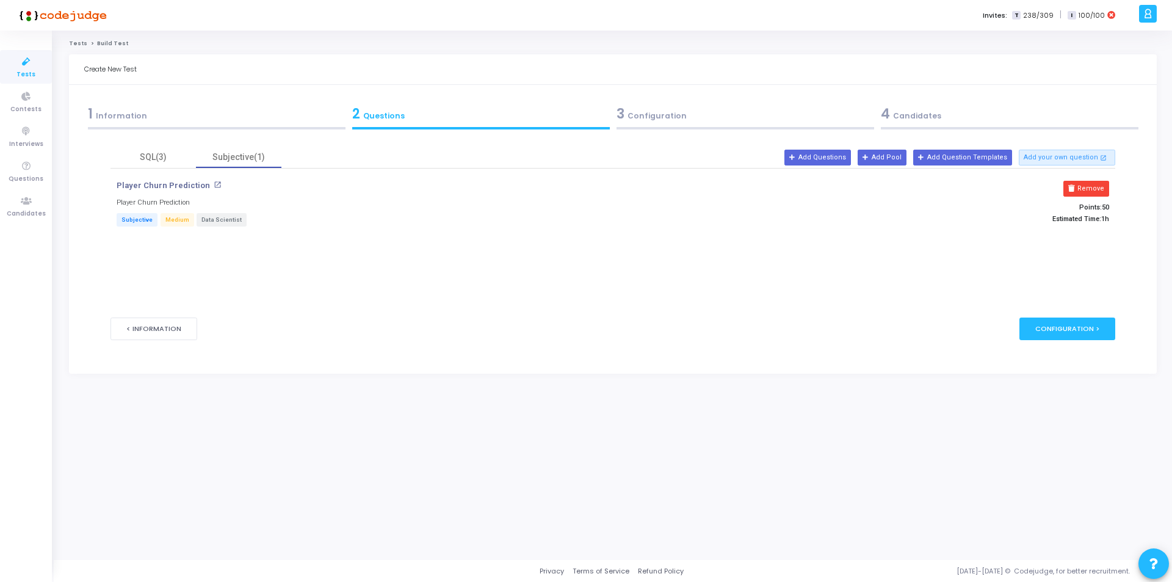
click at [180, 109] on div "1 Information" at bounding box center [217, 114] width 258 height 20
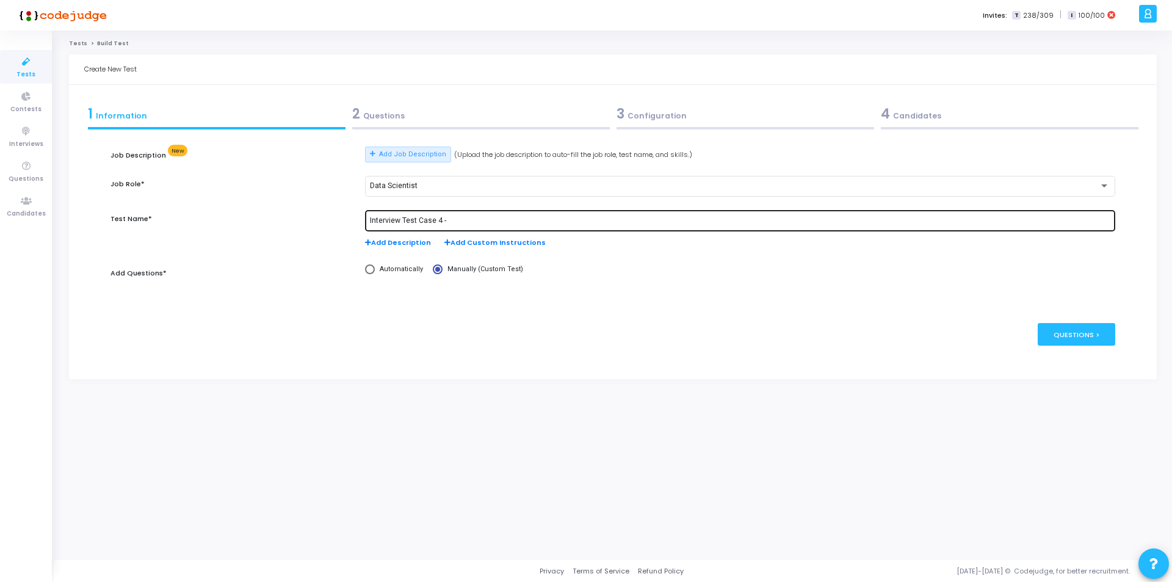
click at [494, 225] on div "Interview Test Case 4 -" at bounding box center [740, 220] width 740 height 23
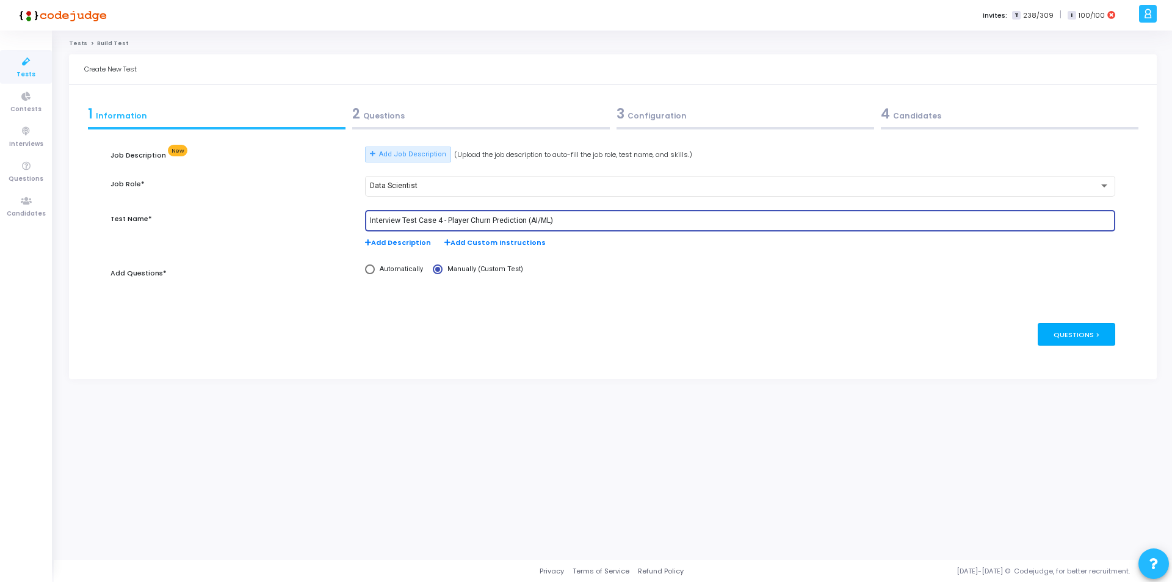
type input "Interview Test Case 4 - Player Churn Prediction (AI/ML)"
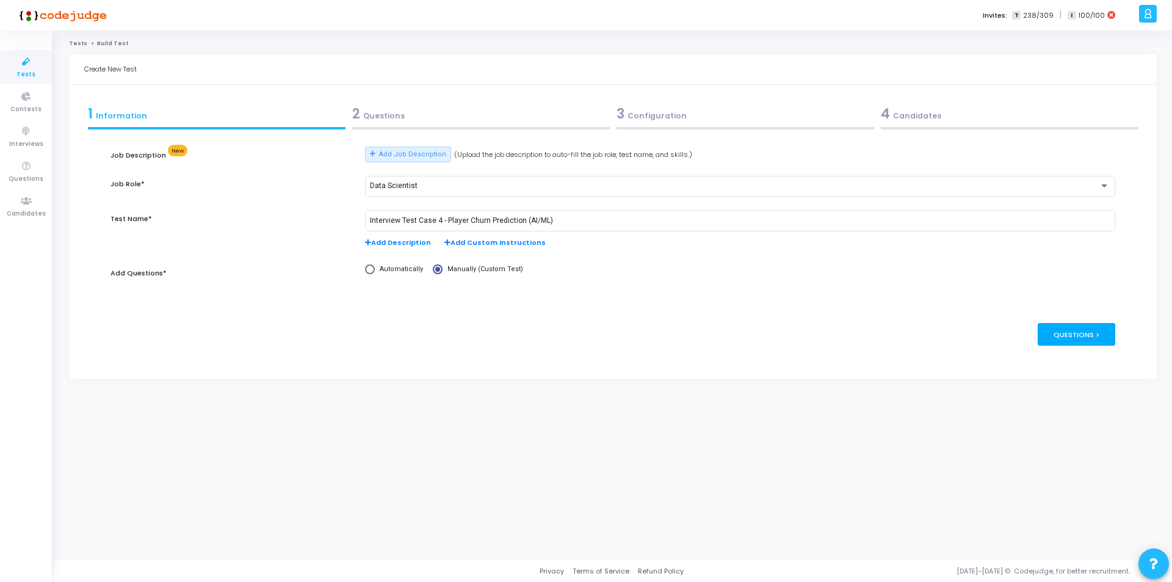
click at [1086, 334] on div "Questions >" at bounding box center [1077, 334] width 78 height 23
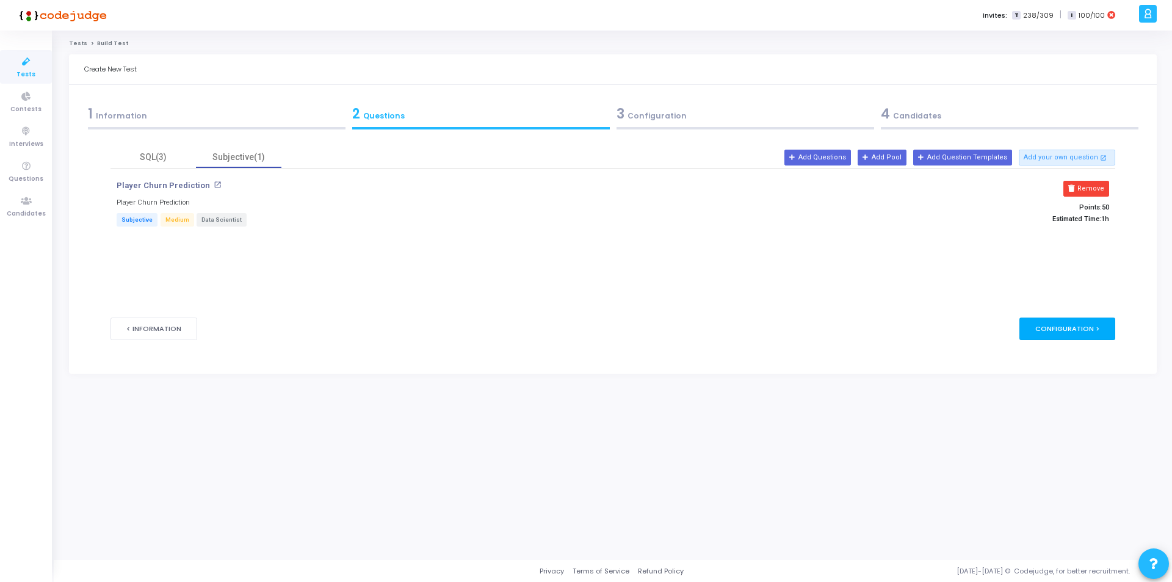
click at [1079, 334] on div "Configuration >" at bounding box center [1067, 328] width 96 height 23
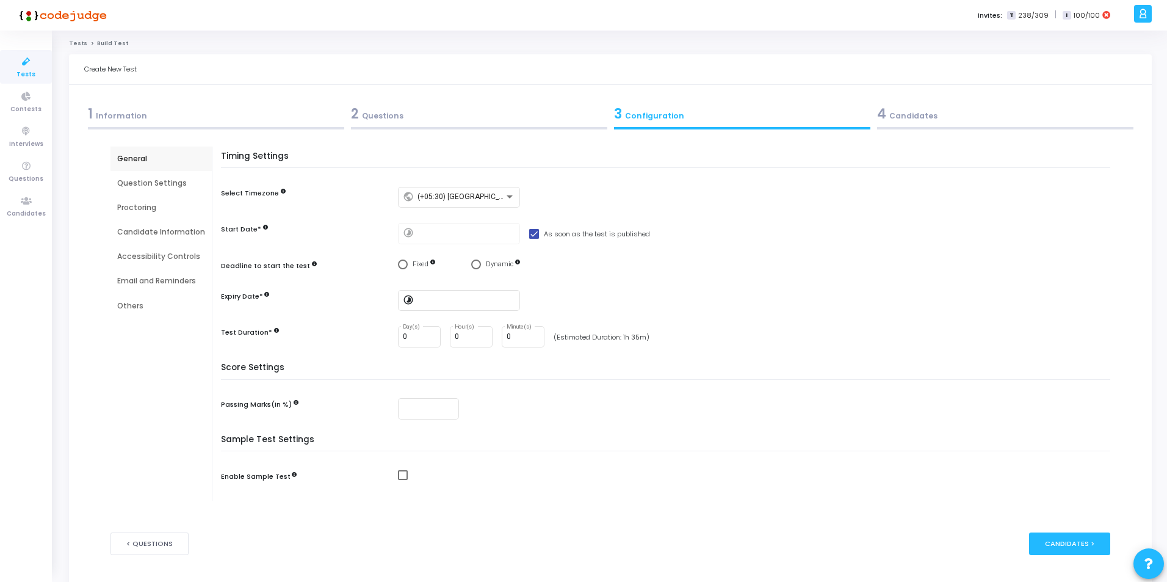
click at [475, 263] on span "Select confirmation" at bounding box center [476, 264] width 10 height 10
click at [475, 263] on input "Dynamic" at bounding box center [476, 264] width 10 height 10
radio input "true"
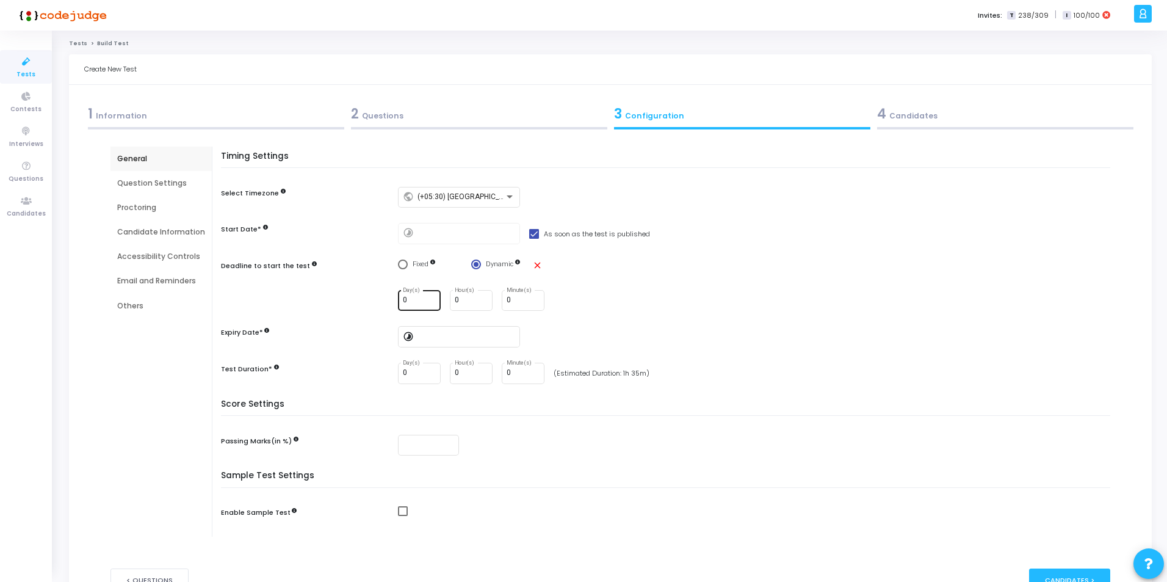
click at [421, 301] on input "0" at bounding box center [419, 300] width 33 height 9
type input "7"
click at [467, 375] on input "0" at bounding box center [471, 373] width 33 height 9
type input "2"
click at [541, 411] on h5 "Score Settings" at bounding box center [668, 407] width 895 height 17
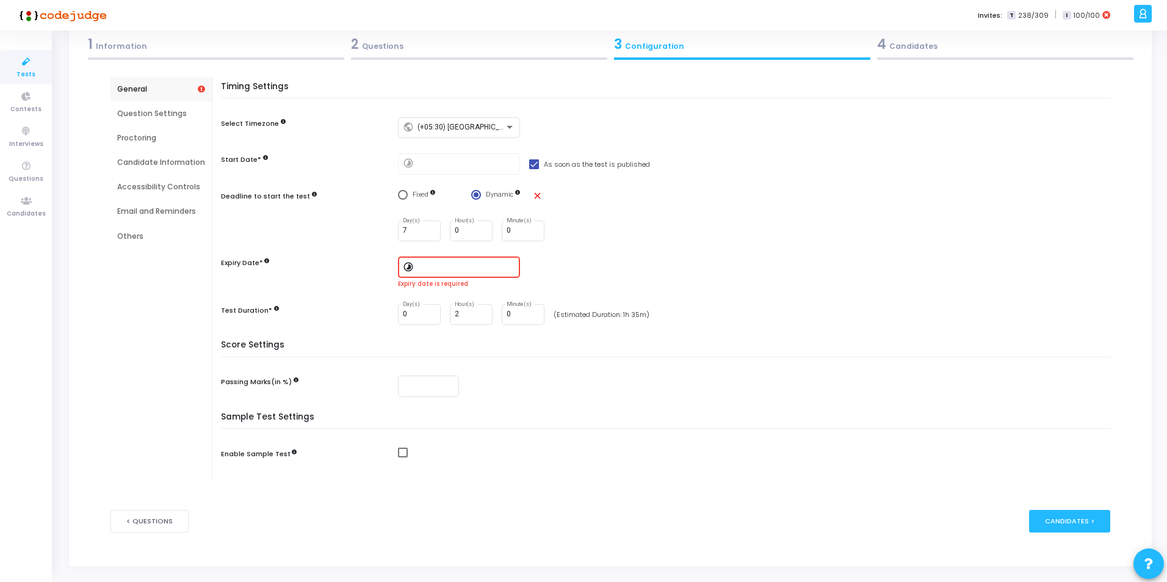
scroll to position [70, 0]
click at [452, 268] on input at bounding box center [467, 266] width 98 height 9
click at [427, 392] on span "31" at bounding box center [426, 396] width 15 height 15
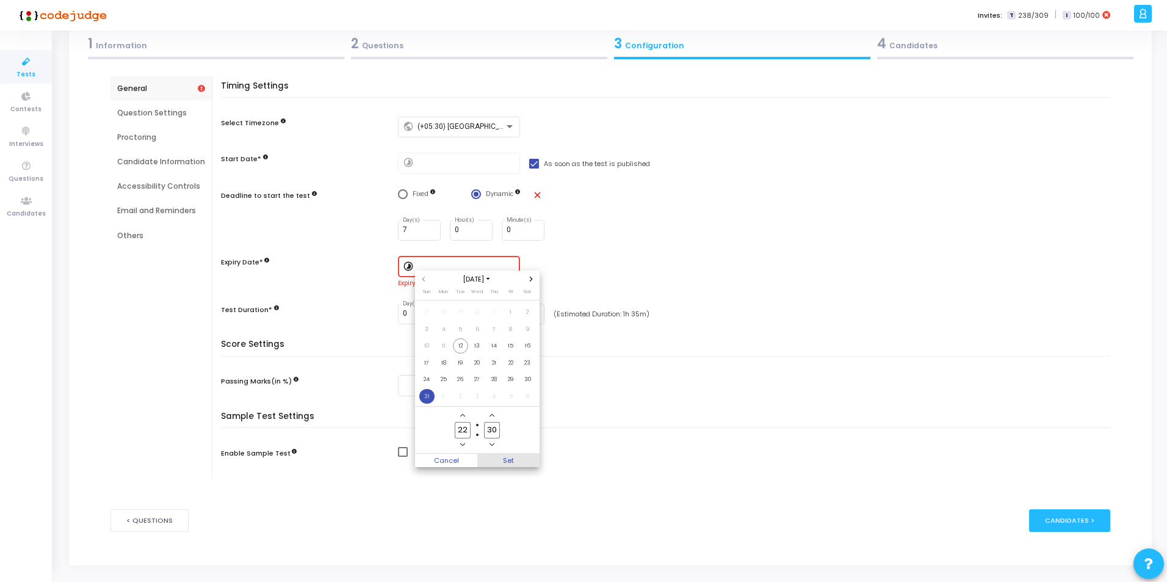
click at [513, 459] on span "Set" at bounding box center [508, 460] width 62 height 13
type input "[DATE] 10:30 PM"
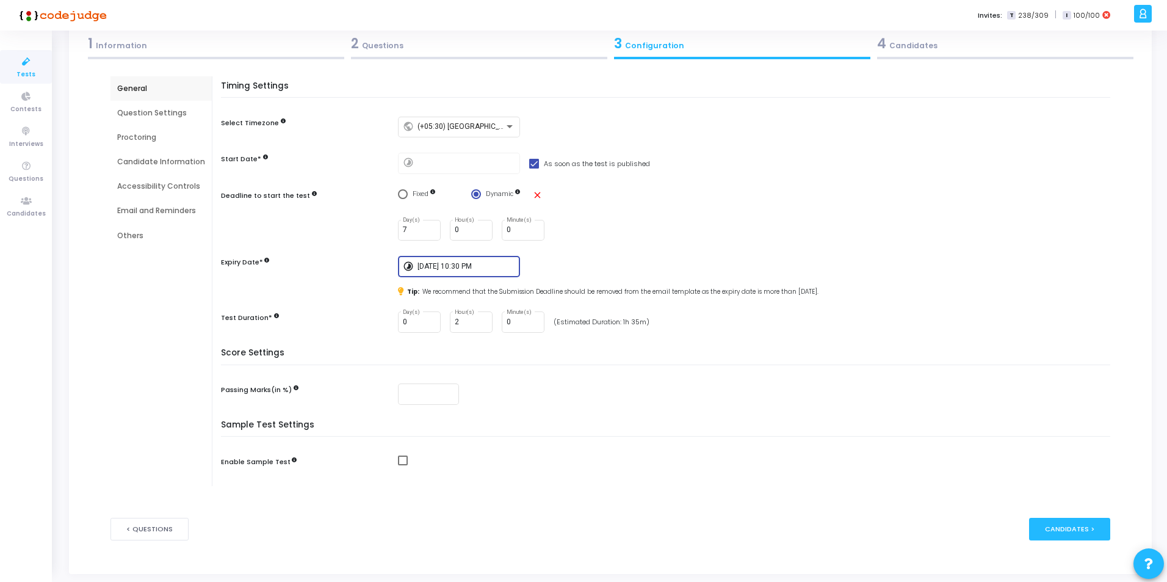
scroll to position [106, 0]
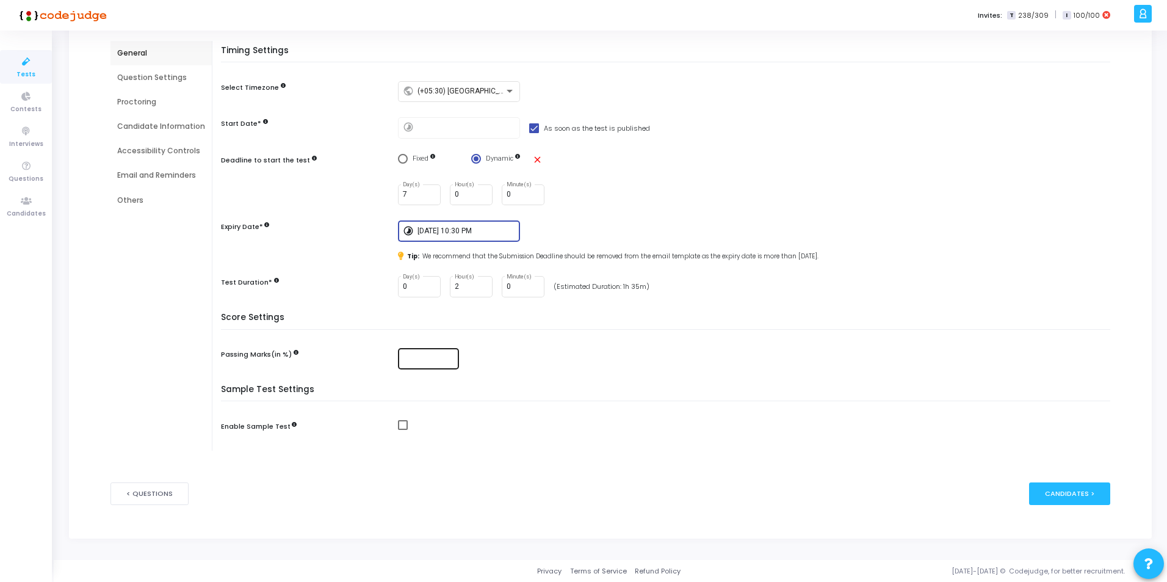
click at [419, 361] on input "number" at bounding box center [428, 358] width 51 height 9
type input "50"
click at [398, 427] on span at bounding box center [403, 425] width 10 height 10
click at [402, 430] on input "checkbox" at bounding box center [402, 430] width 1 height 1
checkbox input "true"
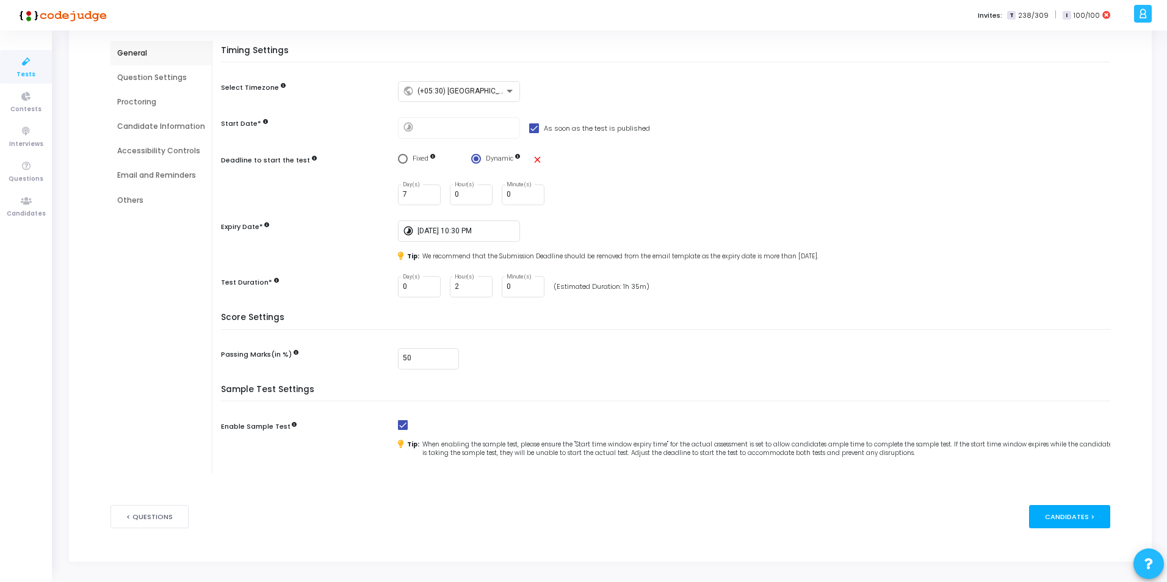
click at [1074, 521] on div "Candidates >" at bounding box center [1069, 516] width 81 height 23
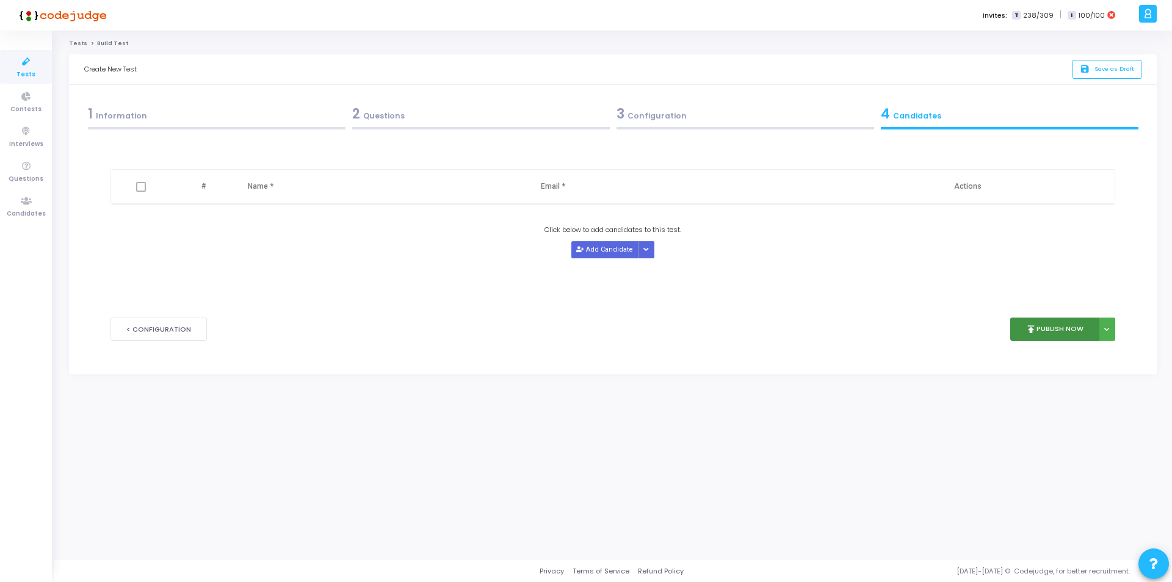
click at [1056, 328] on button "publish Publish Now" at bounding box center [1055, 329] width 90 height 24
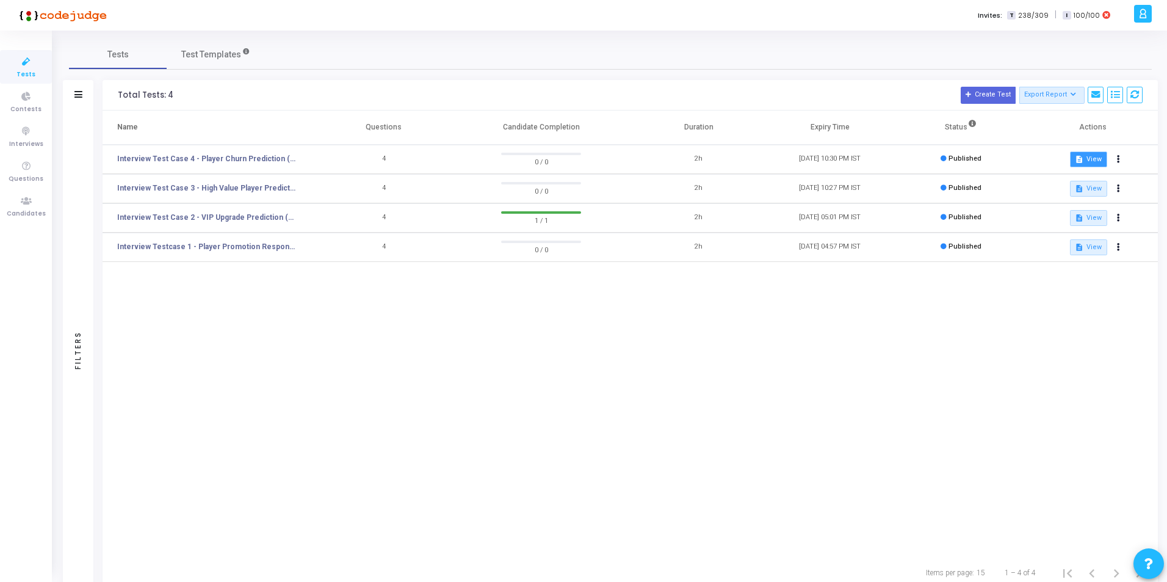
click at [1087, 161] on button "description View" at bounding box center [1088, 159] width 37 height 16
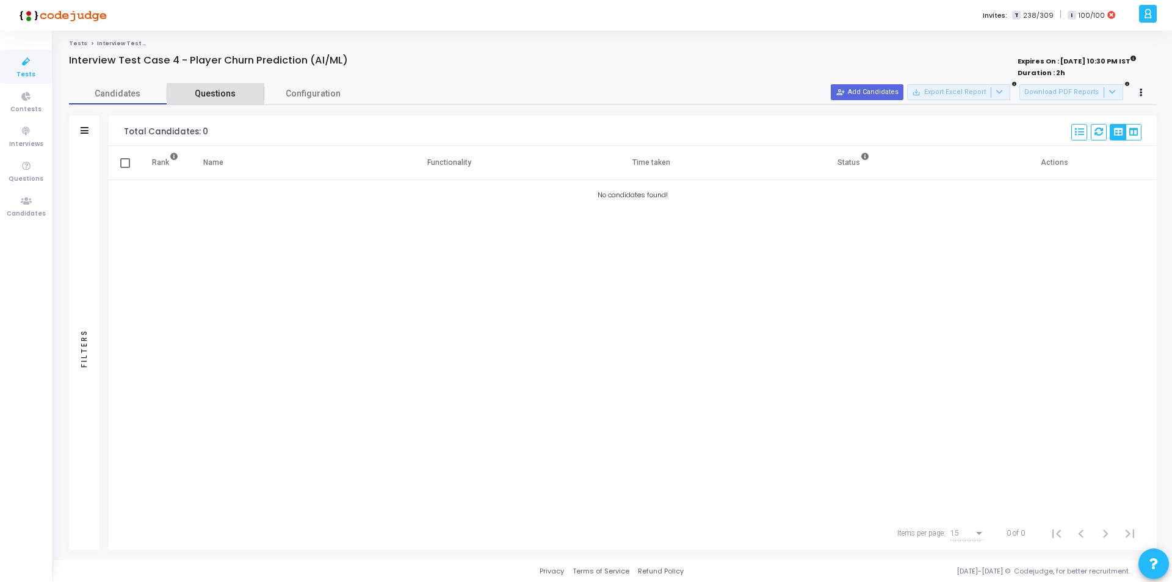
click at [217, 93] on span "Questions" at bounding box center [216, 93] width 98 height 13
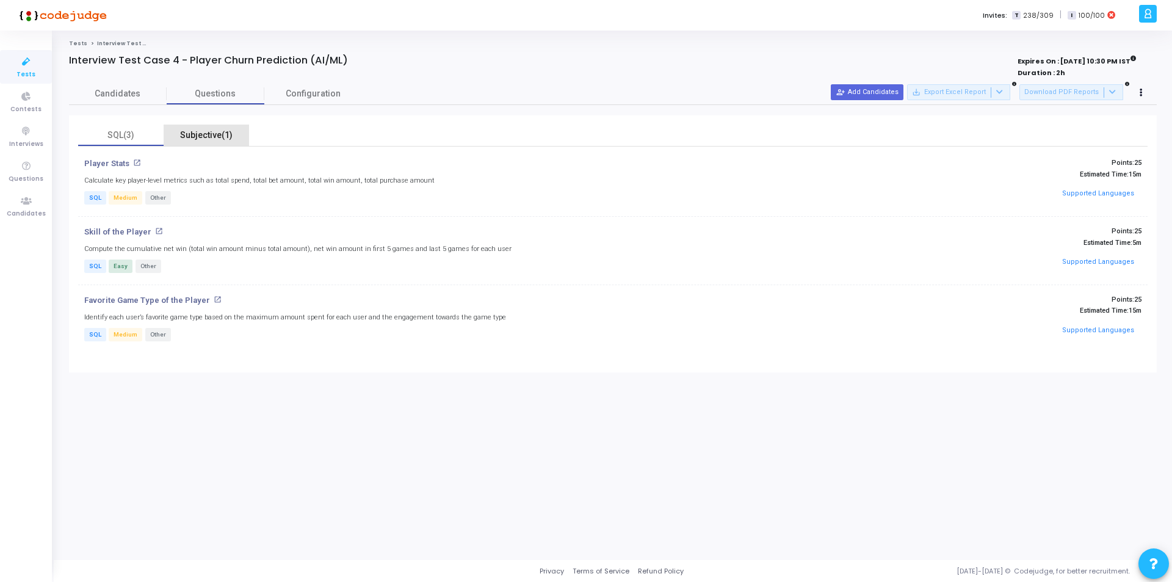
click at [216, 138] on div "Subjective(1)" at bounding box center [206, 135] width 71 height 13
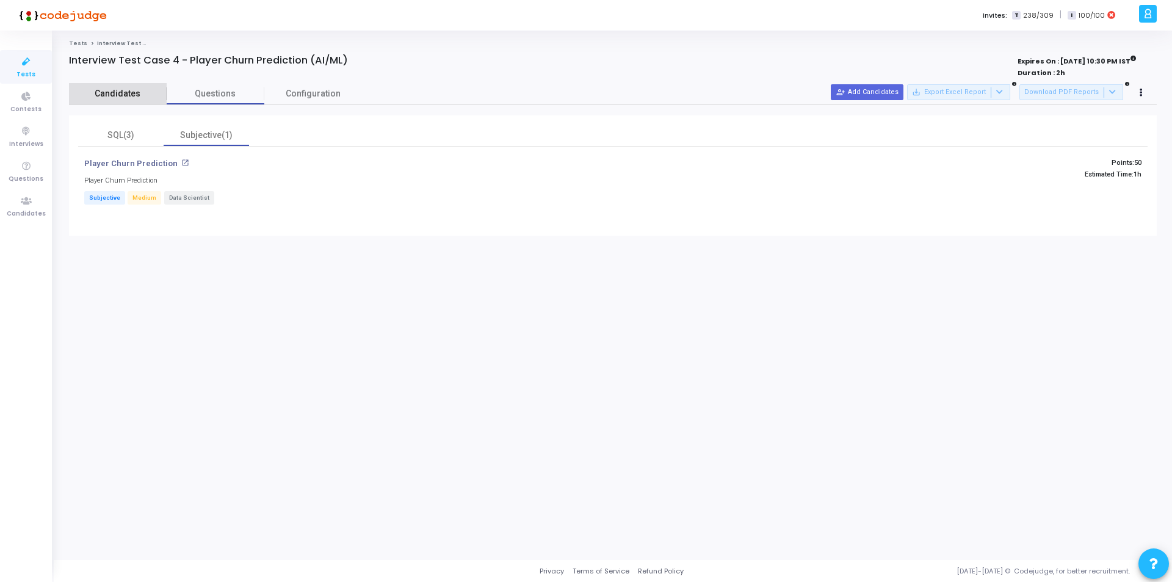
click at [126, 94] on span "Candidates" at bounding box center [118, 93] width 98 height 13
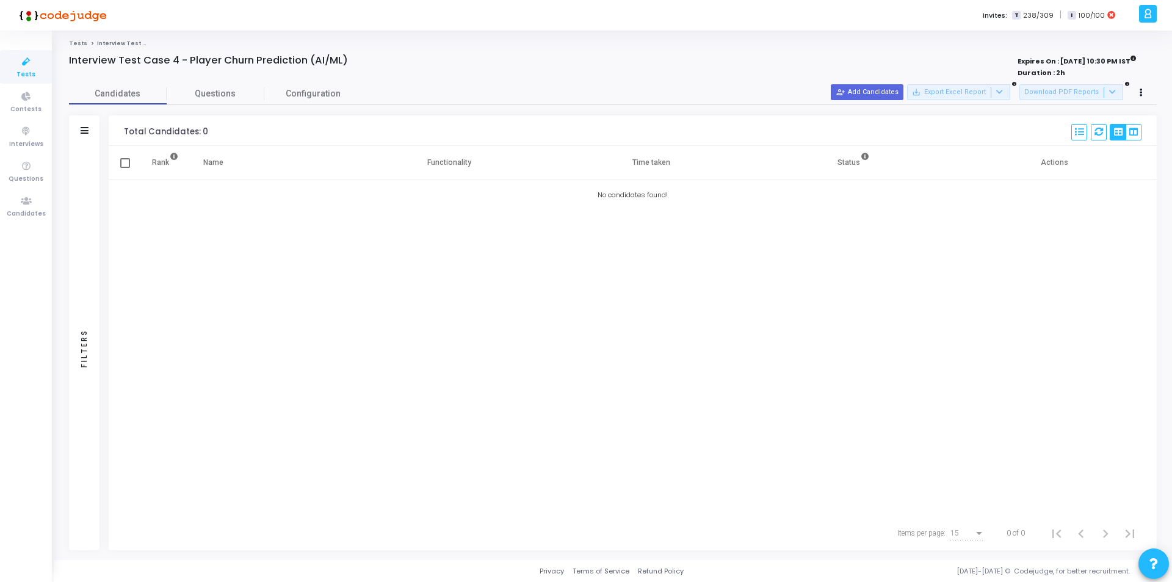
click at [76, 40] on link "Tests" at bounding box center [78, 43] width 18 height 7
